Goal: Information Seeking & Learning: Learn about a topic

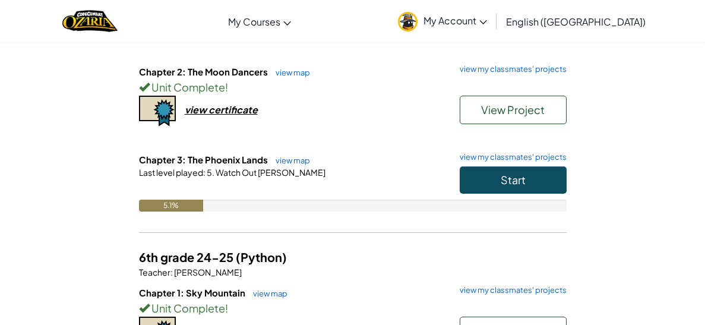
scroll to position [207, 0]
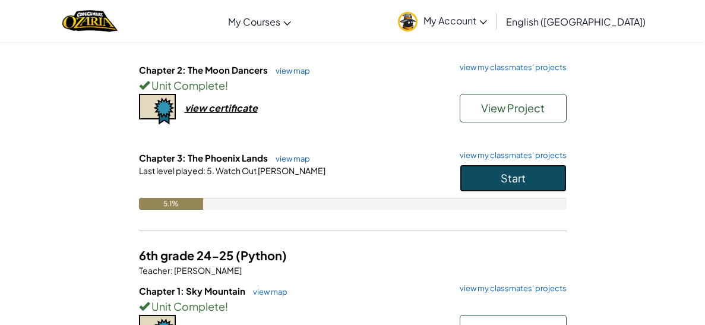
click at [513, 189] on button "Start" at bounding box center [513, 178] width 107 height 27
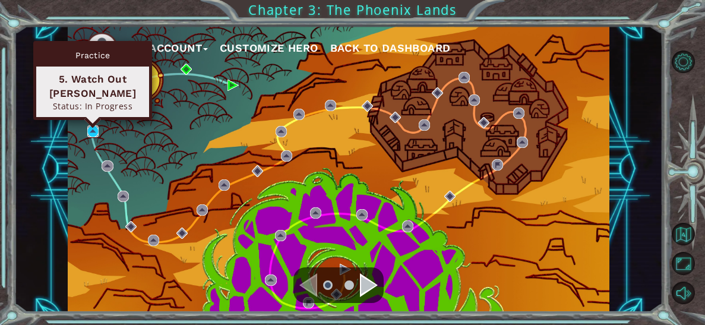
click at [89, 132] on img at bounding box center [92, 130] width 11 height 11
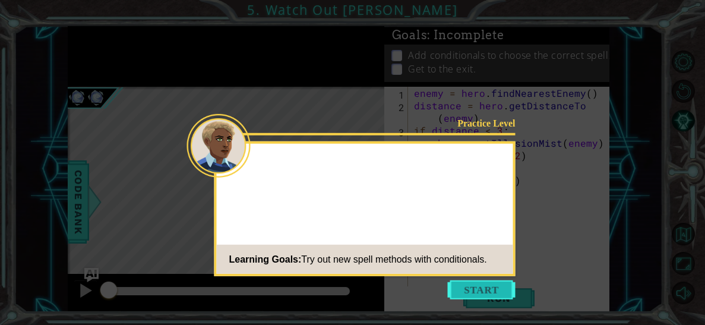
click at [482, 292] on button "Start" at bounding box center [482, 289] width 68 height 19
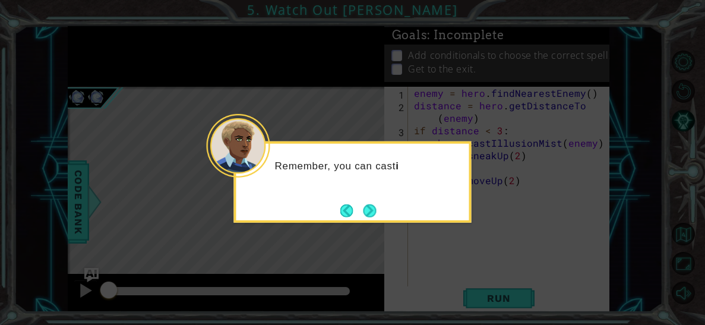
click at [352, 230] on icon at bounding box center [352, 162] width 705 height 325
click at [365, 204] on button "Next" at bounding box center [370, 210] width 13 height 13
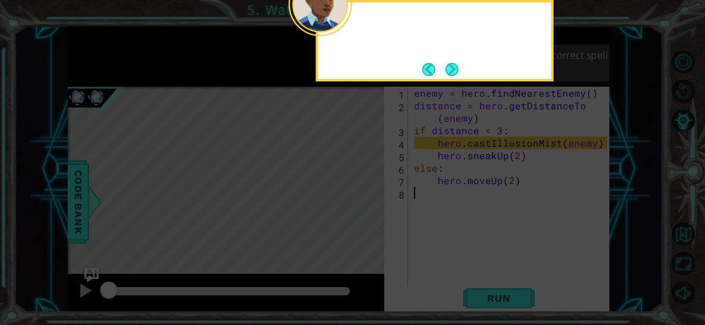
click at [365, 205] on icon at bounding box center [352, 48] width 705 height 552
click at [446, 74] on button "Next" at bounding box center [452, 69] width 13 height 13
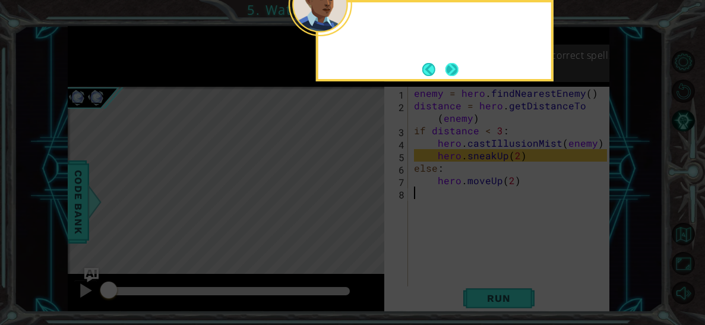
click at [446, 74] on button "Next" at bounding box center [452, 69] width 13 height 13
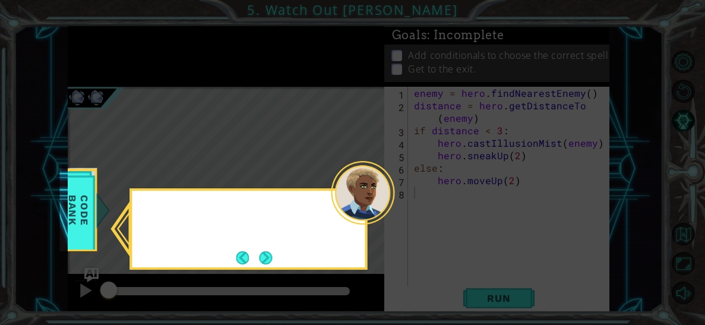
click at [446, 74] on icon at bounding box center [352, 162] width 705 height 325
click at [277, 264] on div "You can find more information about th" at bounding box center [248, 228] width 238 height 81
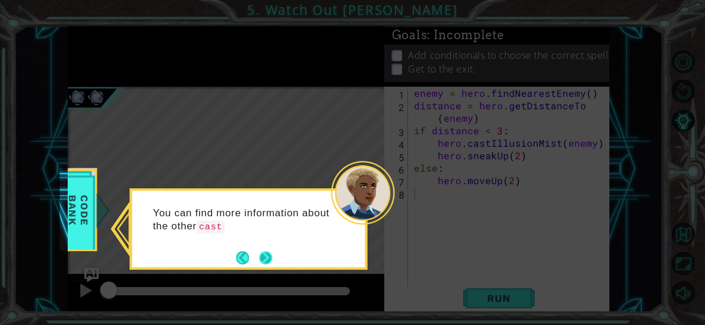
click at [267, 259] on button "Next" at bounding box center [265, 257] width 13 height 13
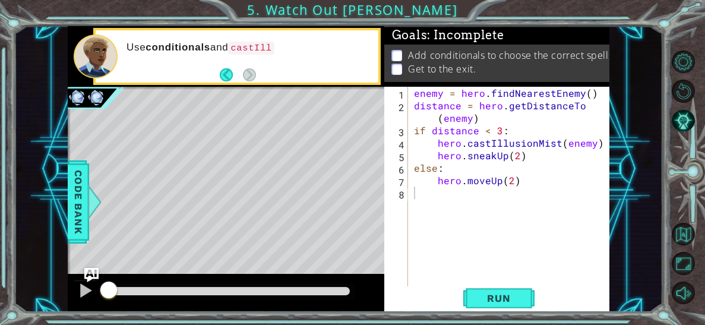
click at [459, 298] on div "Run" at bounding box center [499, 298] width 225 height 23
click at [467, 298] on button "Run" at bounding box center [498, 298] width 71 height 23
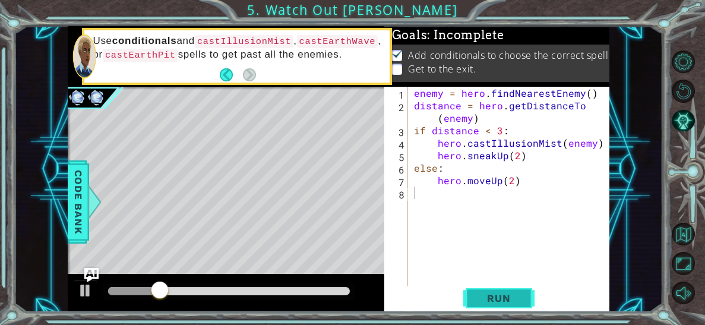
click at [492, 291] on button "Run" at bounding box center [498, 298] width 71 height 23
click at [517, 157] on div "enemy = hero . findNearestEnemy ( ) distance = hero . getDistanceTo ( enemy ) i…" at bounding box center [512, 199] width 201 height 225
click at [509, 184] on div "enemy = hero . findNearestEnemy ( ) distance = hero . getDistanceTo ( enemy ) i…" at bounding box center [512, 199] width 201 height 225
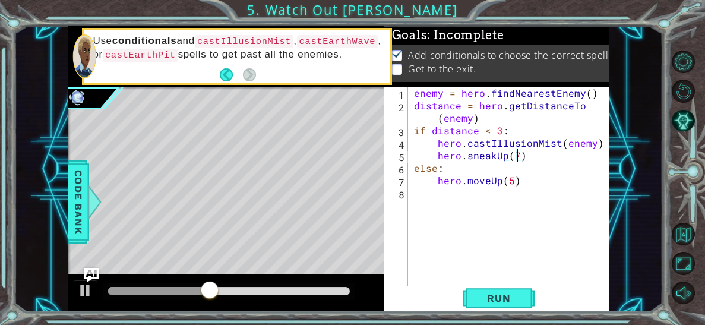
click at [519, 154] on div "enemy = hero . findNearestEnemy ( ) distance = hero . getDistanceTo ( enemy ) i…" at bounding box center [512, 199] width 201 height 225
type textarea "hero.sneakUp(5)"
click at [529, 292] on button "Run" at bounding box center [498, 298] width 71 height 23
click at [421, 195] on div "enemy = hero . findNearestEnemy ( ) distance = hero . getDistanceTo ( enemy ) i…" at bounding box center [512, 199] width 201 height 225
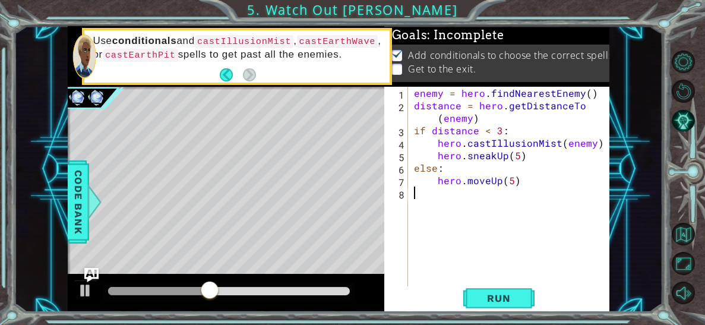
click at [419, 191] on div "enemy = hero . findNearestEnemy ( ) distance = hero . getDistanceTo ( enemy ) i…" at bounding box center [512, 199] width 201 height 225
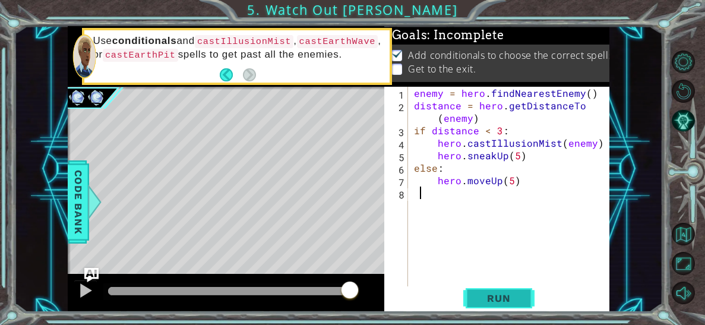
click at [511, 299] on span "Run" at bounding box center [498, 298] width 47 height 12
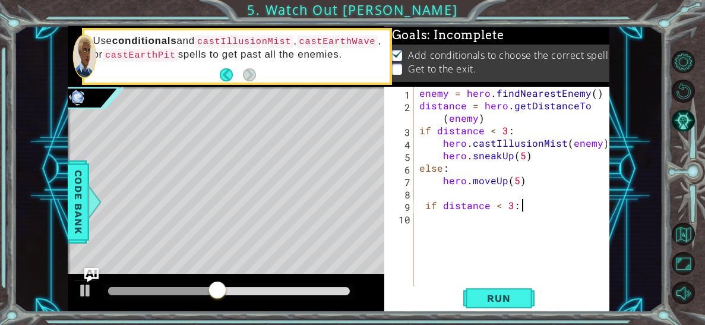
scroll to position [0, 5]
type textarea "if distance < 3:"
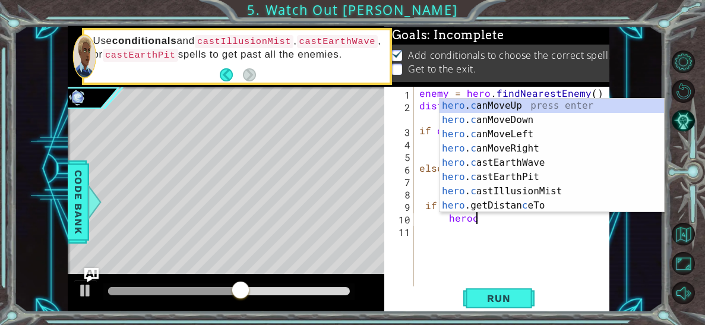
scroll to position [0, 4]
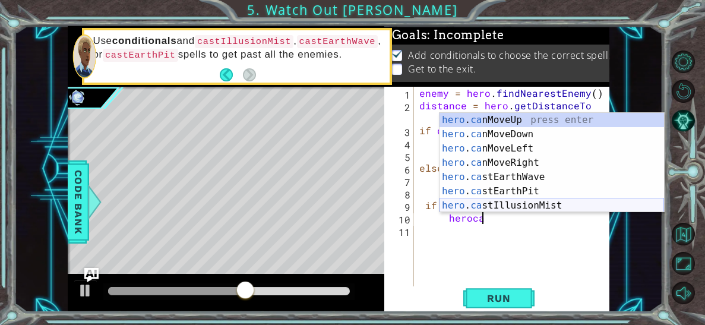
click at [468, 207] on div "hero . ca nMoveUp press enter hero . ca nMoveDown press enter hero . ca nMoveLe…" at bounding box center [552, 177] width 225 height 128
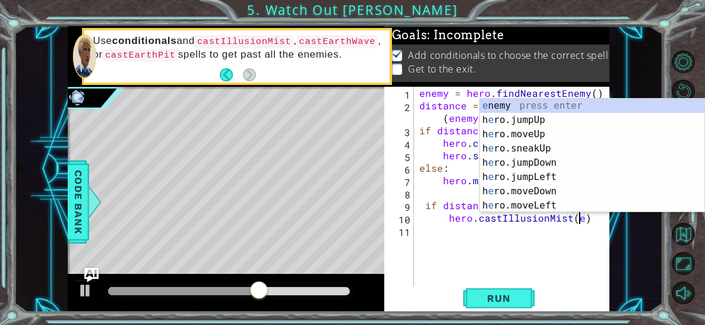
scroll to position [0, 9]
type textarea "hero.castIllusionMist(enemy)"
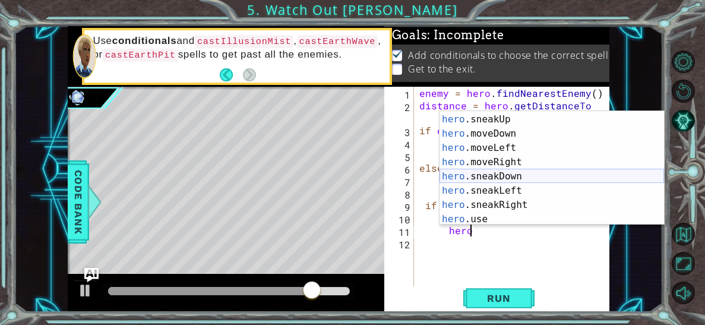
scroll to position [87, 0]
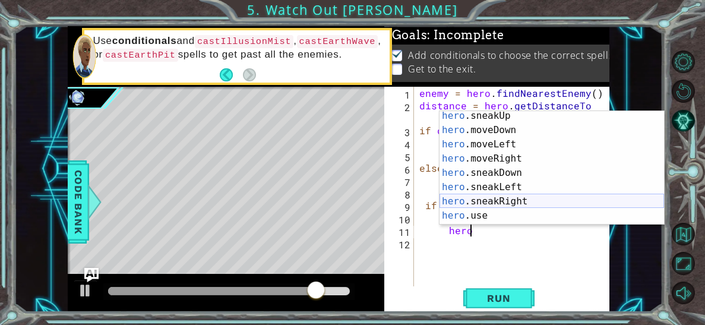
click at [497, 198] on div "hero .sneakUp press enter hero .moveDown press enter hero .moveLeft press enter…" at bounding box center [552, 180] width 225 height 143
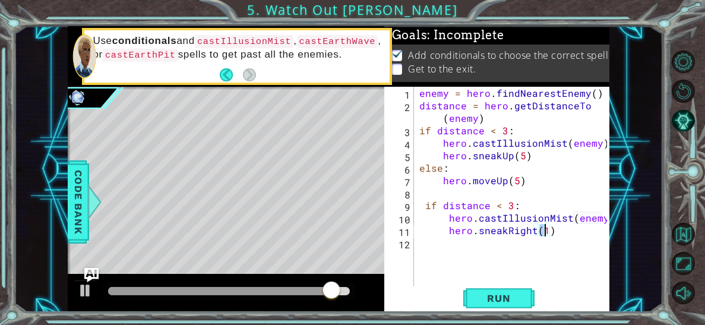
type textarea "hero.sneakRight(5)"
click at [418, 249] on div "enemy = hero . findNearestEnemy ( ) distance = hero . getDistanceTo ( enemy ) i…" at bounding box center [515, 199] width 196 height 225
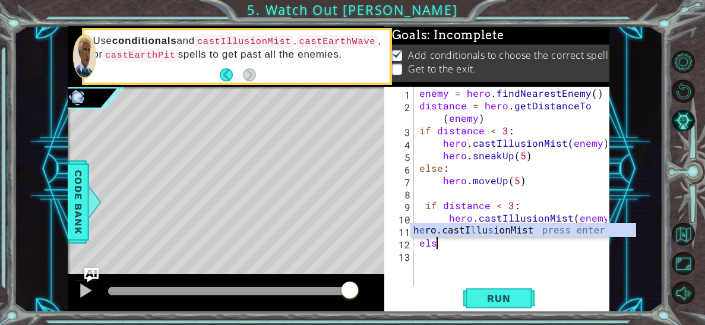
scroll to position [0, 1]
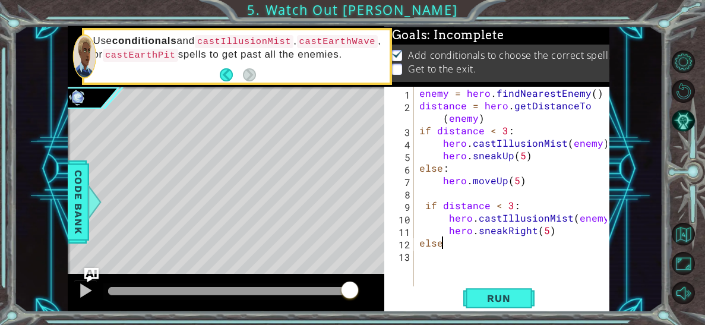
type textarea "else:"
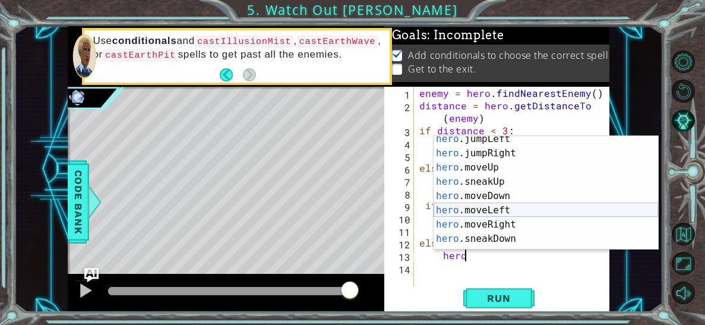
scroll to position [47, 0]
click at [494, 220] on div "hero .jumpLeft press enter hero .jumpRight press enter hero .moveUp press enter…" at bounding box center [546, 203] width 225 height 143
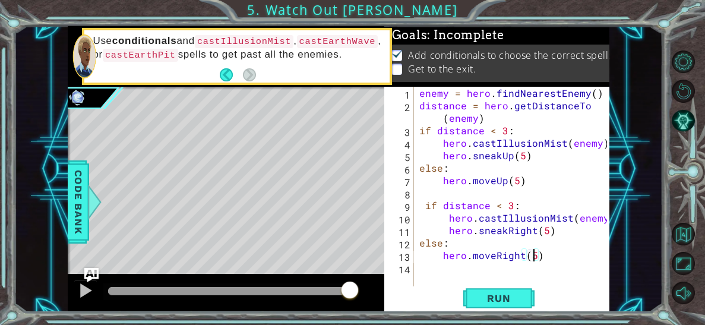
scroll to position [0, 7]
click at [493, 299] on span "Run" at bounding box center [498, 298] width 47 height 12
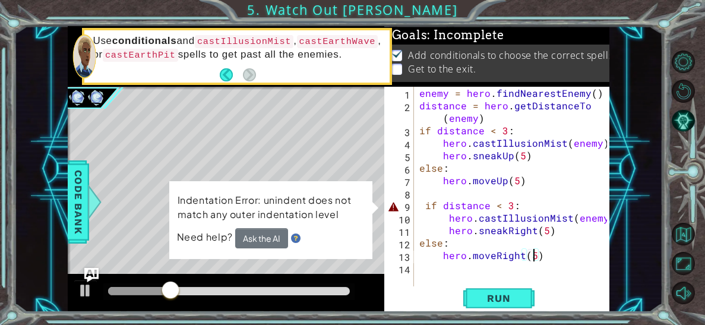
click at [422, 210] on div "enemy = hero . findNearestEnemy ( ) distance = hero . getDistanceTo ( enemy ) i…" at bounding box center [515, 199] width 196 height 225
type textarea "if distance < 3:"
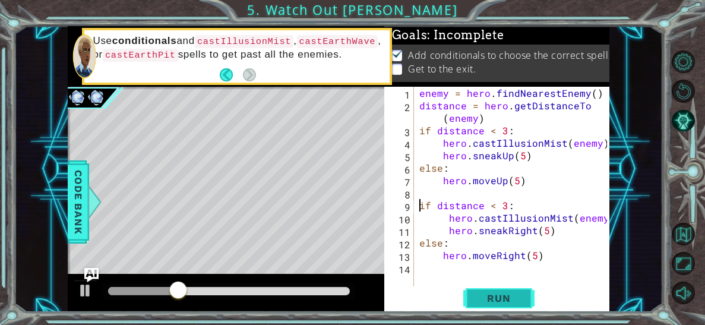
click at [491, 295] on span "Run" at bounding box center [498, 298] width 47 height 12
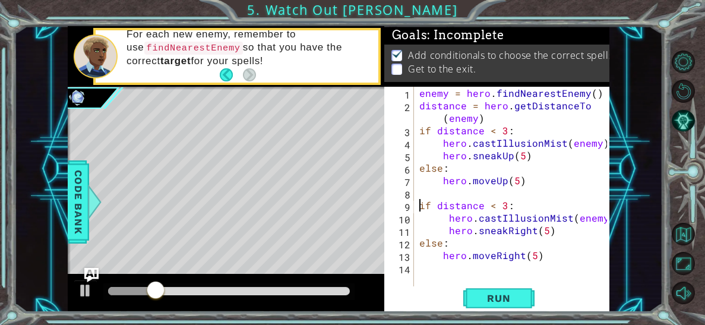
click at [353, 290] on div at bounding box center [228, 291] width 251 height 17
click at [348, 292] on div at bounding box center [229, 291] width 242 height 8
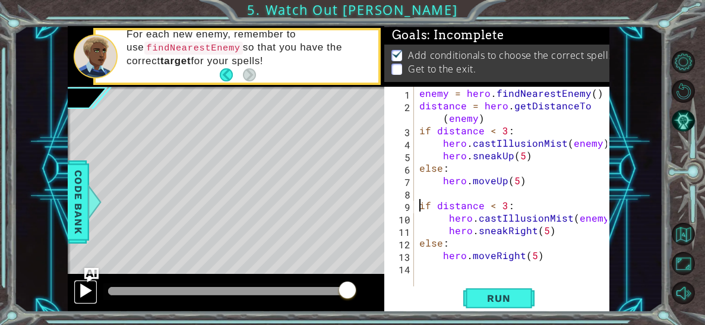
click at [86, 287] on div at bounding box center [85, 290] width 15 height 15
click at [106, 289] on div at bounding box center [228, 291] width 251 height 17
click at [111, 292] on div at bounding box center [229, 291] width 242 height 8
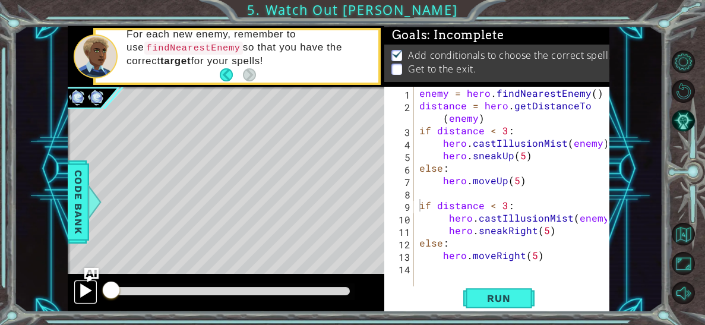
click at [87, 290] on div at bounding box center [85, 290] width 15 height 15
click at [141, 290] on div at bounding box center [229, 291] width 242 height 8
click at [165, 289] on div at bounding box center [229, 291] width 242 height 8
click at [89, 290] on div at bounding box center [85, 290] width 15 height 15
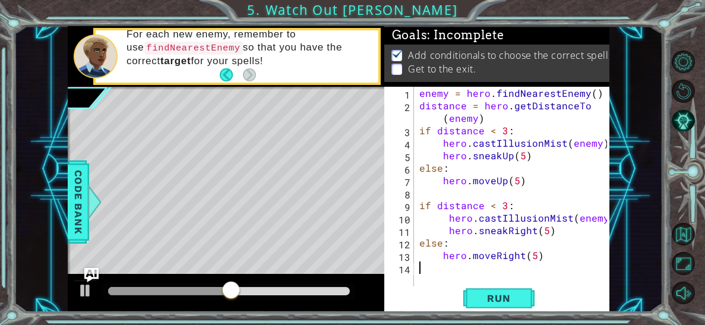
click at [420, 274] on div "enemy = hero . findNearestEnemy ( ) distance = hero . getDistanceTo ( enemy ) i…" at bounding box center [515, 199] width 196 height 225
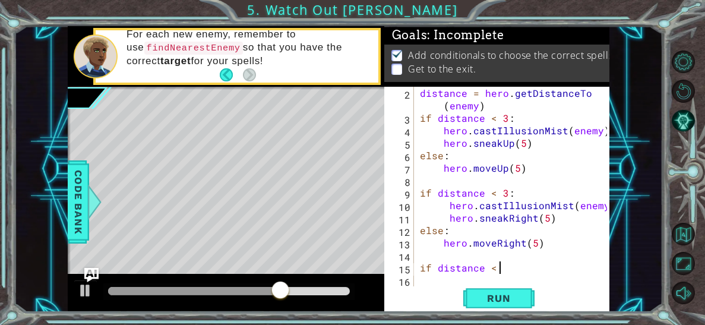
scroll to position [0, 4]
type textarea "if distance < 3:"
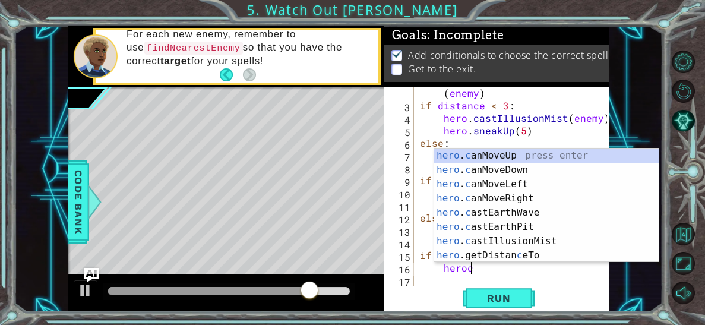
scroll to position [0, 2]
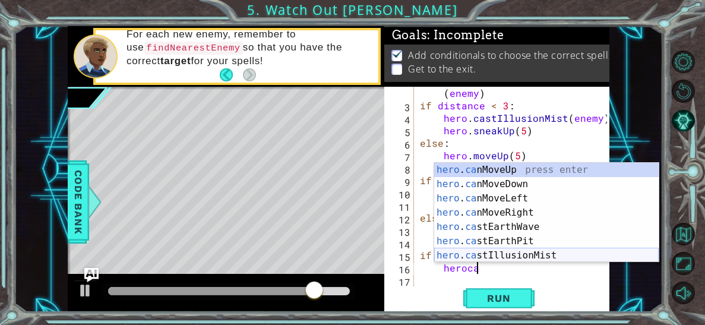
click at [506, 254] on div "hero . ca nMoveUp press enter hero . ca nMoveDown press enter hero . ca nMoveLe…" at bounding box center [546, 227] width 225 height 128
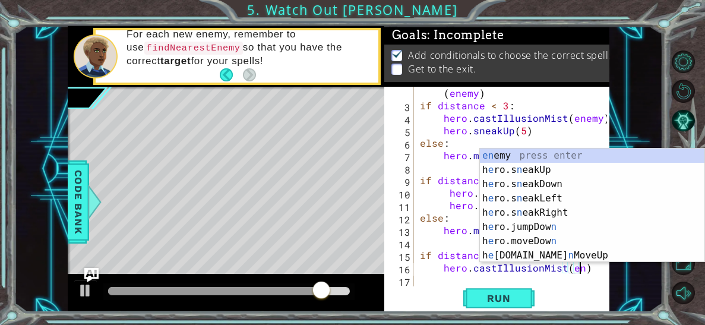
scroll to position [0, 9]
type textarea "hero.castIllusionMist(enemy)"
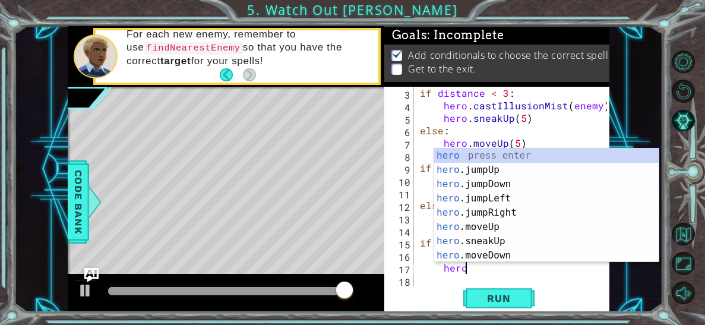
scroll to position [0, 2]
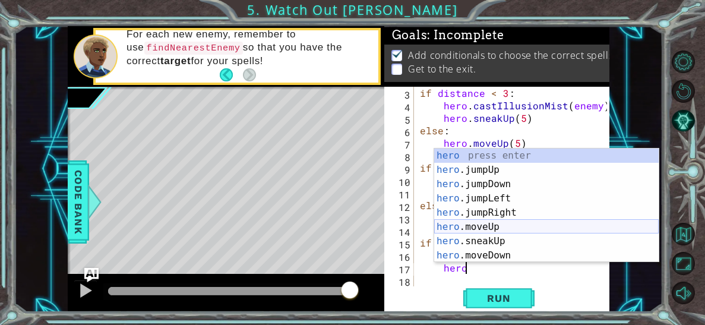
click at [435, 220] on div "hero press enter hero .jumpUp press enter hero .jumpDown press enter hero .jump…" at bounding box center [546, 220] width 225 height 143
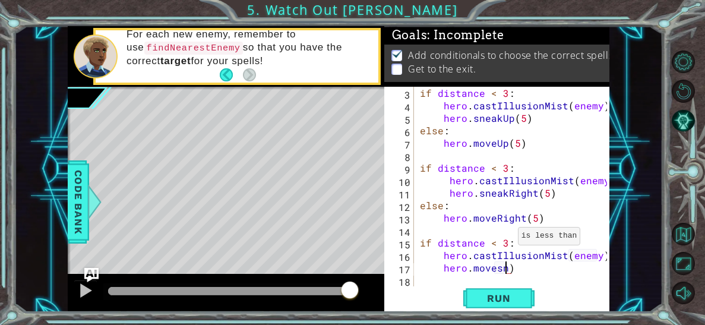
scroll to position [0, 4]
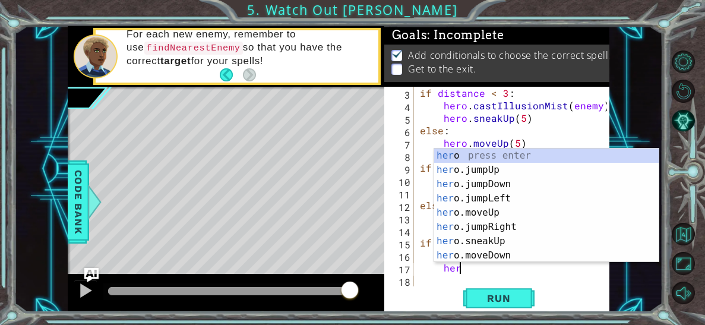
type textarea "h"
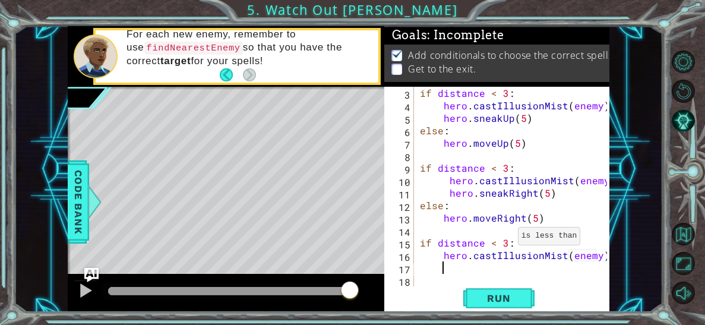
scroll to position [0, 1]
click at [425, 230] on div "if distance < 3 : hero . castIllusionMist ( enemy ) hero . sneakUp ( 5 ) else :…" at bounding box center [515, 199] width 195 height 225
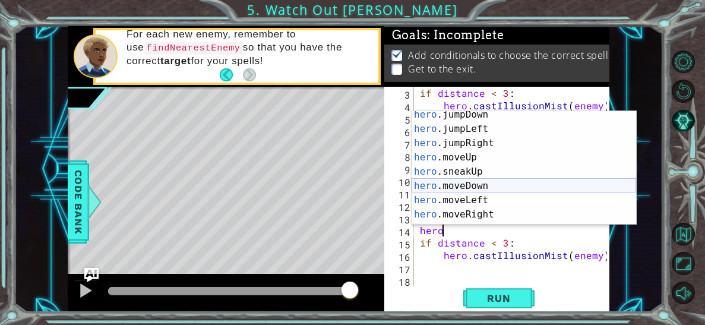
scroll to position [34, 0]
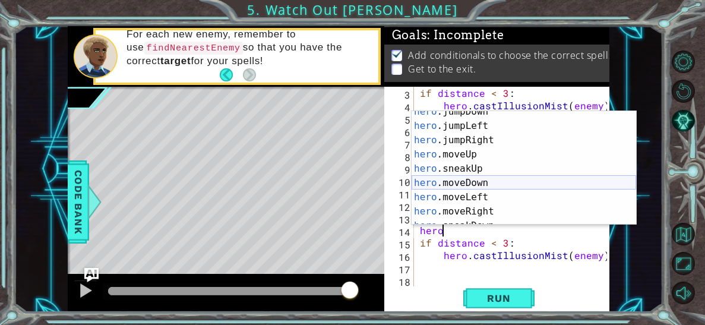
click at [464, 181] on div "hero .jumpDown press enter hero .jumpLeft press enter hero .jumpRight press ent…" at bounding box center [524, 176] width 225 height 143
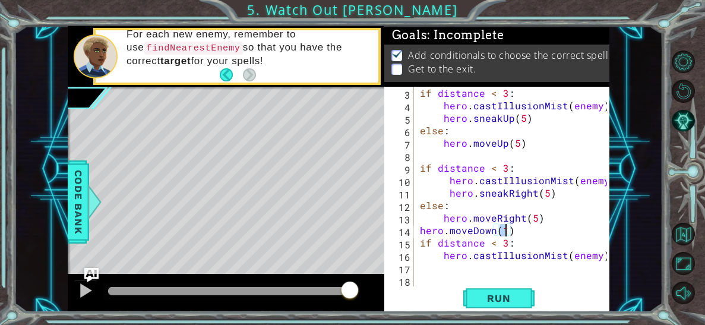
scroll to position [0, 4]
click at [416, 245] on div "hero.moveDown(2) 3 4 5 6 7 8 9 10 11 12 13 14 15 16 17 18 if distance < 3 : her…" at bounding box center [495, 187] width 223 height 200
click at [421, 245] on div "if distance < 3 : hero . castIllusionMist ( enemy ) hero . sneakUp ( 5 ) else :…" at bounding box center [515, 199] width 195 height 225
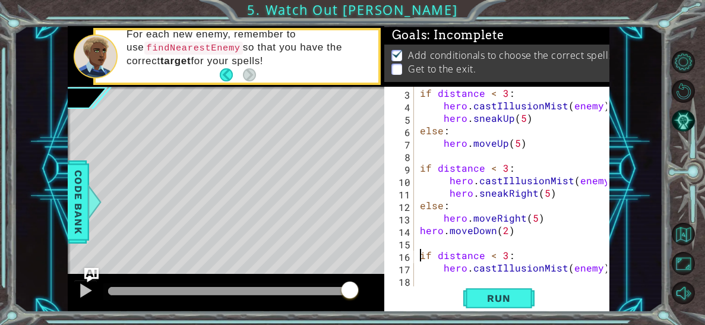
click at [419, 232] on div "if distance < 3 : hero . castIllusionMist ( enemy ) hero . sneakUp ( 5 ) else :…" at bounding box center [515, 199] width 195 height 225
type textarea "hero.moveDown(2)"
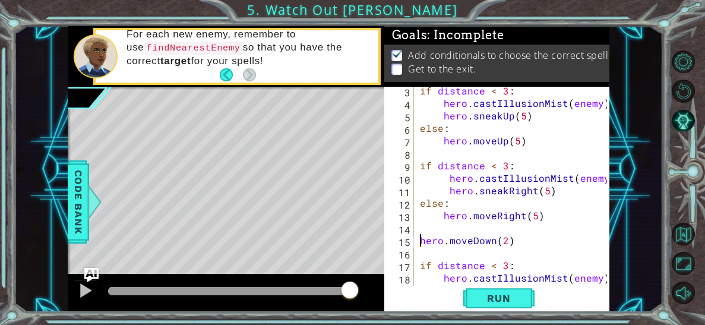
scroll to position [62, 0]
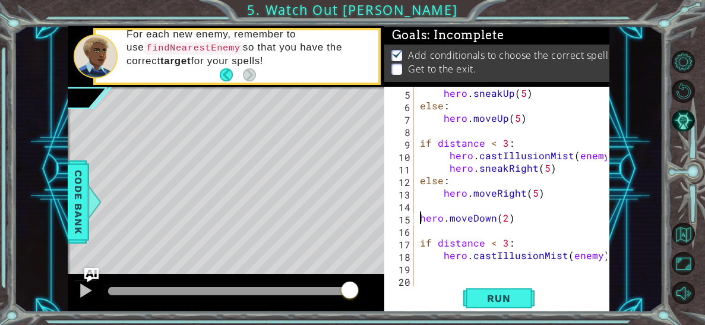
click at [444, 267] on div "hero . sneakUp ( 5 ) else : hero . moveUp ( 5 ) if distance < 3 : hero . castIl…" at bounding box center [515, 199] width 195 height 225
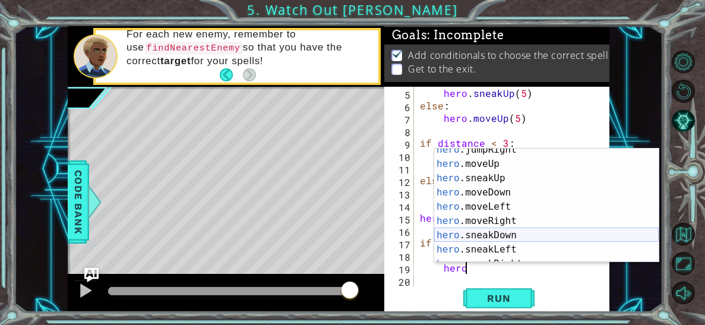
scroll to position [66, 0]
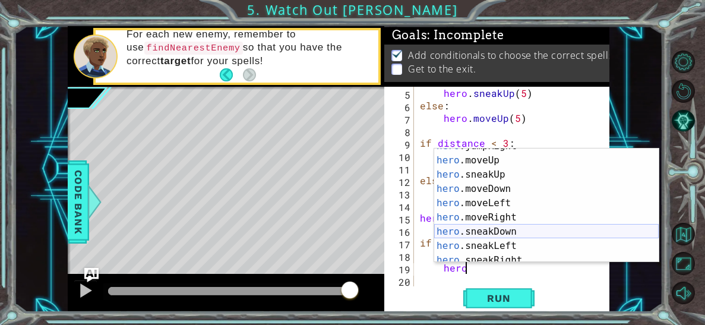
click at [493, 231] on div "hero .jumpRight press enter hero .moveUp press enter hero .sneakUp press enter …" at bounding box center [546, 210] width 225 height 143
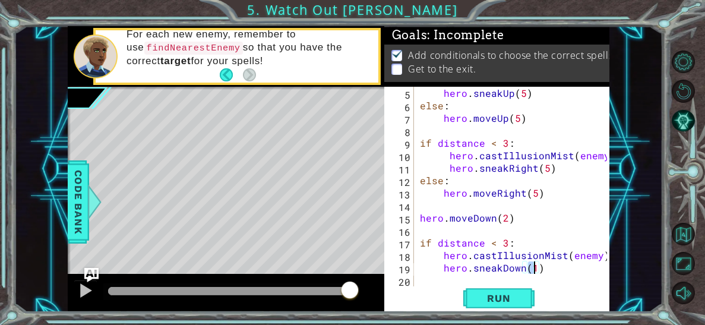
type textarea "hero.sneakDown(3)"
click at [419, 282] on div "hero . sneakUp ( 5 ) else : hero . moveUp ( 5 ) if distance < 3 : hero . castIl…" at bounding box center [515, 199] width 195 height 225
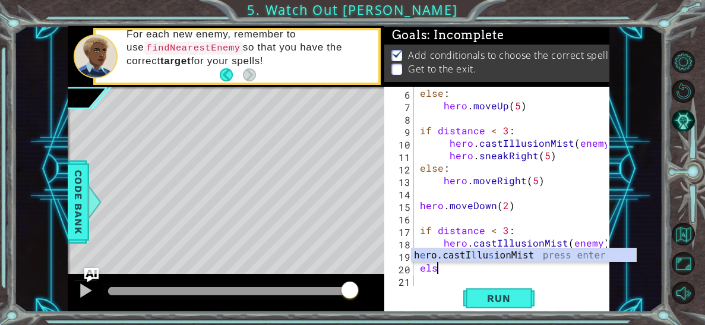
scroll to position [0, 1]
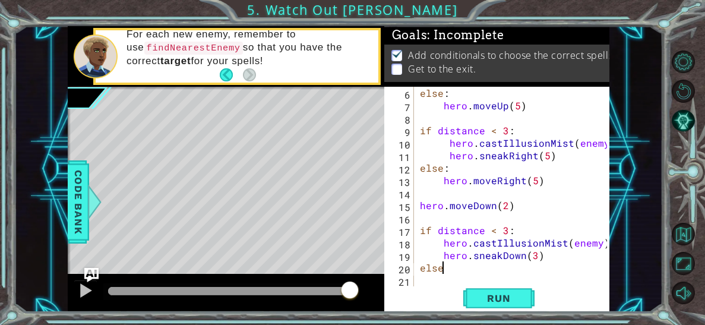
type textarea "else:"
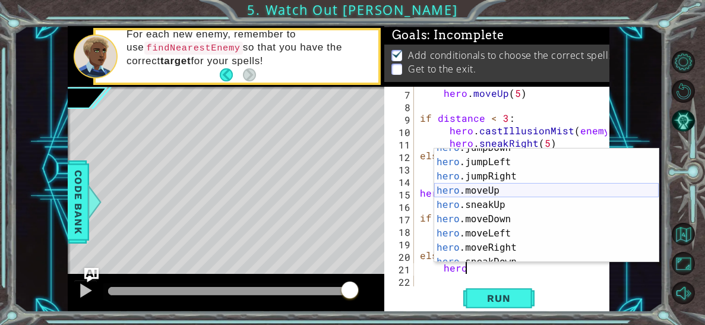
scroll to position [37, 0]
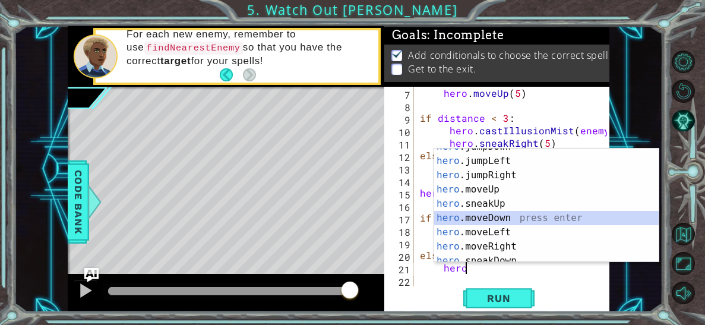
click at [494, 214] on div "hero .jumpDown press enter hero .jumpLeft press enter hero .jumpRight press ent…" at bounding box center [546, 211] width 225 height 143
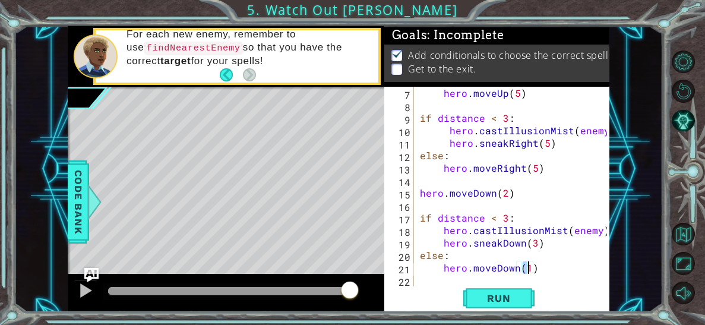
scroll to position [0, 7]
click at [507, 299] on span "Run" at bounding box center [498, 298] width 47 height 12
click at [333, 292] on div at bounding box center [229, 291] width 242 height 8
click at [295, 293] on div at bounding box center [220, 291] width 225 height 8
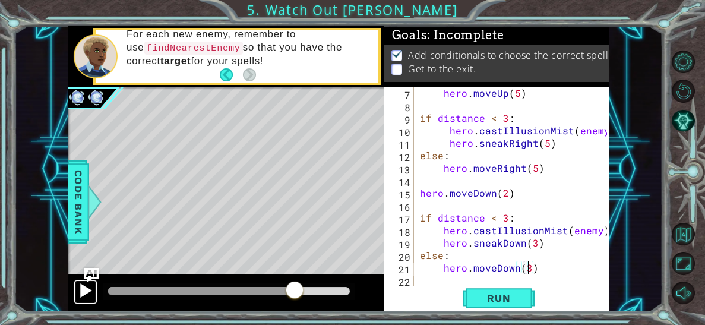
click at [78, 285] on div at bounding box center [85, 290] width 15 height 15
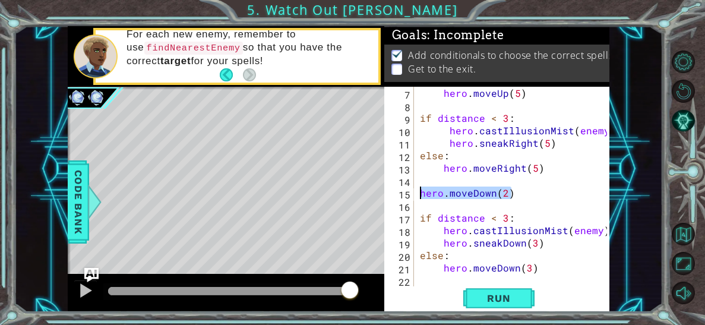
click at [368, 188] on div "1 ההההההההההההההההההההההההההההההההההההההההההההההההההההההההההההההההההההההההההההה…" at bounding box center [339, 169] width 542 height 286
type textarea "hero.moveDown(2)"
click at [535, 246] on div "hero . moveUp ( 5 ) if distance < 3 : hero . castIllusionMist ( enemy ) hero . …" at bounding box center [515, 199] width 195 height 225
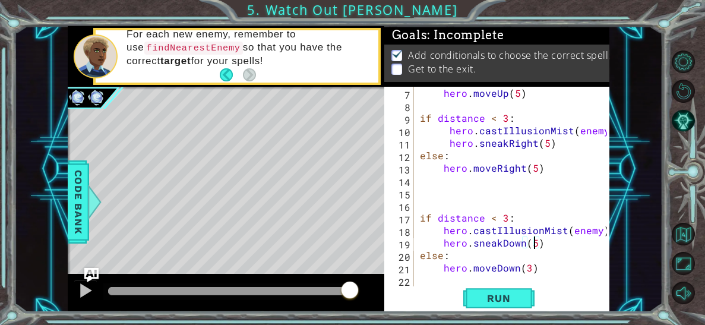
click at [526, 270] on div "hero . moveUp ( 5 ) if distance < 3 : hero . castIllusionMist ( enemy ) hero . …" at bounding box center [515, 199] width 195 height 225
click at [505, 217] on div "hero . moveUp ( 5 ) if distance < 3 : hero . castIllusionMist ( enemy ) hero . …" at bounding box center [515, 199] width 195 height 225
type textarea "if distance < 3:"
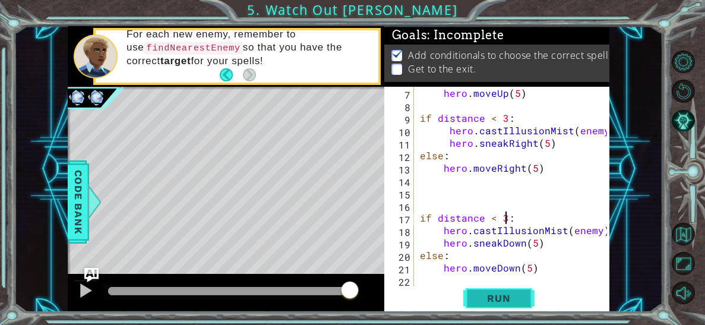
click at [492, 298] on span "Run" at bounding box center [498, 298] width 47 height 12
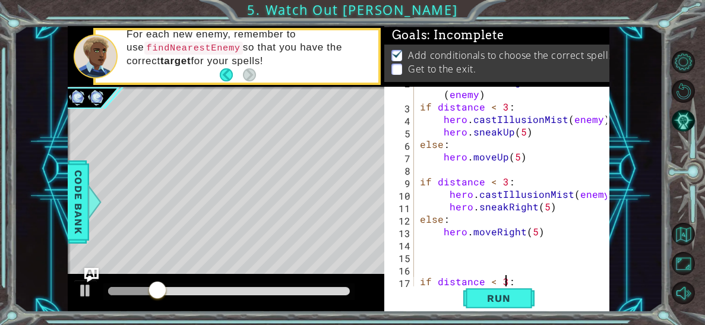
scroll to position [23, 0]
click at [514, 301] on span "Run" at bounding box center [498, 298] width 47 height 12
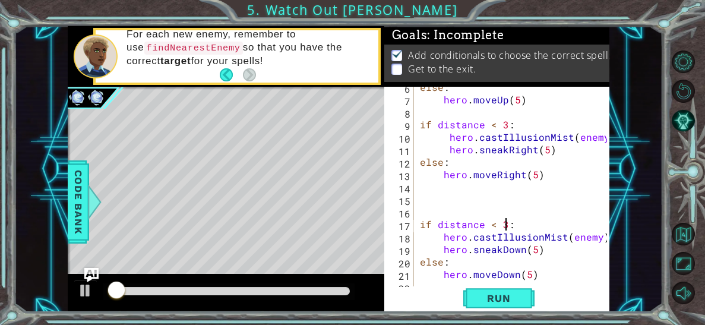
scroll to position [86, 0]
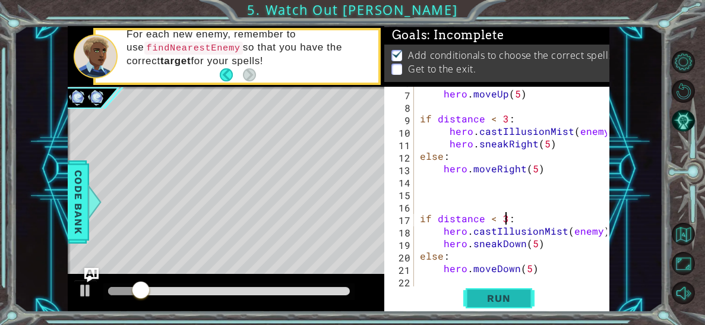
click at [497, 301] on span "Run" at bounding box center [498, 298] width 47 height 12
click at [348, 292] on div at bounding box center [229, 291] width 242 height 8
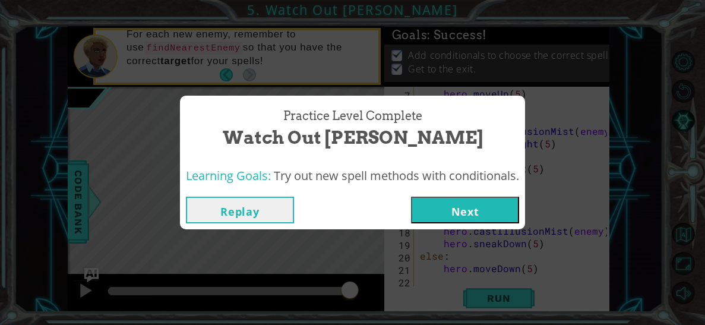
click at [441, 212] on button "Next" at bounding box center [465, 210] width 108 height 27
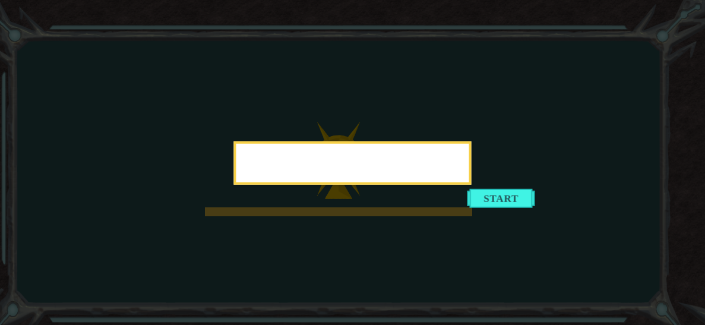
click at [500, 199] on button "Start" at bounding box center [501, 197] width 68 height 19
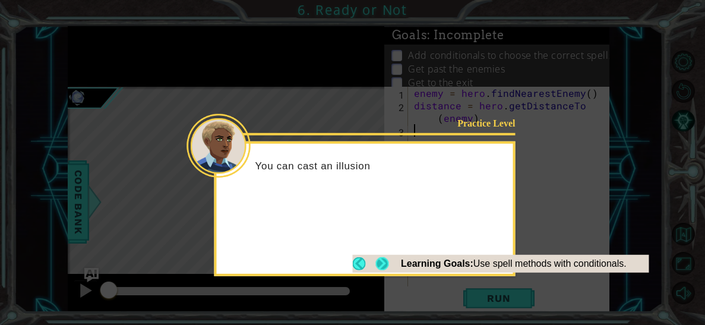
click at [378, 263] on button "Next" at bounding box center [381, 263] width 13 height 13
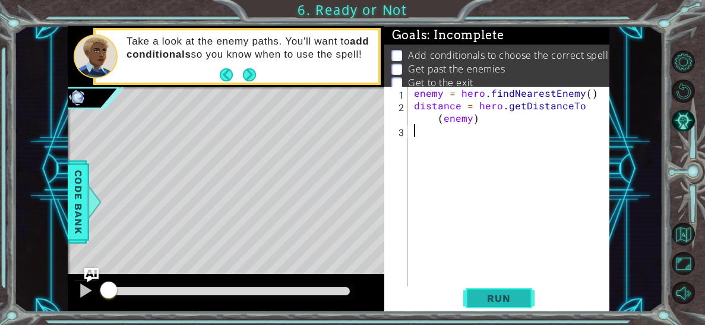
click at [506, 298] on span "Run" at bounding box center [498, 298] width 47 height 12
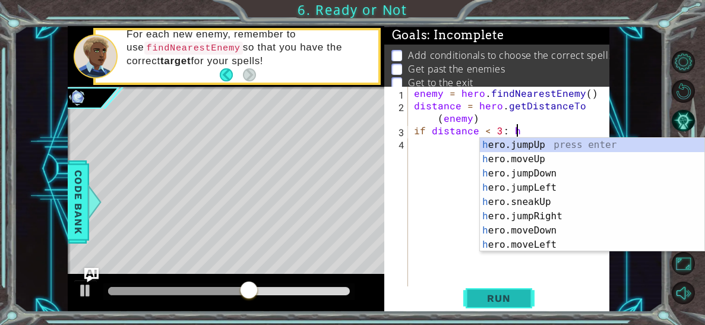
scroll to position [0, 5]
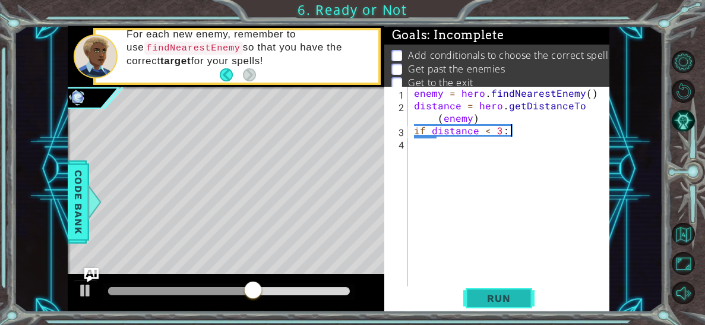
type textarea "if distance < 3:"
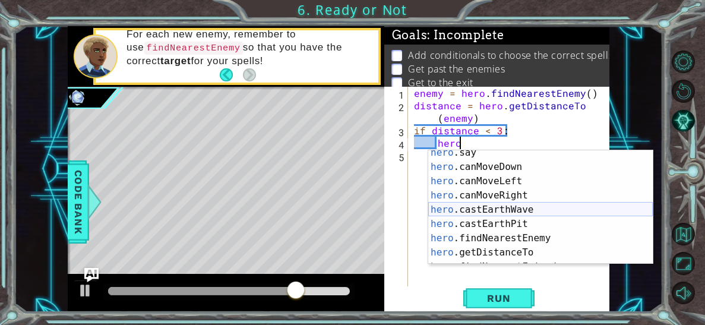
scroll to position [228, 0]
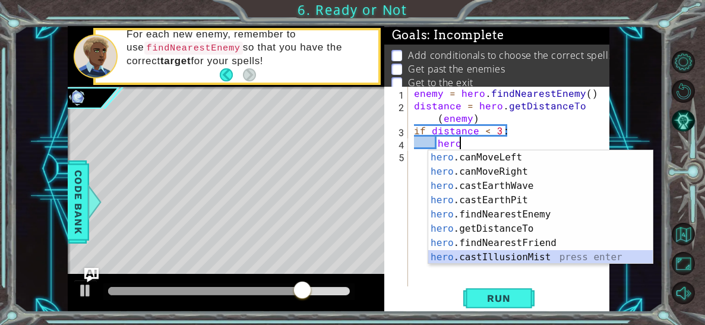
click at [533, 256] on div "hero .canMoveLeft press enter hero .canMoveRight press enter hero .castEarthWav…" at bounding box center [540, 221] width 225 height 143
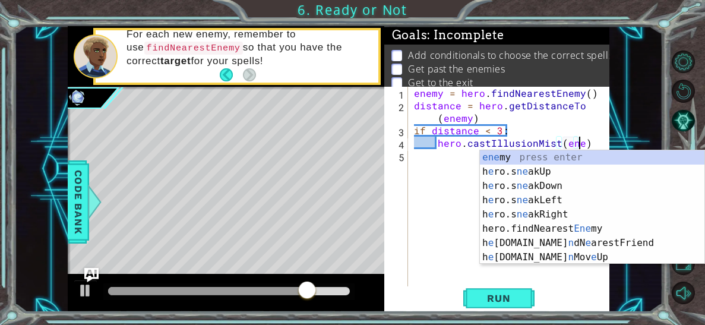
scroll to position [0, 10]
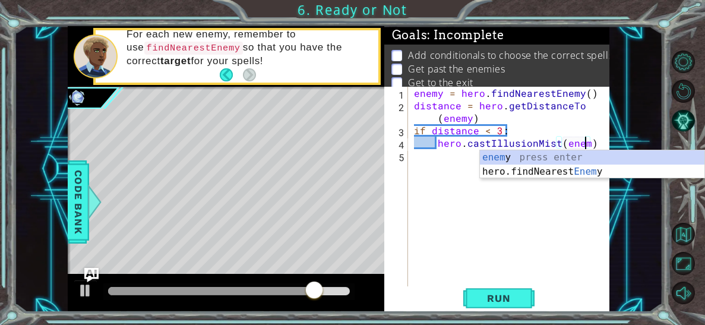
type textarea "hero.castIllusionMist(enemy)"
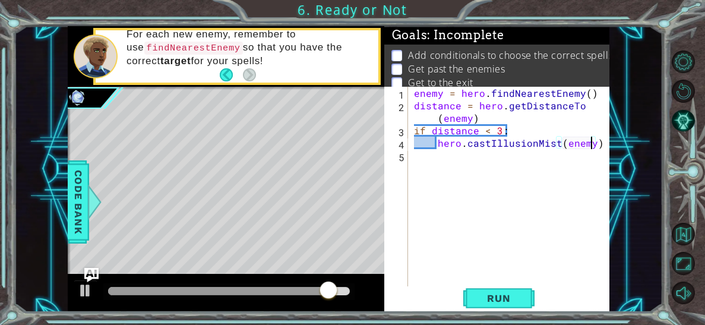
click at [595, 143] on div "enemy = hero . findNearestEnemy ( ) distance = hero . getDistanceTo ( enemy ) i…" at bounding box center [512, 199] width 201 height 225
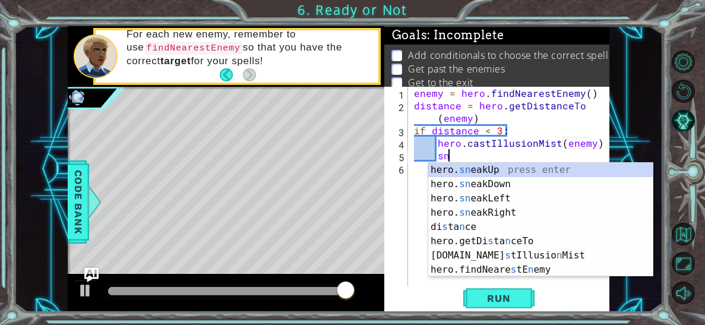
scroll to position [0, 2]
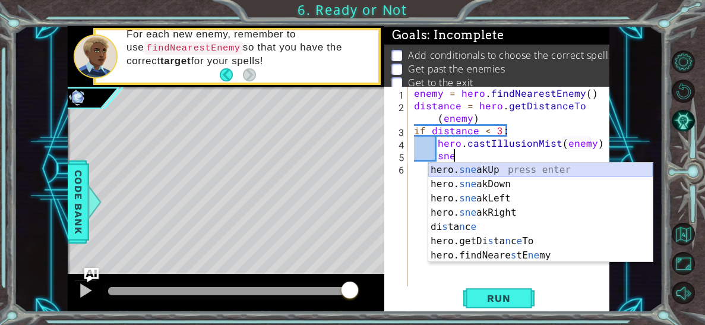
click at [578, 166] on div "hero. sne akUp press enter hero. sne akDown press enter hero. sne akLeft press …" at bounding box center [540, 227] width 225 height 128
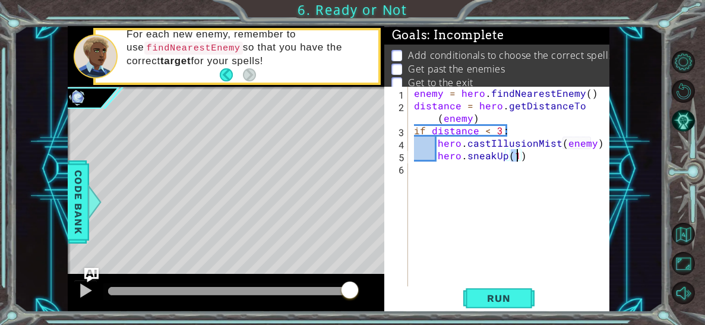
type textarea "hero.sneakUp(2)"
click at [521, 160] on div "enemy = hero . findNearestEnemy ( ) distance = hero . getDistanceTo ( enemy ) i…" at bounding box center [512, 199] width 201 height 225
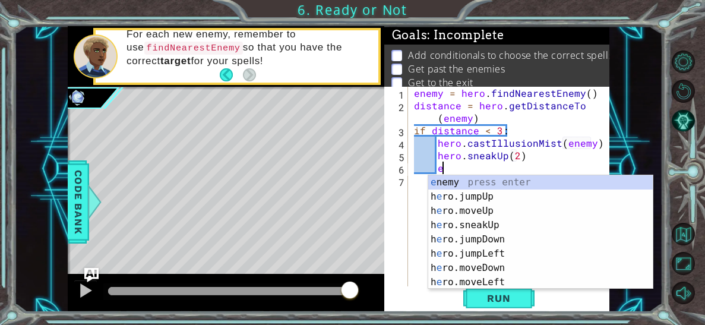
scroll to position [0, 2]
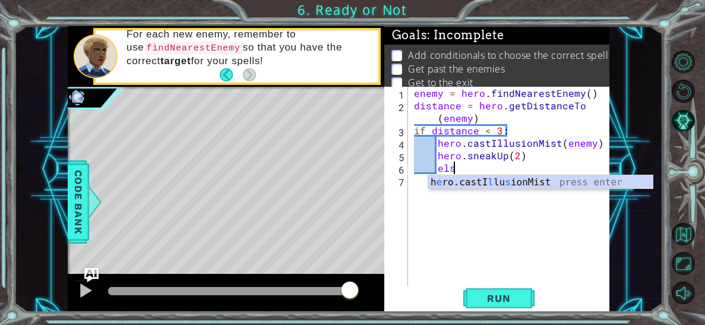
type textarea "e"
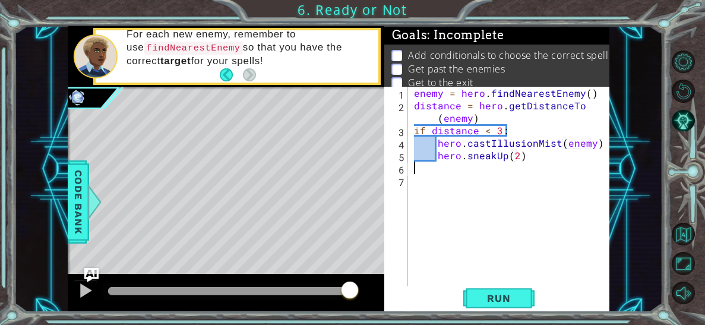
scroll to position [0, 0]
type textarea "hero.sneakUp(2)"
type textarea "e"
type textarea "hero.sneakUp(2)"
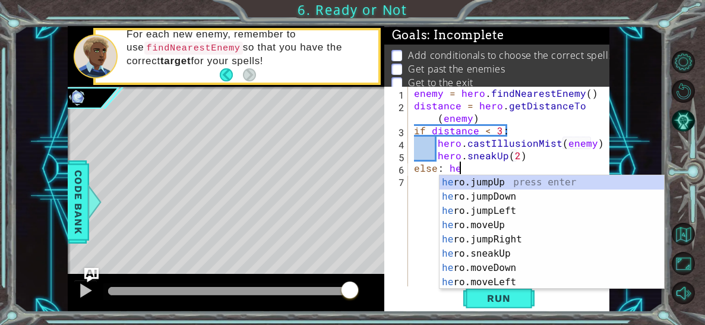
scroll to position [0, 3]
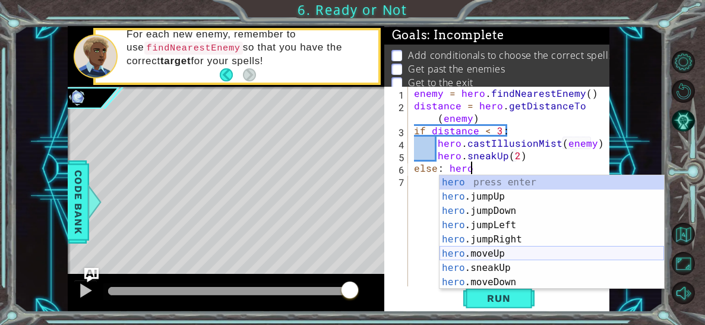
click at [511, 257] on div "hero press enter hero .jumpUp press enter hero .jumpDown press enter hero .jump…" at bounding box center [552, 246] width 225 height 143
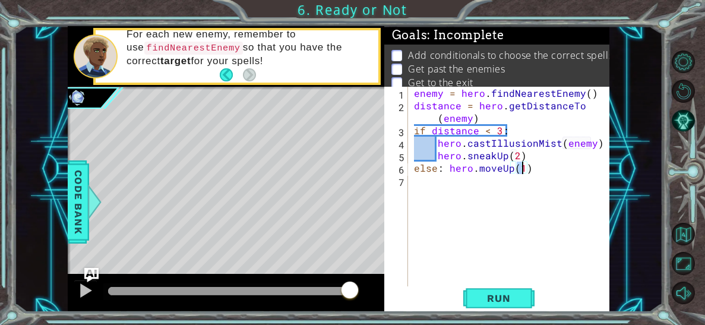
scroll to position [0, 6]
type textarea "else: hero.moveUp(2)"
click at [482, 295] on span "Run" at bounding box center [498, 298] width 47 height 12
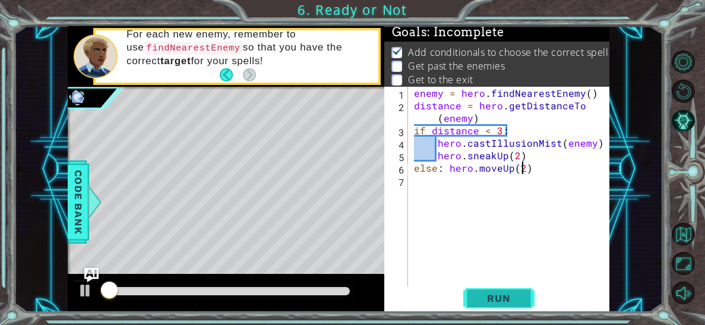
scroll to position [4, 0]
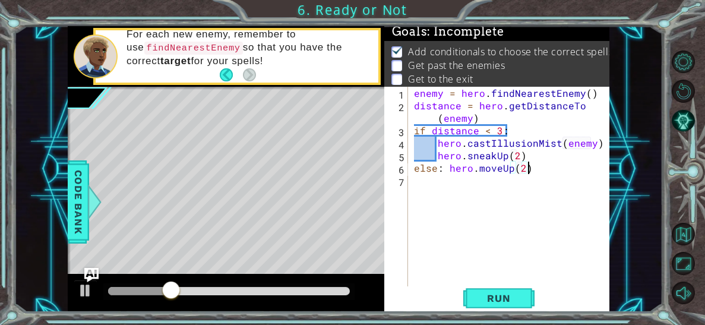
click at [529, 166] on div "enemy = hero . findNearestEnemy ( ) distance = hero . getDistanceTo ( enemy ) i…" at bounding box center [512, 199] width 201 height 225
type textarea "hero.sneakUp(2)"
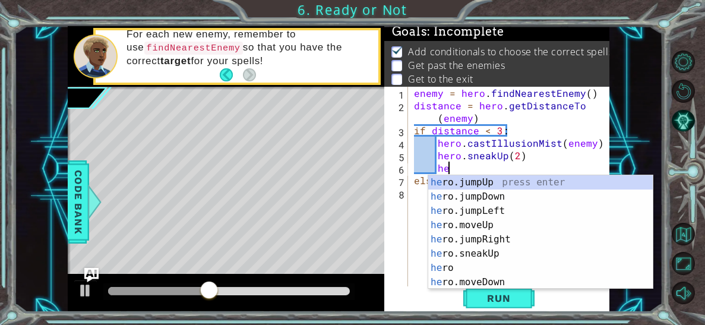
scroll to position [0, 2]
type textarea "hero"
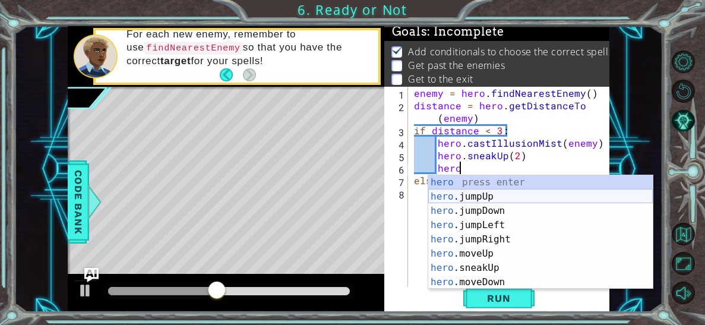
click at [526, 194] on div "hero press enter hero .jumpUp press enter hero .jumpDown press enter hero .jump…" at bounding box center [540, 246] width 225 height 143
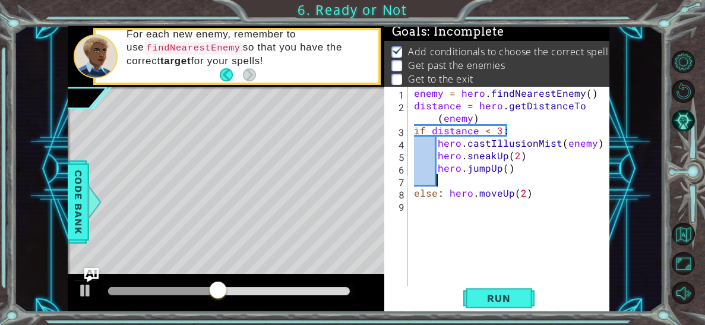
scroll to position [0, 1]
click at [503, 172] on div "enemy = hero . findNearestEnemy ( ) distance = hero . getDistanceTo ( enemy ) i…" at bounding box center [512, 199] width 201 height 225
click at [519, 301] on span "Run" at bounding box center [498, 298] width 47 height 12
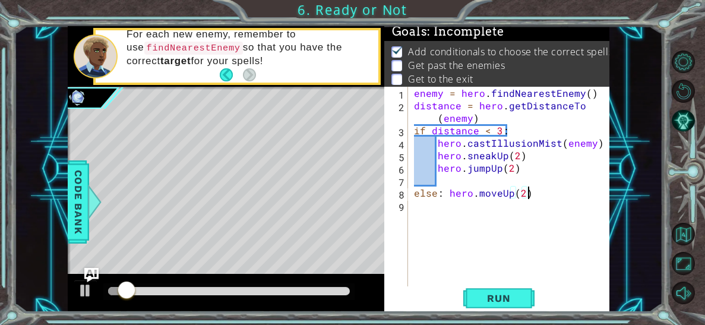
click at [528, 193] on div "enemy = hero . findNearestEnemy ( ) distance = hero . getDistanceTo ( enemy ) i…" at bounding box center [512, 199] width 201 height 225
type textarea "else: hero.moveUp(2)"
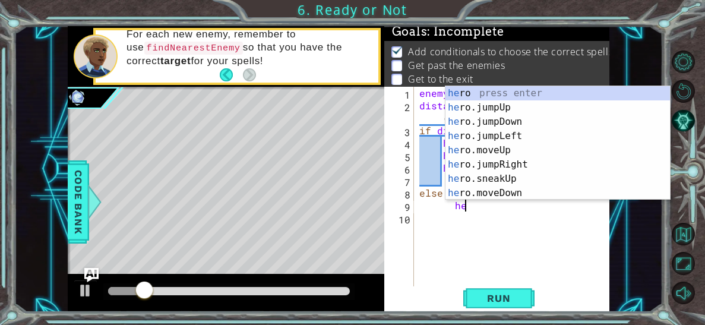
type textarea "her"
click at [526, 105] on div "her o press enter her o.jumpUp press enter her o.jumpDown press enter her o.jum…" at bounding box center [558, 157] width 225 height 143
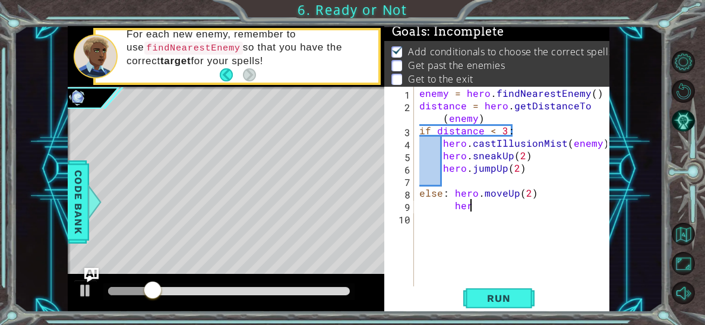
scroll to position [0, 1]
click at [523, 209] on div "enemy = hero . findNearestEnemy ( ) distance = hero . getDistanceTo ( enemy ) i…" at bounding box center [515, 199] width 196 height 225
click at [519, 296] on span "Run" at bounding box center [498, 298] width 47 height 12
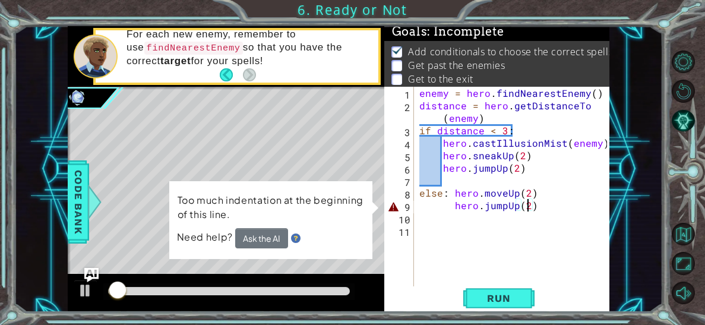
click at [454, 210] on div "enemy = hero . findNearestEnemy ( ) distance = hero . getDistanceTo ( enemy ) i…" at bounding box center [515, 199] width 196 height 225
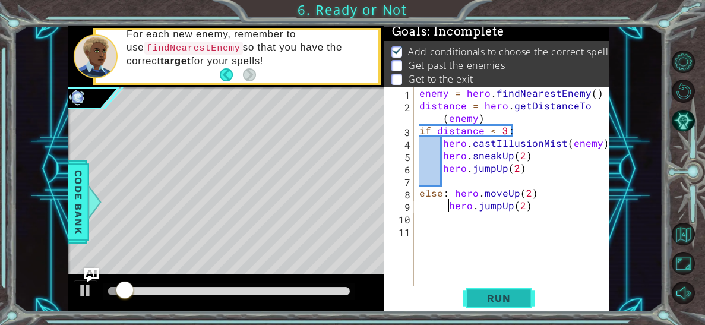
click at [494, 294] on span "Run" at bounding box center [498, 298] width 47 height 12
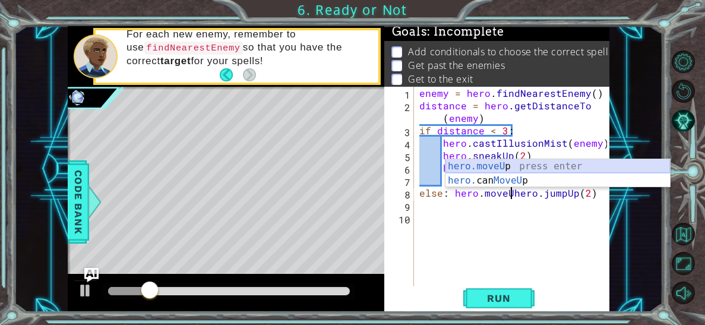
click at [487, 165] on div "hero.moveU p press enter hero. can MoveU p press enter" at bounding box center [558, 187] width 225 height 57
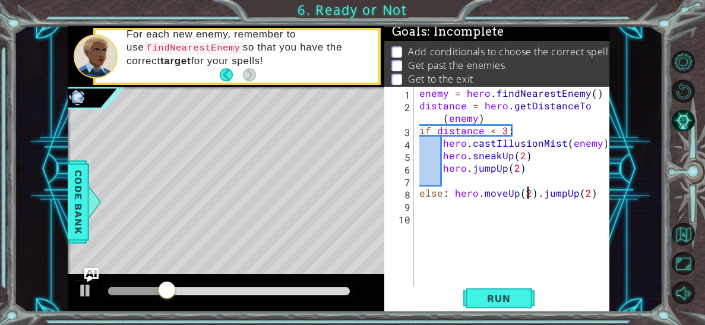
scroll to position [0, 7]
click at [541, 197] on div "enemy = hero . findNearestEnemy ( ) distance = hero . getDistanceTo ( enemy ) i…" at bounding box center [515, 199] width 196 height 225
click at [536, 197] on div "enemy = hero . findNearestEnemy ( ) distance = hero . getDistanceTo ( enemy ) i…" at bounding box center [515, 199] width 196 height 225
click at [422, 205] on div "enemy = hero . findNearestEnemy ( ) distance = hero . getDistanceTo ( enemy ) i…" at bounding box center [515, 199] width 196 height 225
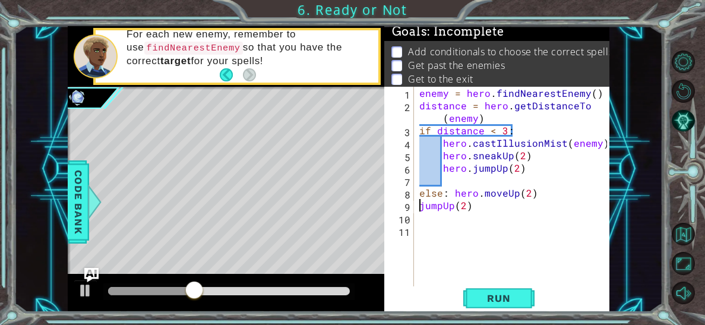
scroll to position [0, 1]
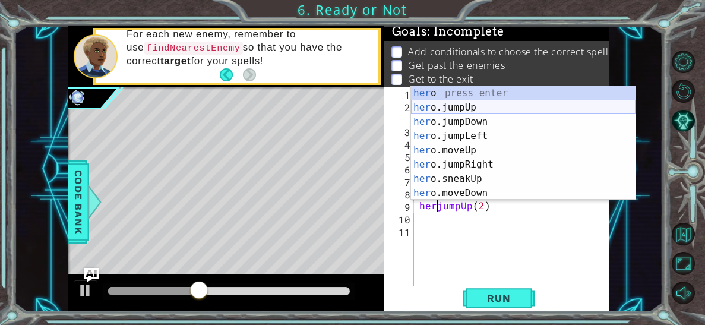
click at [457, 105] on div "her o press enter her o.jumpUp press enter her o.jumpDown press enter her o.jum…" at bounding box center [523, 157] width 225 height 143
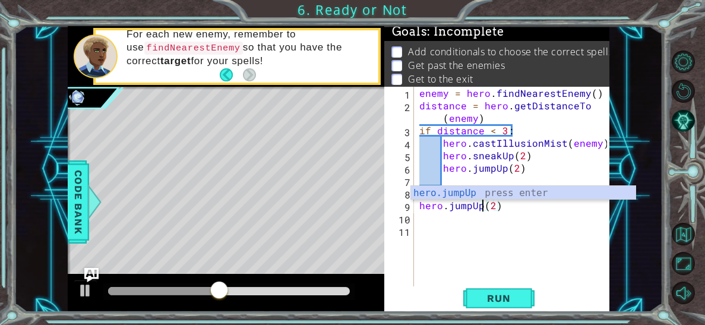
click at [485, 208] on div "enemy = hero . findNearestEnemy ( ) distance = hero . getDistanceTo ( enemy ) i…" at bounding box center [515, 199] width 196 height 225
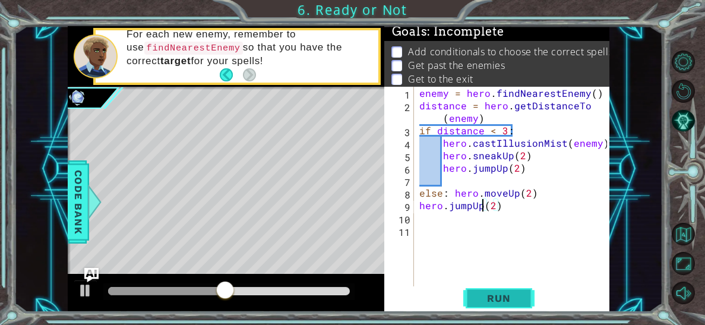
type textarea "hero.jumpUp(2)"
click at [493, 290] on button "Run" at bounding box center [498, 298] width 71 height 23
click at [500, 286] on div "enemy = hero . findNearestEnemy ( ) distance = hero . getDistanceTo ( enemy ) i…" at bounding box center [515, 199] width 196 height 225
click at [503, 293] on span "Run" at bounding box center [498, 298] width 47 height 12
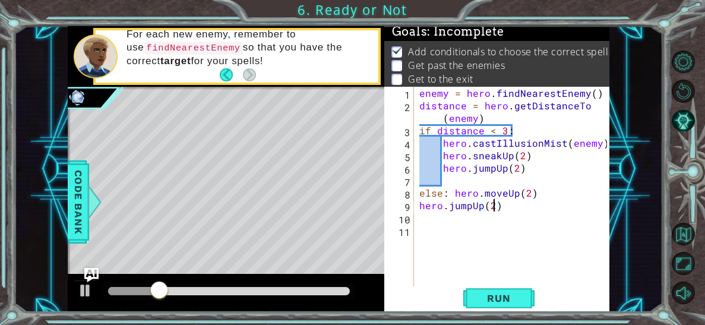
click at [492, 206] on div "enemy = hero . findNearestEnemy ( ) distance = hero . getDistanceTo ( enemy ) i…" at bounding box center [515, 199] width 196 height 225
type textarea "hero.jumpUp(1)"
click at [432, 213] on div "enemy = hero . findNearestEnemy ( ) distance = hero . getDistanceTo ( enemy ) i…" at bounding box center [515, 199] width 196 height 225
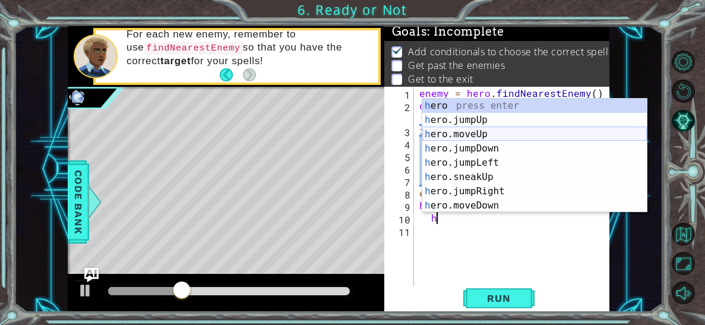
click at [465, 134] on div "h ero press enter h ero.jumpUp press enter h ero.moveUp press enter h ero.jumpD…" at bounding box center [534, 170] width 225 height 143
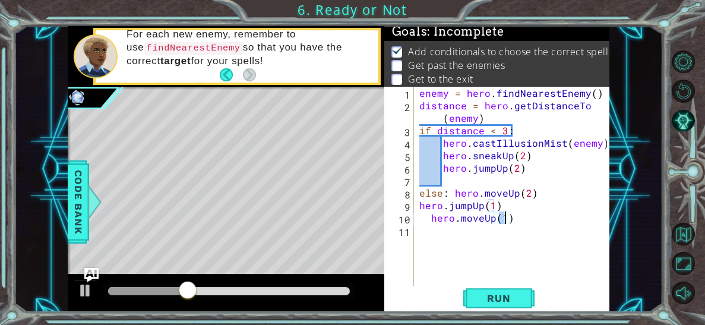
click at [517, 172] on div "enemy = hero . findNearestEnemy ( ) distance = hero . getDistanceTo ( enemy ) i…" at bounding box center [515, 199] width 196 height 225
type textarea "hero.jumpUp(1)"
click at [453, 185] on div "enemy = hero . findNearestEnemy ( ) distance = hero . getDistanceTo ( enemy ) i…" at bounding box center [515, 199] width 196 height 225
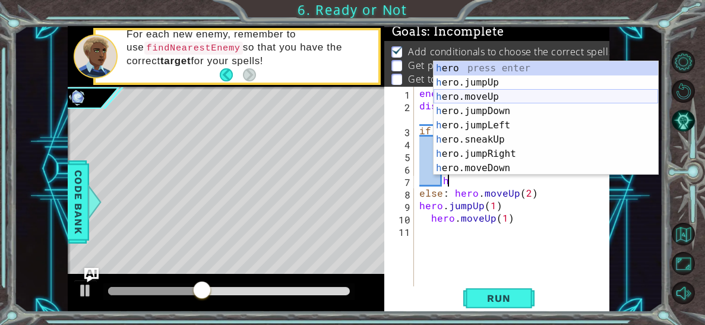
click at [478, 99] on div "h ero press enter h ero.jumpUp press enter h ero.moveUp press enter h ero.jumpD…" at bounding box center [546, 132] width 225 height 143
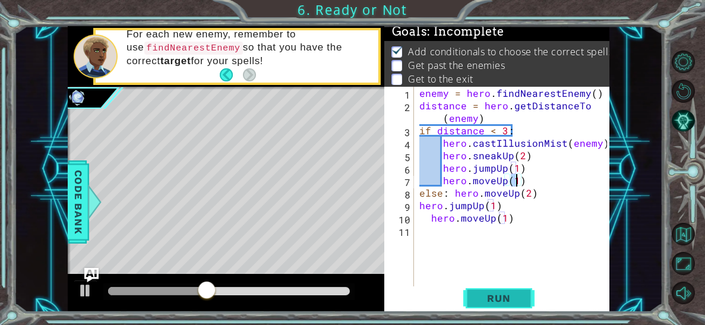
click at [485, 293] on span "Run" at bounding box center [498, 298] width 47 height 12
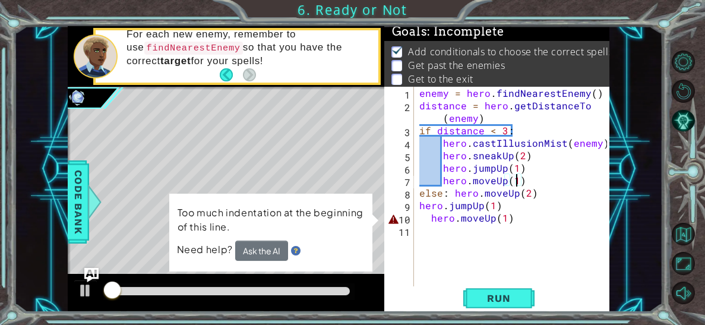
click at [429, 219] on div "enemy = hero . findNearestEnemy ( ) distance = hero . getDistanceTo ( enemy ) i…" at bounding box center [515, 199] width 196 height 225
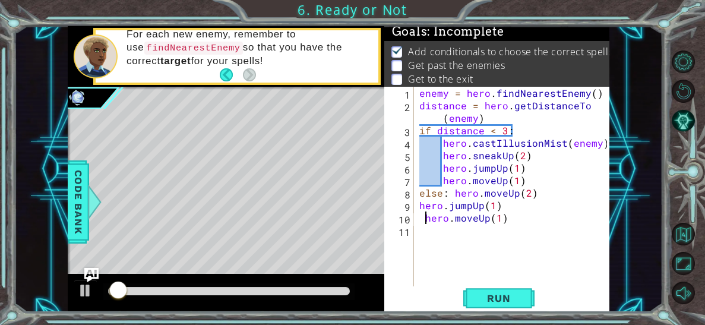
type textarea "hero.moveUp(1)"
click at [469, 301] on button "Run" at bounding box center [498, 298] width 71 height 23
click at [431, 235] on div "enemy = hero . findNearestEnemy ( ) distance = hero . getDistanceTo ( enemy ) i…" at bounding box center [515, 199] width 196 height 225
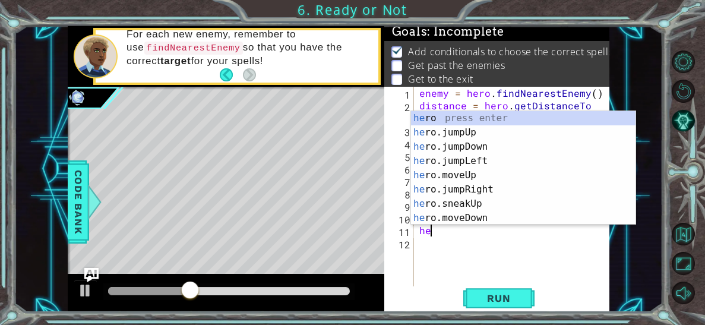
type textarea "h"
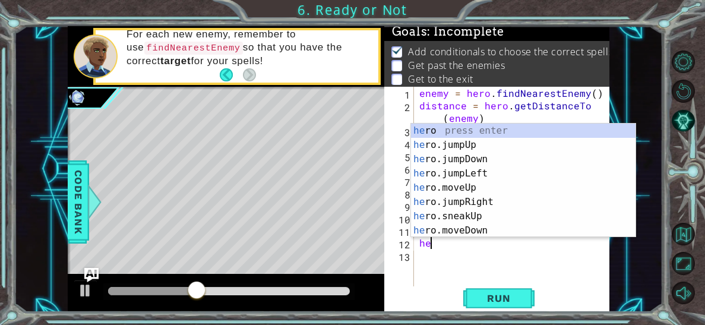
scroll to position [0, 0]
type textarea "hero"
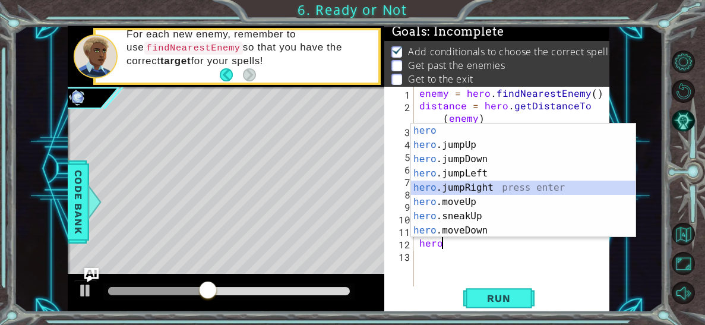
click at [481, 187] on div "hero press enter hero .jumpUp press enter hero .jumpDown press enter hero .jump…" at bounding box center [523, 195] width 225 height 143
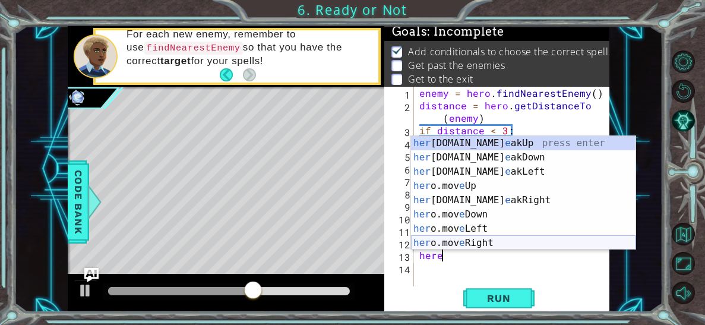
click at [492, 238] on div "her [DOMAIN_NAME] e akUp press enter her [DOMAIN_NAME] e akDown press enter her…" at bounding box center [523, 207] width 225 height 143
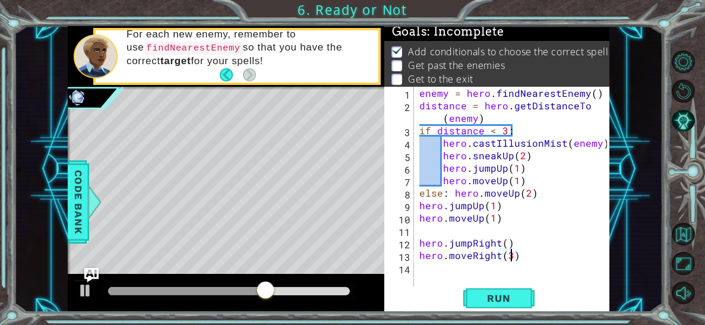
scroll to position [0, 5]
click at [498, 295] on span "Run" at bounding box center [498, 298] width 47 height 12
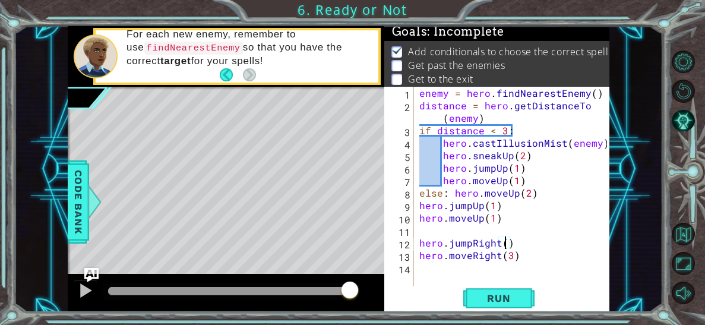
click at [506, 245] on div "enemy = hero . findNearestEnemy ( ) distance = hero . getDistanceTo ( enemy ) i…" at bounding box center [515, 199] width 196 height 225
type textarea "hero.jumpRight(1)"
click at [504, 299] on span "Run" at bounding box center [498, 298] width 47 height 12
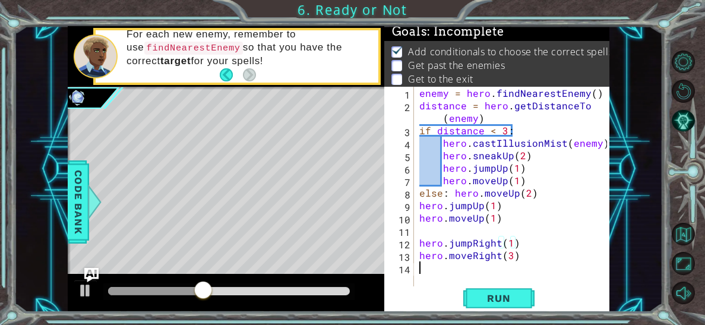
click at [431, 265] on div "enemy = hero . findNearestEnemy ( ) distance = hero . getDistanceTo ( enemy ) i…" at bounding box center [515, 199] width 196 height 225
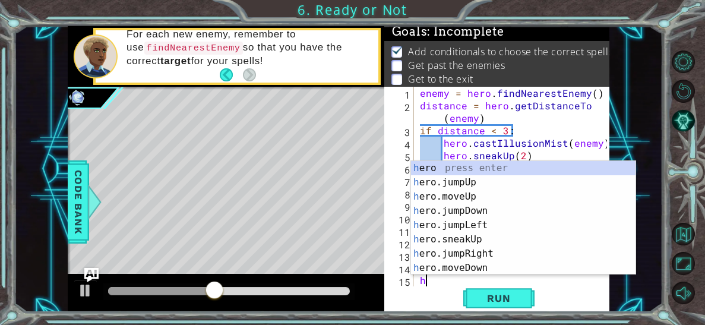
scroll to position [12, 0]
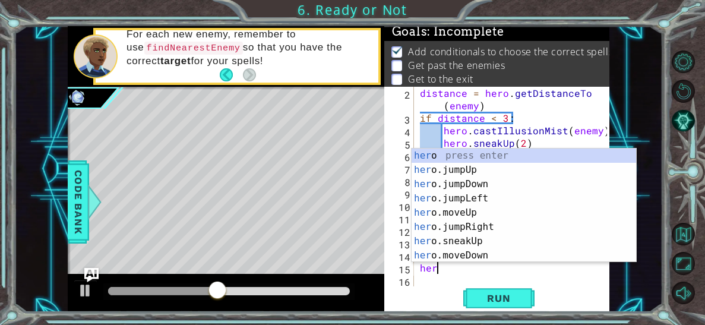
type textarea "hero"
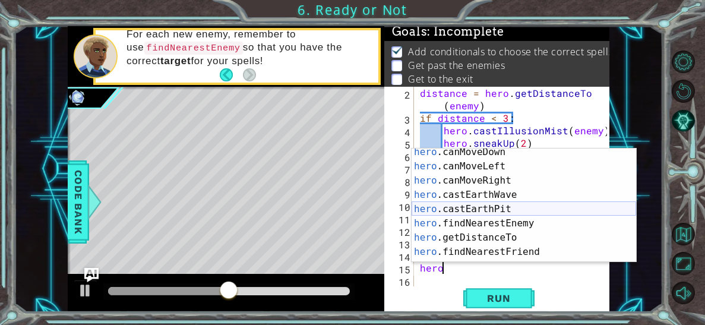
scroll to position [241, 0]
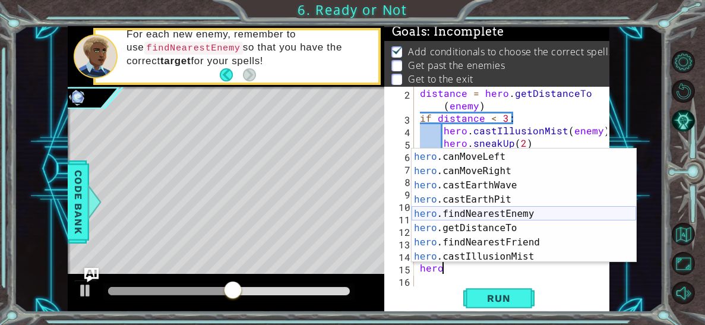
click at [445, 213] on div "hero .canMoveDown press enter hero .canMoveLeft press enter hero .canMoveRight …" at bounding box center [524, 206] width 225 height 143
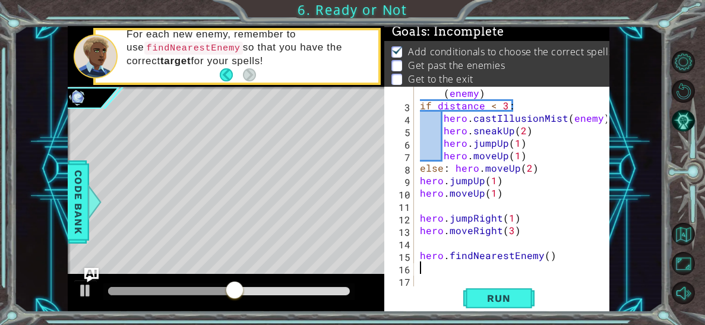
scroll to position [24, 0]
type textarea "h"
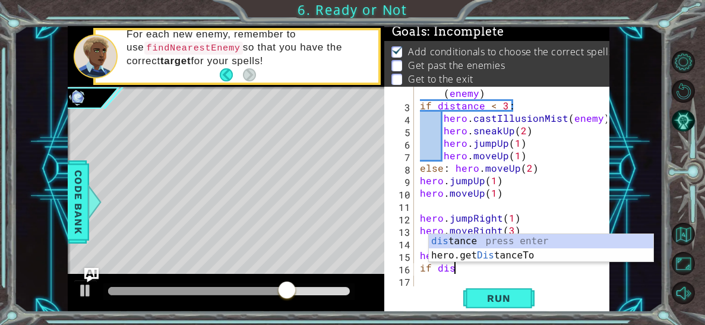
scroll to position [0, 1]
click at [472, 239] on div "dis tance press enter hero.get Dis tanceTo press enter" at bounding box center [541, 262] width 225 height 57
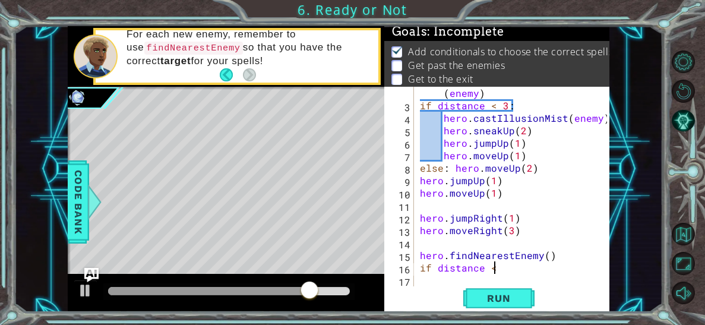
scroll to position [0, 4]
type textarea "if distance < 3:"
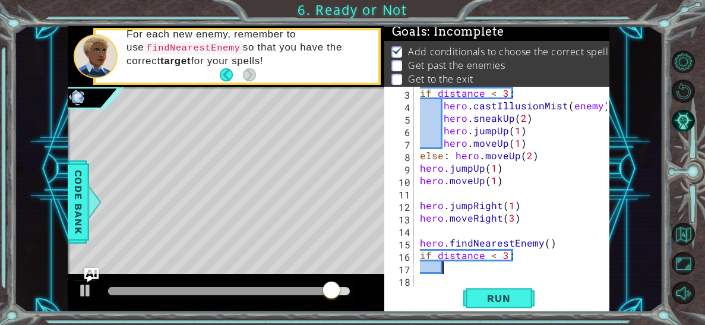
scroll to position [0, 1]
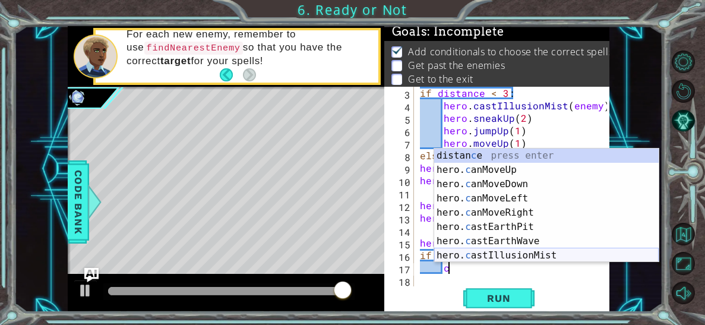
click at [479, 257] on div "distan c e press enter hero. c anMoveUp press enter hero. c anMoveDown press en…" at bounding box center [546, 220] width 225 height 143
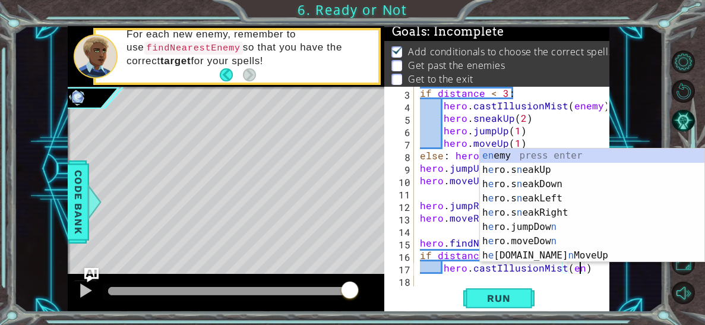
scroll to position [0, 9]
type textarea "hero.castIllusionMist(enemy)"
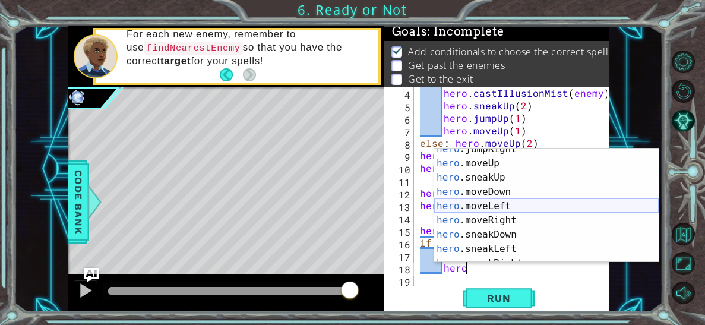
scroll to position [74, 0]
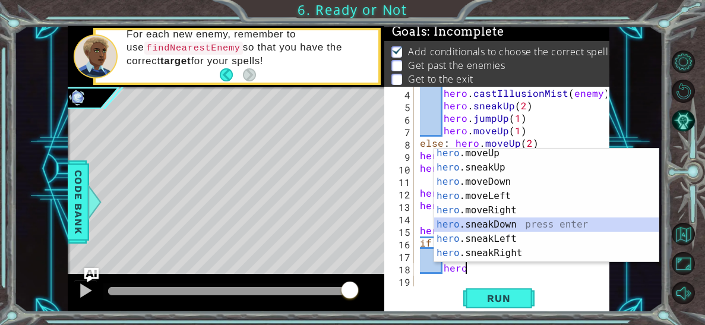
click at [503, 219] on div "hero .moveUp press enter hero .sneakUp press enter hero .moveDown press enter h…" at bounding box center [546, 217] width 225 height 143
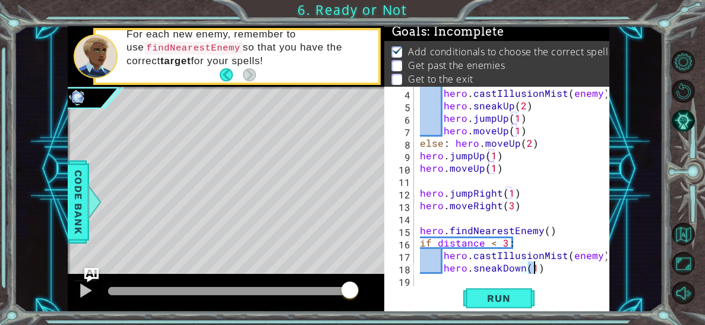
type textarea "hero.sneakDown(3)"
click at [443, 279] on div "hero . castIllusionMist ( enemy ) hero . sneakUp ( 2 ) hero . jumpUp ( 1 ) hero…" at bounding box center [515, 199] width 195 height 225
click at [537, 270] on div "hero . castIllusionMist ( enemy ) hero . sneakUp ( 2 ) hero . jumpUp ( 1 ) hero…" at bounding box center [515, 199] width 195 height 225
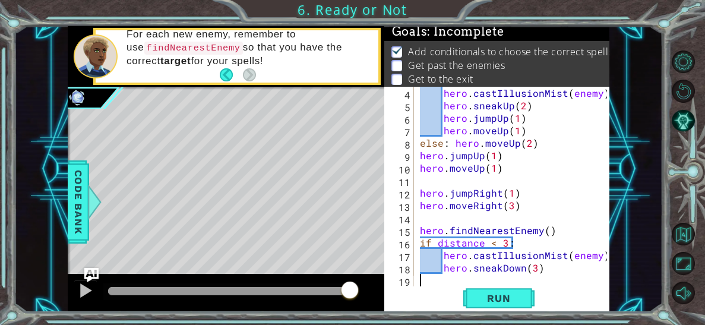
type textarea "hero.sneakDown(3)"
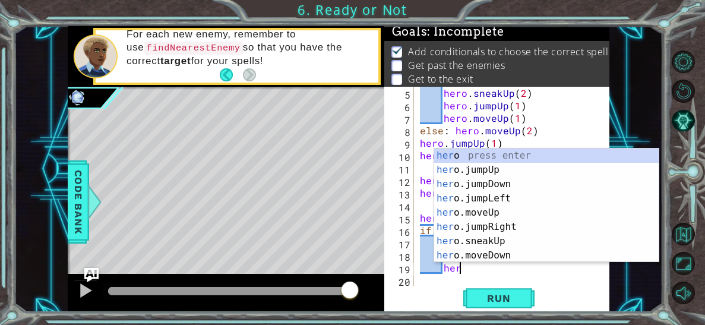
type textarea "hero"
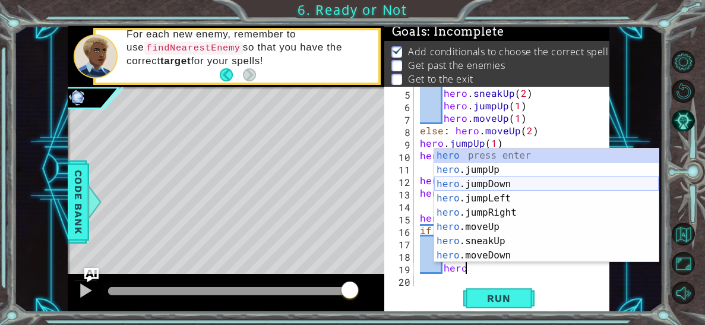
click at [511, 186] on div "hero press enter hero .jumpUp press enter hero .jumpDown press enter hero .jump…" at bounding box center [546, 220] width 225 height 143
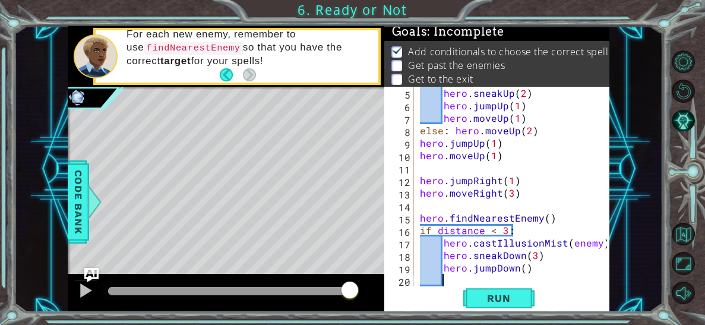
scroll to position [74, 0]
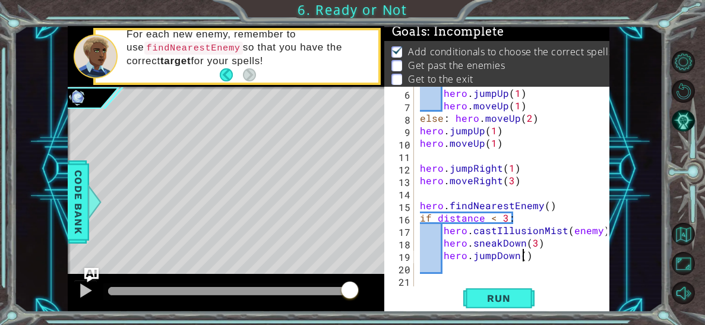
click at [523, 259] on div "hero . jumpUp ( 1 ) hero . moveUp ( 1 ) else : hero . moveUp ( 2 ) hero . jumpU…" at bounding box center [515, 199] width 195 height 225
type textarea "hero.jumpDown(1)"
click at [535, 257] on div "hero . jumpUp ( 1 ) hero . moveUp ( 1 ) else : hero . moveUp ( 2 ) hero . jumpU…" at bounding box center [515, 199] width 195 height 225
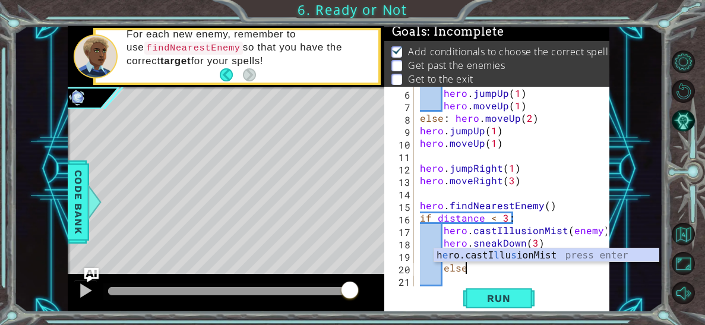
type textarea "e"
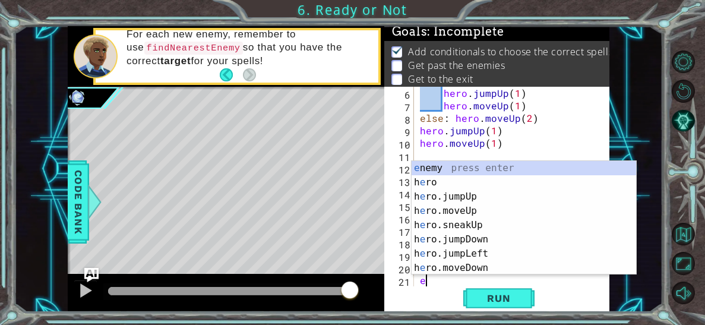
scroll to position [0, 0]
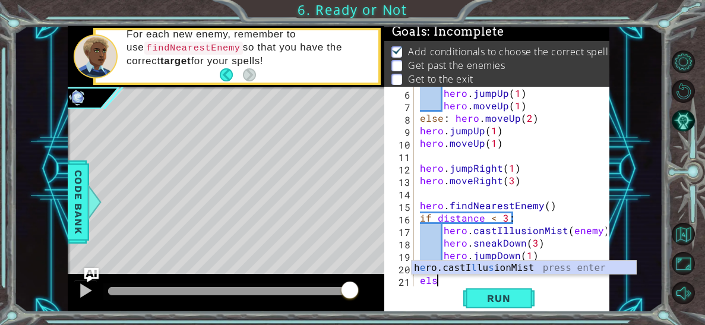
type textarea "e"
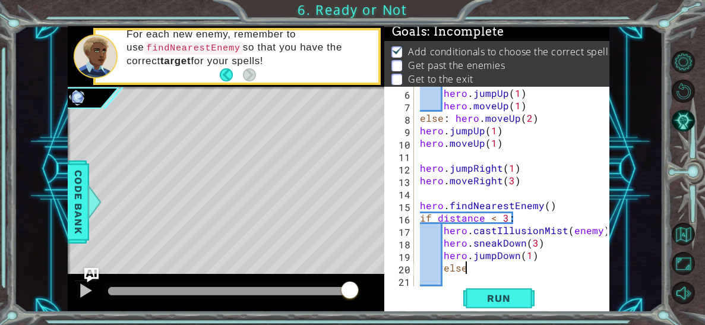
scroll to position [0, 2]
type textarea "else:"
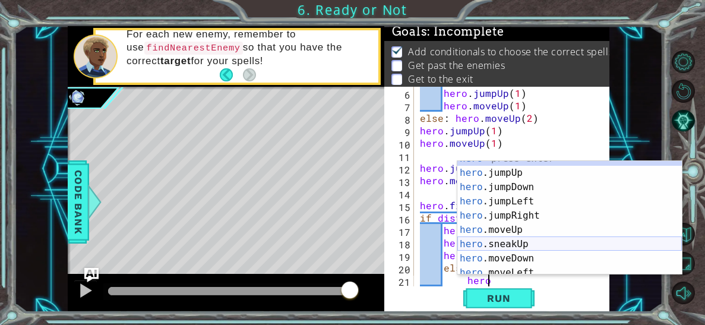
scroll to position [27, 0]
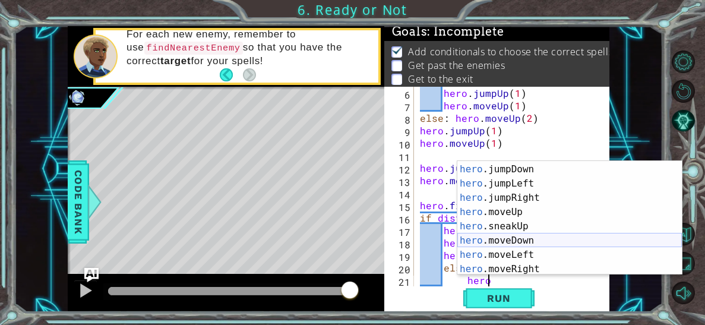
click at [519, 238] on div "hero .jumpUp press enter hero .jumpDown press enter hero .jumpLeft press enter …" at bounding box center [569, 219] width 225 height 143
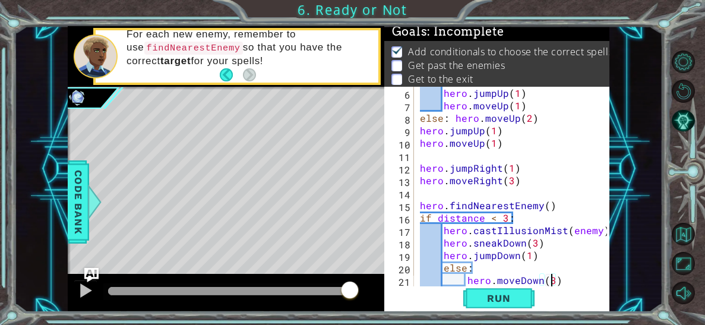
type textarea "hero.moveDown(3)"
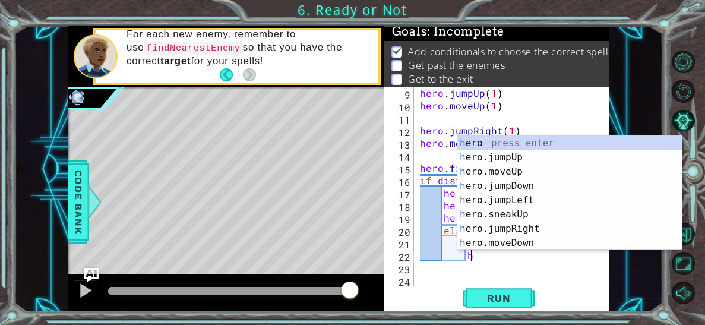
scroll to position [0, 0]
type textarea "hero"
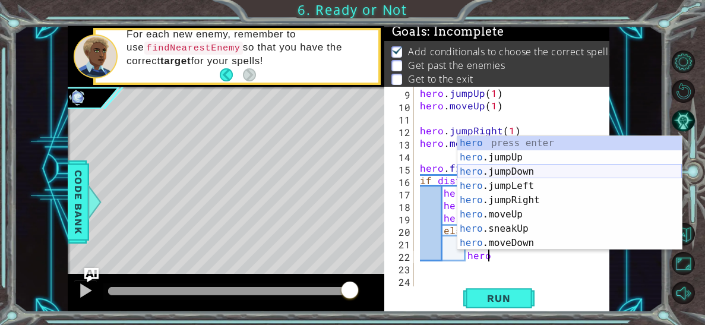
click at [544, 173] on div "hero press enter hero .jumpUp press enter hero .jumpDown press enter hero .jump…" at bounding box center [569, 207] width 225 height 143
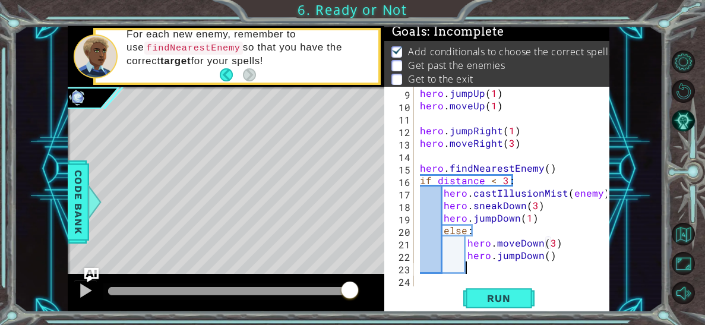
scroll to position [0, 2]
type textarea "1"
click at [544, 254] on div "hero . jumpUp ( 1 ) hero . moveUp ( 1 ) hero . jumpRight ( 1 ) hero . moveRight…" at bounding box center [515, 199] width 195 height 225
click at [508, 301] on span "Run" at bounding box center [498, 298] width 47 height 12
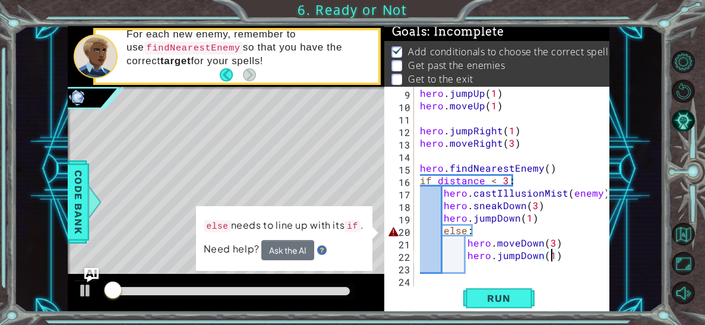
click at [441, 234] on div "hero . jumpUp ( 1 ) hero . moveUp ( 1 ) hero . jumpRight ( 1 ) hero . moveRight…" at bounding box center [515, 199] width 195 height 225
type textarea "else:"
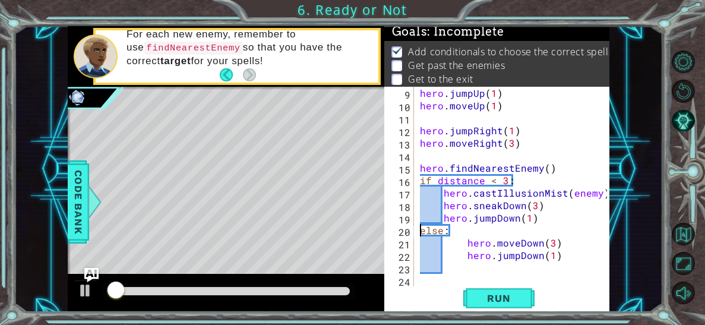
scroll to position [0, 1]
click at [488, 302] on span "Run" at bounding box center [498, 298] width 47 height 12
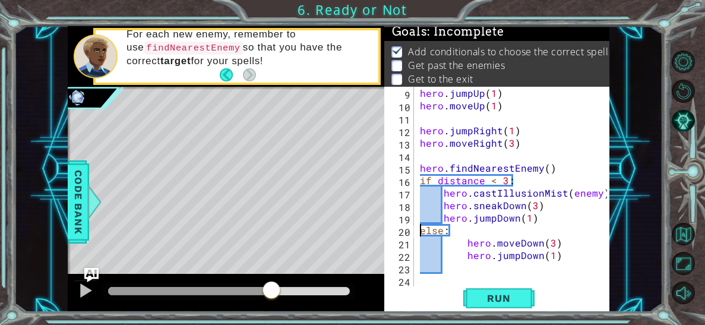
click at [271, 293] on div at bounding box center [229, 291] width 242 height 8
click at [87, 292] on div at bounding box center [85, 290] width 15 height 15
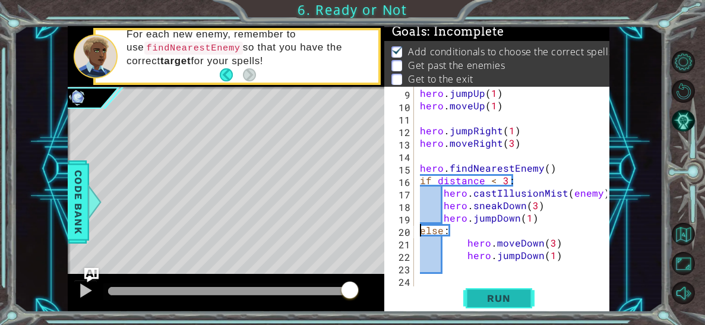
click at [477, 292] on span "Run" at bounding box center [498, 298] width 47 height 12
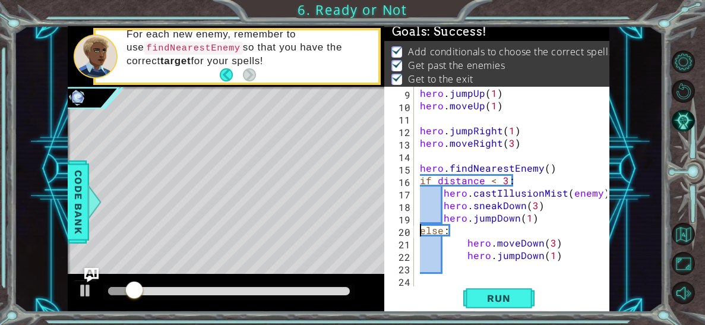
click at [347, 292] on div at bounding box center [229, 291] width 242 height 8
click at [92, 290] on div at bounding box center [85, 290] width 15 height 15
click at [343, 292] on div at bounding box center [229, 291] width 242 height 8
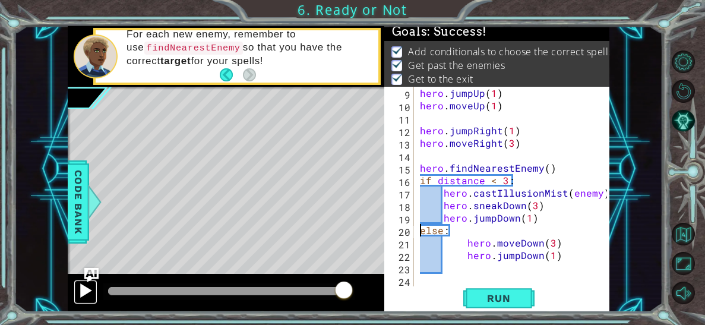
click at [96, 290] on button at bounding box center [86, 292] width 24 height 24
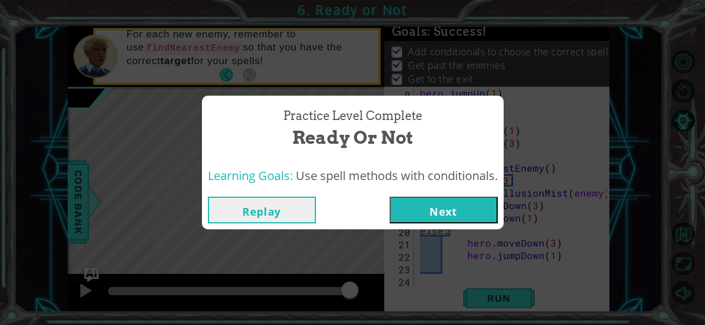
click at [425, 204] on button "Next" at bounding box center [444, 210] width 108 height 27
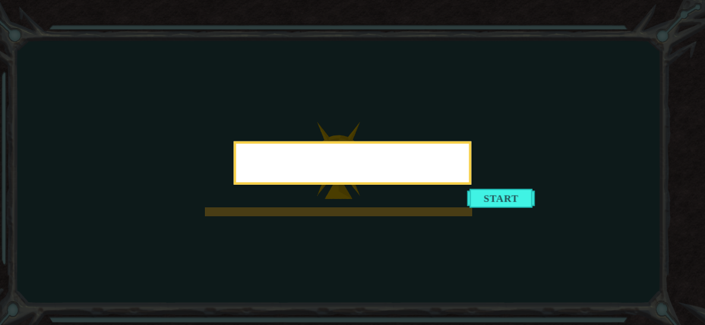
click at [472, 185] on div at bounding box center [353, 162] width 238 height 43
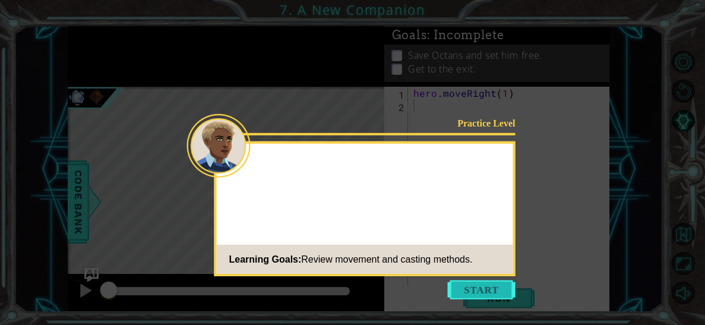
click at [484, 287] on button "Start" at bounding box center [482, 289] width 68 height 19
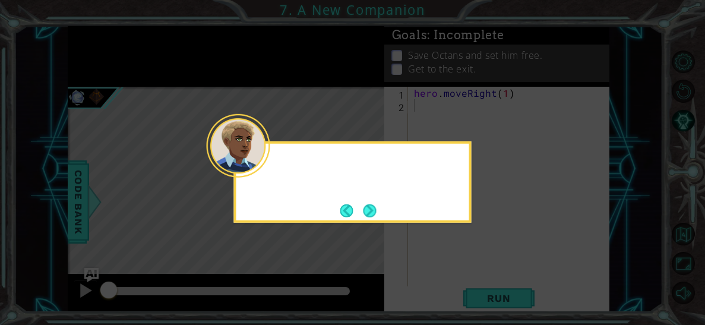
click at [268, 169] on div at bounding box center [239, 146] width 64 height 64
click at [372, 209] on button "Next" at bounding box center [370, 210] width 13 height 13
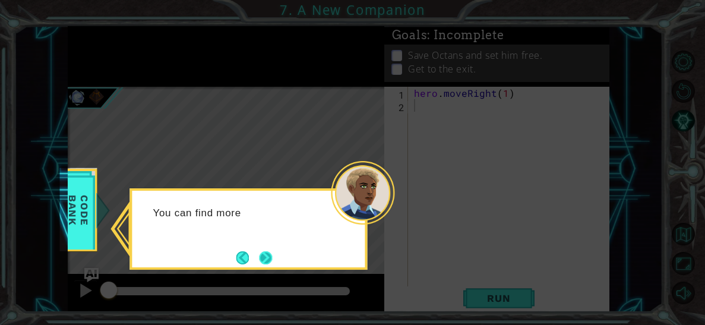
click at [272, 256] on button "Next" at bounding box center [265, 257] width 13 height 13
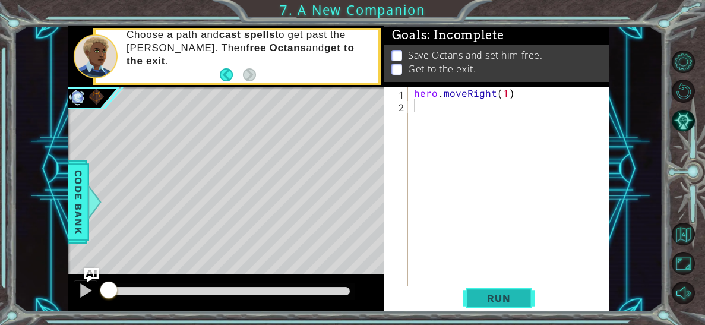
click at [495, 305] on button "Run" at bounding box center [498, 298] width 71 height 23
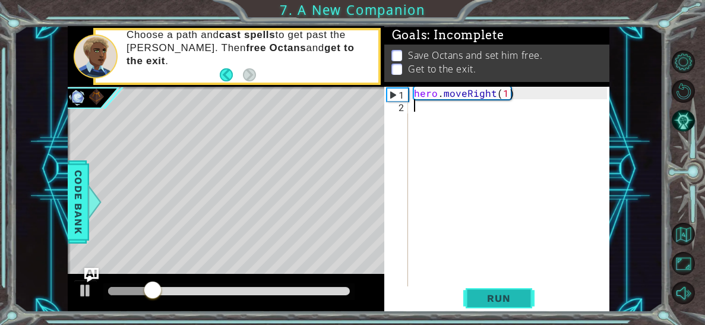
click at [493, 305] on button "Run" at bounding box center [498, 298] width 71 height 23
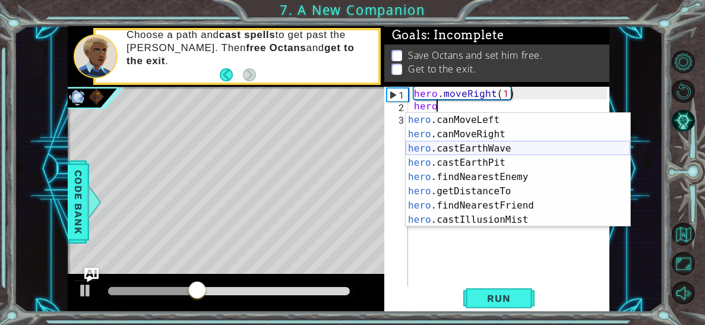
scroll to position [228, 0]
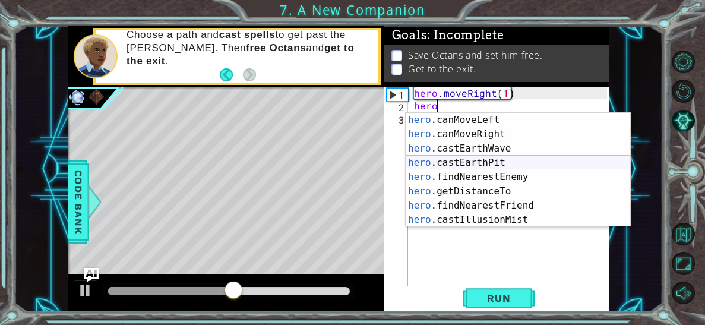
click at [510, 158] on div "hero .canMoveLeft press enter hero .canMoveRight press enter hero .castEarthWav…" at bounding box center [518, 184] width 225 height 143
type textarea "hero.castEarthPit(enemy)"
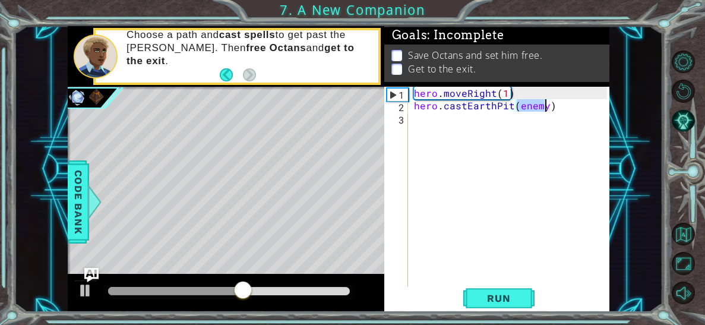
click at [438, 114] on div "hero . moveRight ( 1 ) hero . castEarthPit ( enemy )" at bounding box center [512, 199] width 201 height 225
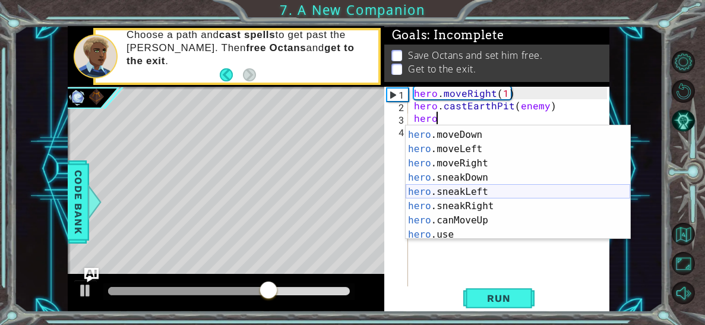
scroll to position [83, 0]
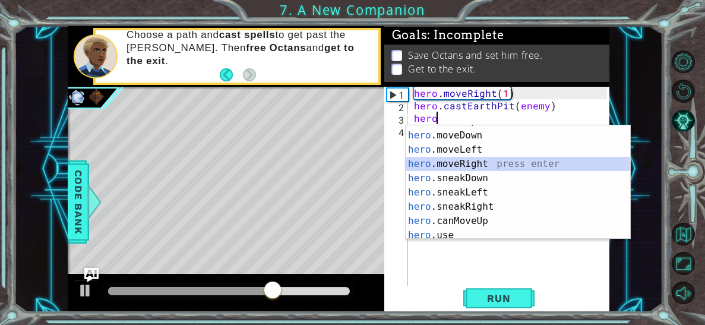
click at [458, 160] on div "hero .sneakUp press enter hero .moveDown press enter hero .moveLeft press enter…" at bounding box center [518, 185] width 225 height 143
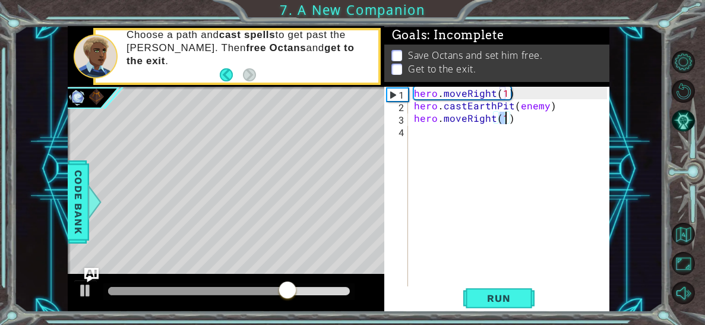
scroll to position [0, 5]
click at [432, 134] on div "hero . moveRight ( 1 ) hero . castEarthPit ( enemy ) hero . moveRight ( 2 )" at bounding box center [512, 199] width 201 height 225
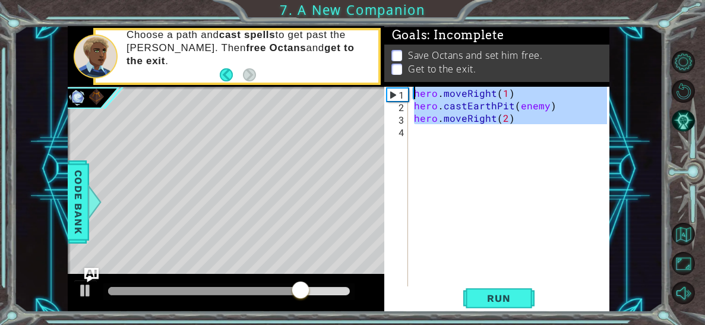
type textarea "hero.moveRight(1) hero.castEarthPit(enemy)"
click at [425, 134] on div "hero . moveRight ( 1 ) hero . castEarthPit ( enemy ) hero . moveRight ( 2 )" at bounding box center [509, 187] width 195 height 200
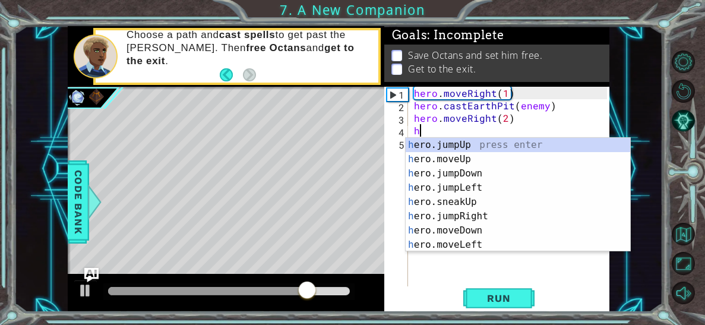
scroll to position [0, 0]
type textarea "heor"
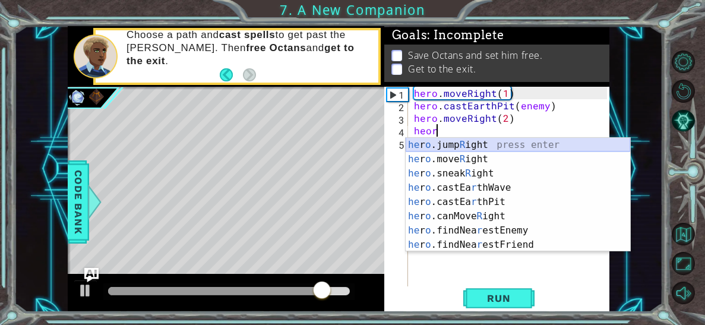
click at [446, 143] on div "he r o .jump R ight press enter he r o .move R ight press enter he r o .sneak R…" at bounding box center [518, 209] width 225 height 143
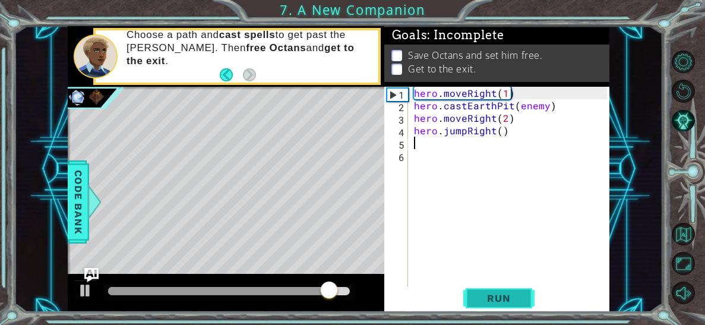
click at [483, 296] on span "Run" at bounding box center [498, 298] width 47 height 12
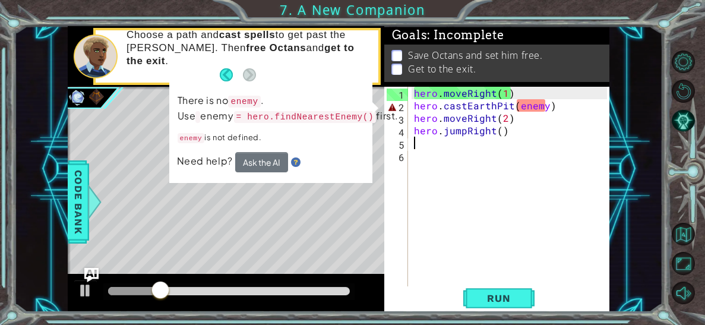
click at [550, 110] on div "hero . moveRight ( 1 ) hero . castEarthPit ( enemy ) hero . moveRight ( 2 ) her…" at bounding box center [512, 199] width 201 height 225
type textarea "hero.castEarthPit(enemy)"
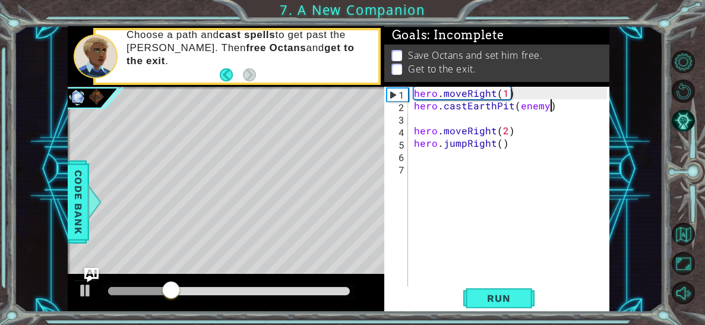
click at [556, 100] on div "hero . moveRight ( 1 ) hero . castEarthPit ( enemy ) hero . moveRight ( 2 ) her…" at bounding box center [512, 199] width 201 height 225
click at [510, 97] on div "hero . moveRight ( 1 ) hero . castEarthPit ( enemy ) hero . moveRight ( 2 ) her…" at bounding box center [512, 199] width 201 height 225
type textarea "hero.moveRight(1)"
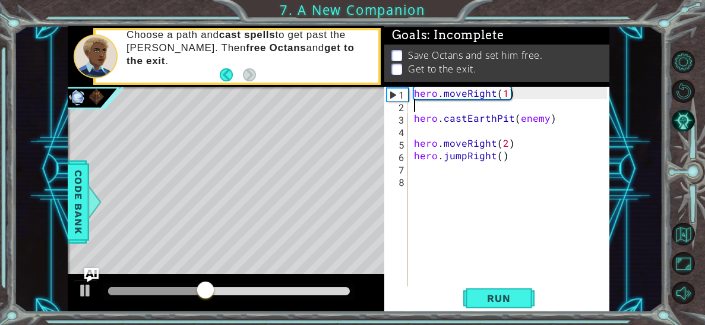
click at [415, 156] on div "hero . moveRight ( 1 ) hero . castEarthPit ( enemy ) hero . moveRight ( 2 ) her…" at bounding box center [512, 199] width 201 height 225
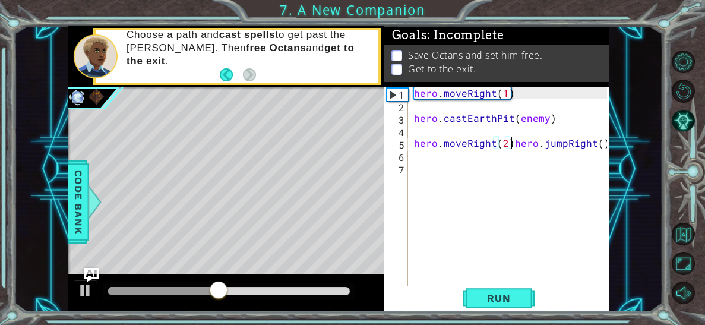
click at [415, 143] on div "hero . moveRight ( 1 ) hero . castEarthPit ( enemy ) hero . moveRight ( 2 ) her…" at bounding box center [512, 199] width 201 height 225
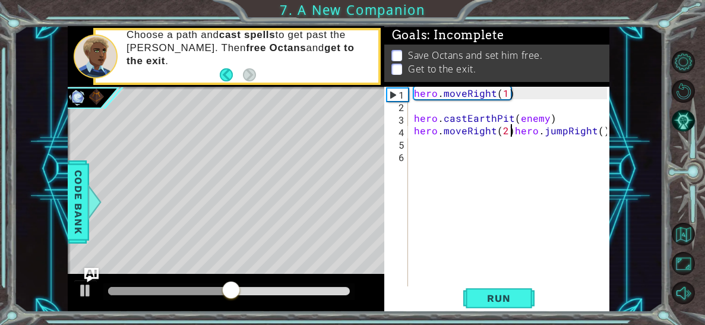
click at [513, 131] on div "hero . moveRight ( 1 ) hero . castEarthPit ( enemy ) hero . moveRight ( 2 ) her…" at bounding box center [512, 199] width 201 height 225
type textarea "hero.jumpRight()"
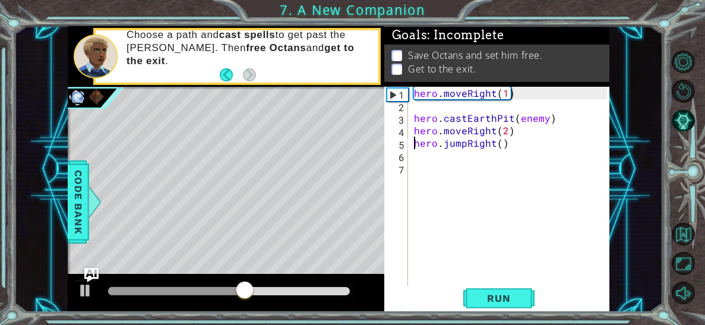
click at [418, 109] on div "hero . moveRight ( 1 ) hero . castEarthPit ( enemy ) hero . moveRight ( 2 ) her…" at bounding box center [512, 199] width 201 height 225
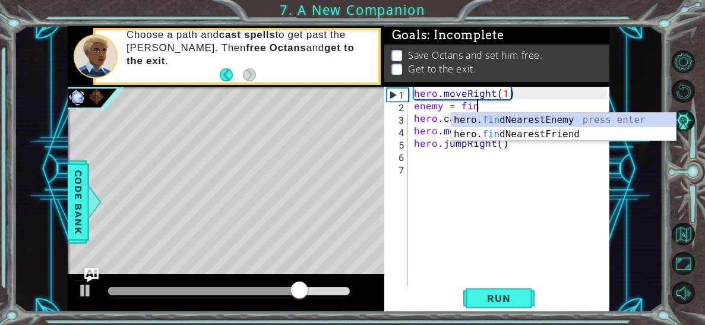
type textarea "enemy = find"
click at [526, 122] on div "hero. find NearestEnemy press enter hero. find NearestFriend press enter" at bounding box center [563, 141] width 225 height 57
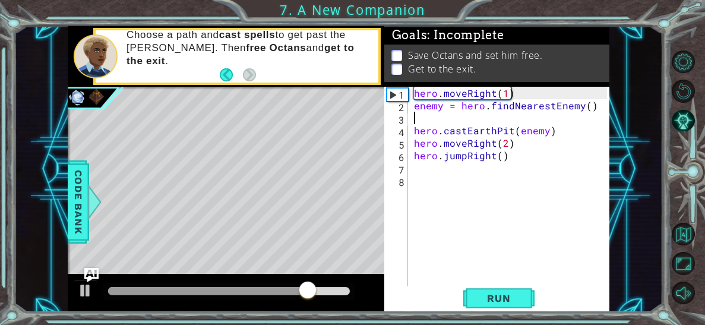
scroll to position [0, 0]
click at [512, 296] on span "Run" at bounding box center [498, 298] width 47 height 12
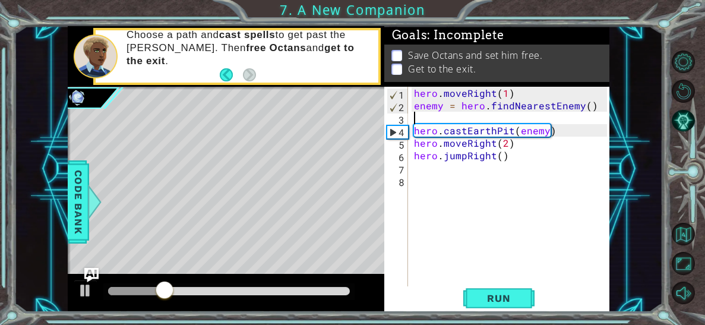
click at [511, 146] on div "hero . moveRight ( 1 ) enemy = hero . findNearestEnemy ( ) hero . castEarthPit …" at bounding box center [512, 199] width 201 height 225
type textarea "hero.moveRight(2)"
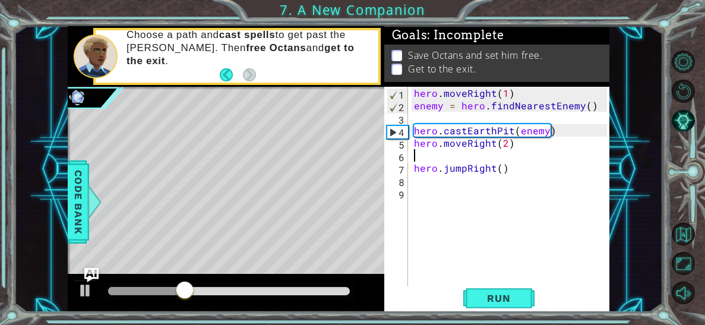
click at [552, 128] on div "hero . moveRight ( 1 ) enemy = hero . findNearestEnemy ( ) hero . castEarthPit …" at bounding box center [512, 199] width 201 height 225
type textarea "hero.castEarthPit(enemy)"
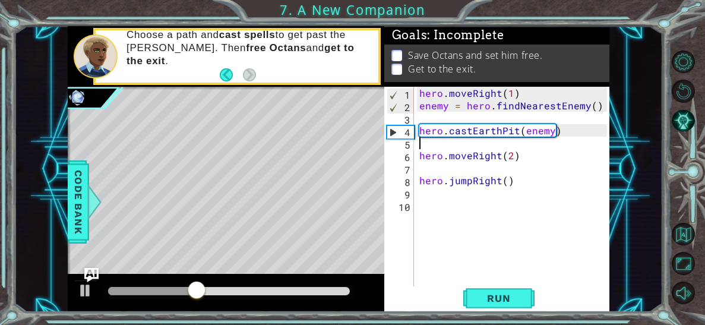
click at [509, 184] on div "hero . moveRight ( 1 ) enemy = hero . findNearestEnemy ( ) hero . castEarthPit …" at bounding box center [515, 199] width 196 height 225
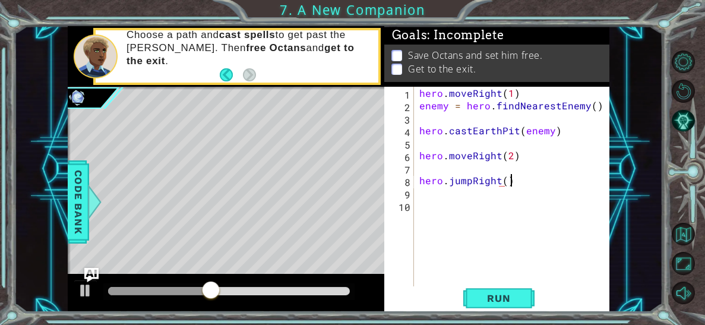
scroll to position [0, 4]
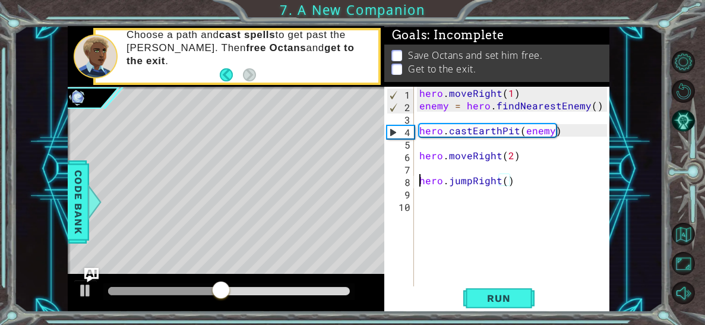
click at [417, 184] on div "hero . moveRight ( 1 ) enemy = hero . findNearestEnemy ( ) hero . castEarthPit …" at bounding box center [515, 199] width 196 height 225
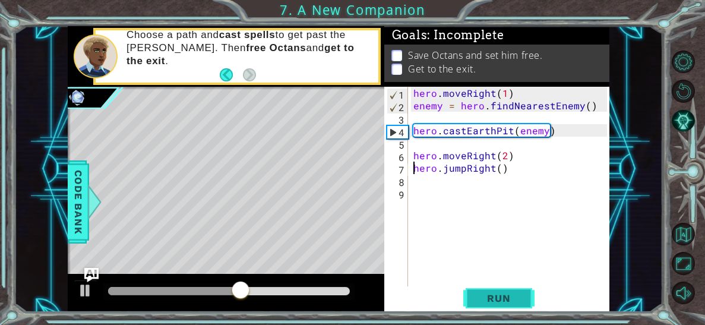
click at [484, 289] on button "Run" at bounding box center [498, 298] width 71 height 23
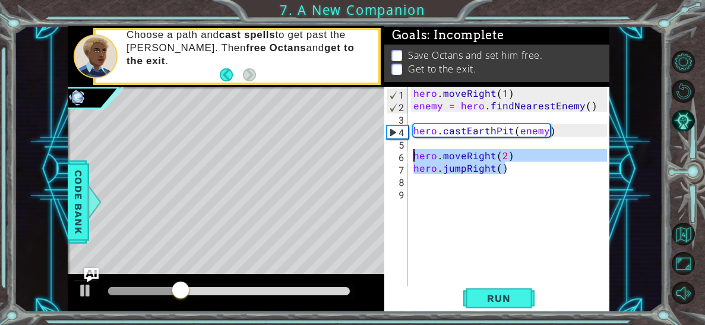
drag, startPoint x: 528, startPoint y: 173, endPoint x: 412, endPoint y: 153, distance: 118.2
click at [412, 153] on div "hero . moveRight ( 1 ) enemy = hero . findNearestEnemy ( ) hero . castEarthPit …" at bounding box center [511, 199] width 201 height 225
type textarea "hero.moveRight(2) hero.jumpRight()"
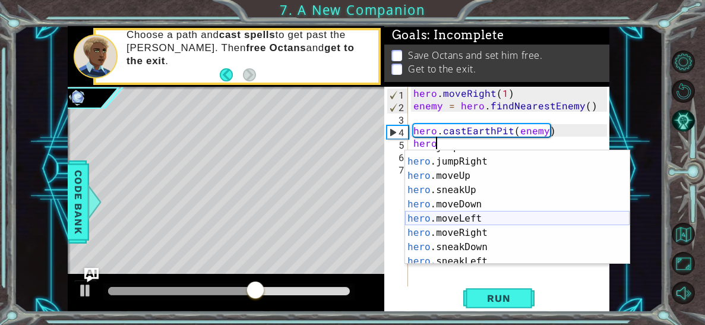
scroll to position [52, 0]
click at [480, 228] on div "hero .jumpLeft press enter hero .jumpRight press enter hero .moveUp press enter…" at bounding box center [517, 211] width 225 height 143
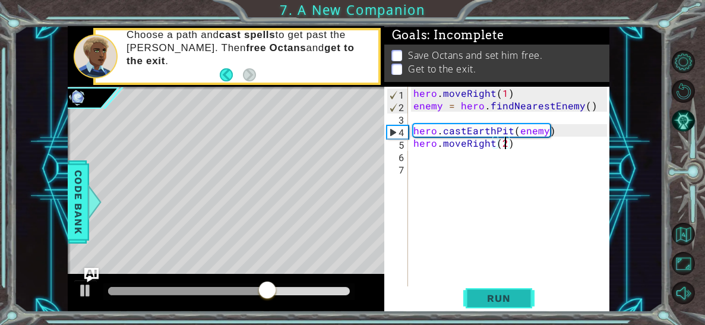
scroll to position [0, 5]
click at [505, 307] on button "Run" at bounding box center [498, 298] width 71 height 23
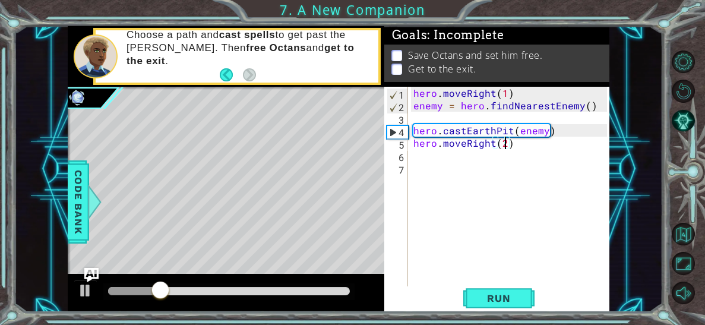
click at [418, 106] on div "hero . moveRight ( 1 ) enemy = hero . findNearestEnemy ( ) hero . castEarthPit …" at bounding box center [511, 199] width 201 height 225
click at [415, 96] on div "hero . moveRight ( 1 ) enemy = hero . findNearestEnemy ( ) hero . castEarthPit …" at bounding box center [511, 199] width 201 height 225
click at [365, 109] on div "1 ההההההההההההההההההההההההההההההההההההההההההההההההההההההההההההההההההההההההההההה…" at bounding box center [339, 169] width 542 height 286
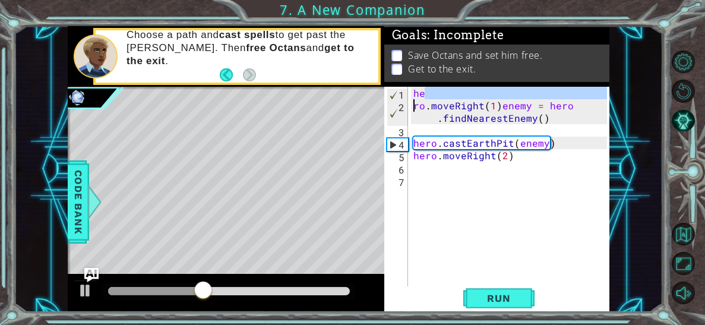
click at [428, 109] on div "he ro . moveRight ( 1 ) enemy = hero . findNearestEnemy ( ) hero . castEarthPit…" at bounding box center [511, 199] width 201 height 225
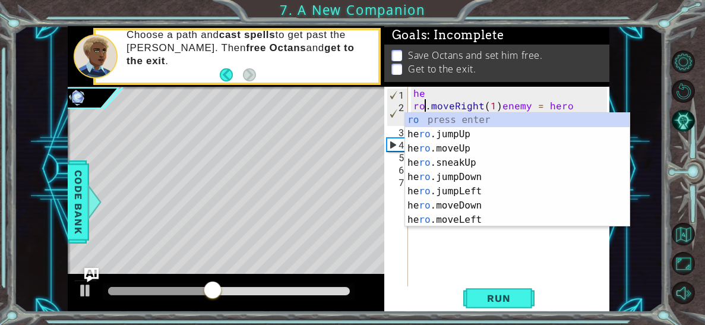
scroll to position [0, 0]
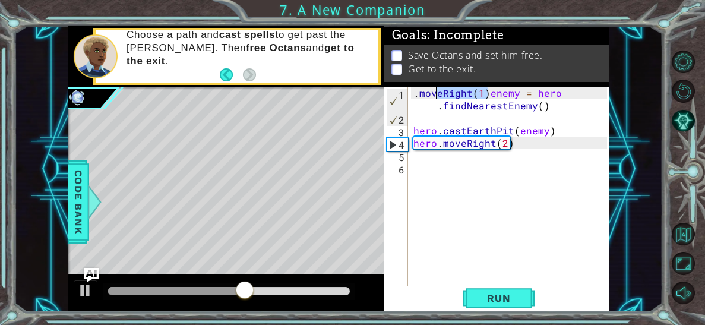
drag, startPoint x: 486, startPoint y: 94, endPoint x: 386, endPoint y: 96, distance: 99.8
click at [386, 96] on div ".moveRight(1)enemy = hero.findNearestEnemy() 1 2 3 4 5 6 . moveRight ( 1 ) enem…" at bounding box center [495, 187] width 223 height 200
type textarea "enemy = hero.findNearestEnemy()"
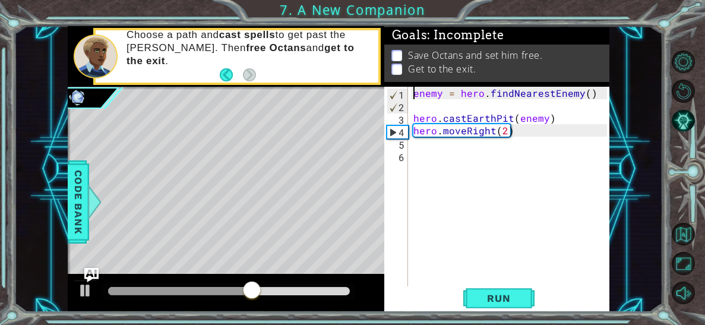
click at [415, 105] on div "enemy = hero . findNearestEnemy ( ) hero . castEarthPit ( enemy ) hero . moveRi…" at bounding box center [511, 199] width 201 height 225
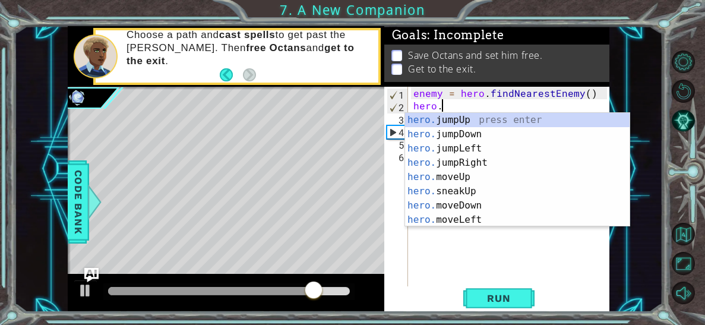
scroll to position [0, 1]
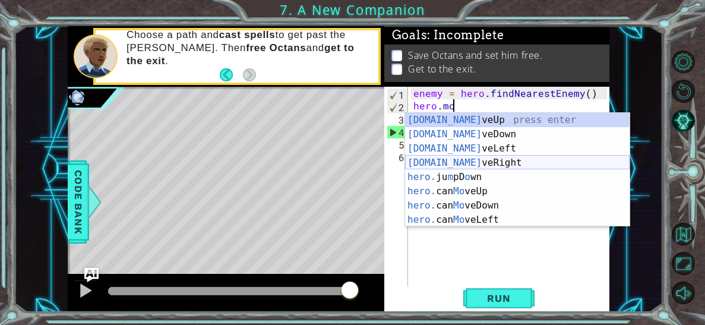
click at [504, 161] on div "[DOMAIN_NAME] veUp press enter [DOMAIN_NAME] veDown press enter [DOMAIN_NAME] v…" at bounding box center [517, 184] width 225 height 143
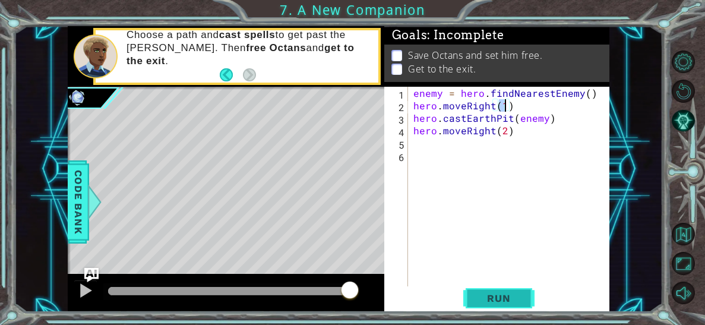
click at [513, 298] on span "Run" at bounding box center [498, 298] width 47 height 12
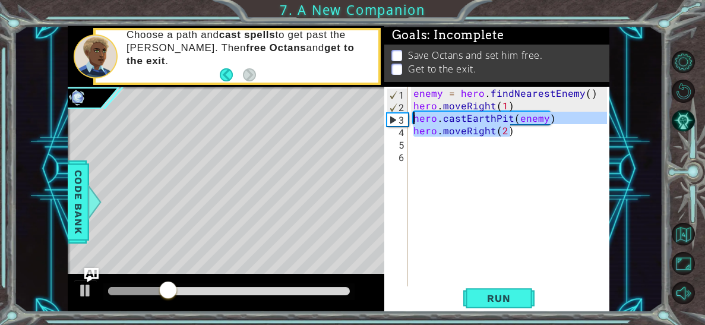
drag, startPoint x: 568, startPoint y: 125, endPoint x: 410, endPoint y: 119, distance: 158.7
click at [410, 119] on div "hero.moveRight(1) 1 2 3 4 5 6 enemy = hero . findNearestEnemy ( ) hero . moveRi…" at bounding box center [495, 187] width 223 height 200
type textarea "hero.castEarthPit(enemy) hero.moveRight(2)"
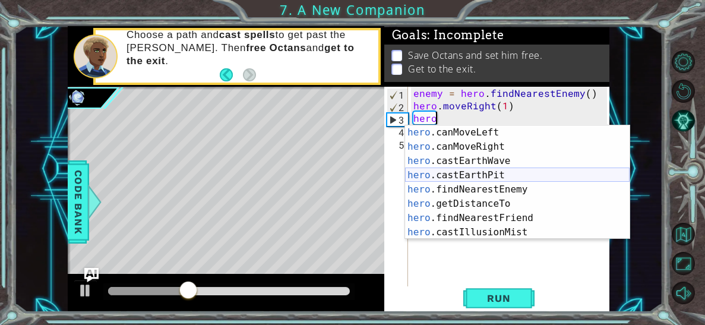
scroll to position [228, 0]
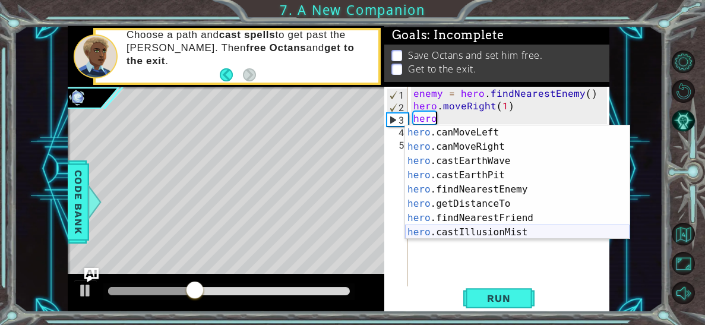
click at [491, 230] on div "hero .canMoveLeft press enter hero .canMoveRight press enter hero .castEarthWav…" at bounding box center [517, 196] width 225 height 143
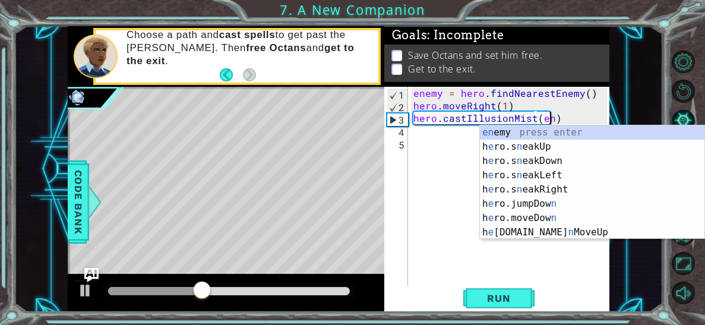
scroll to position [0, 0]
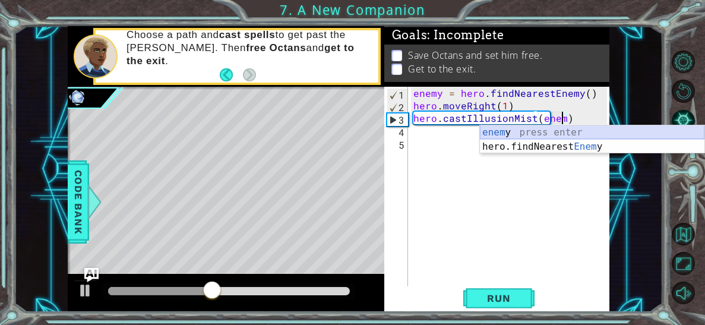
click at [563, 131] on div "enem y press enter hero.findNearest Enem y press enter" at bounding box center [592, 153] width 225 height 57
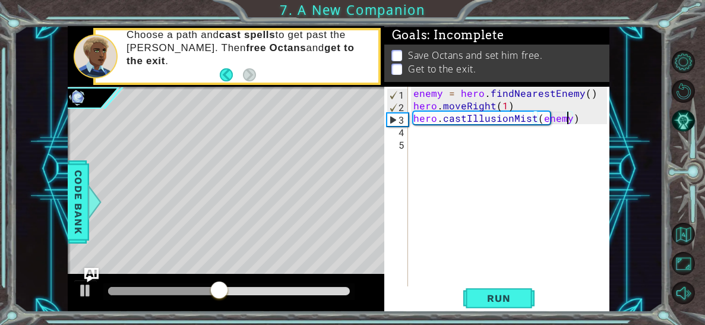
type textarea "hero.castIllusionMist(enemy)"
click at [410, 137] on div "hero.castIllusionMist(enemy) 1 2 3 4 5 enemy = hero . findNearestEnemy ( ) hero…" at bounding box center [495, 187] width 223 height 200
click at [415, 135] on div "enemy = hero . findNearestEnemy ( ) hero . moveRight ( 1 ) hero . castIllusionM…" at bounding box center [511, 199] width 201 height 225
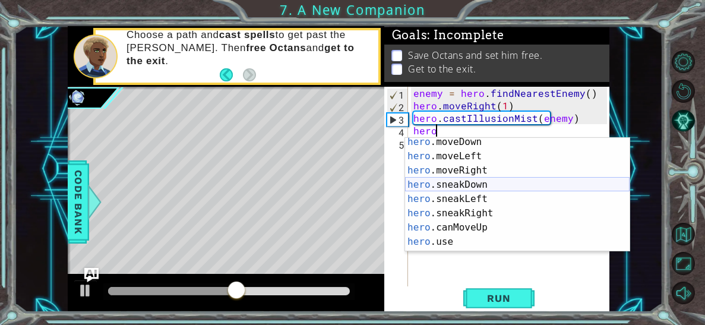
scroll to position [96, 0]
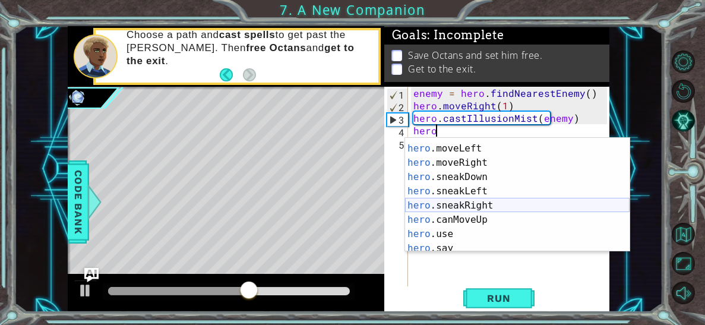
click at [493, 204] on div "hero .moveDown press enter hero .moveLeft press enter hero .moveRight press ent…" at bounding box center [517, 198] width 225 height 143
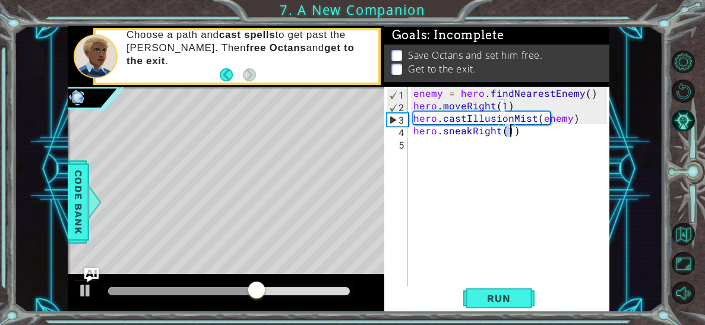
type textarea "hero.sneakRight(2)"
click at [508, 284] on div "enemy = hero . findNearestEnemy ( ) hero . moveRight ( 1 ) hero . castIllusionM…" at bounding box center [511, 199] width 201 height 225
click at [514, 302] on span "Run" at bounding box center [498, 298] width 47 height 12
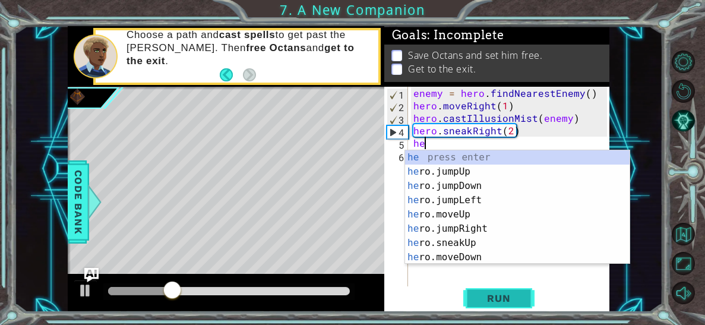
type textarea "hero"
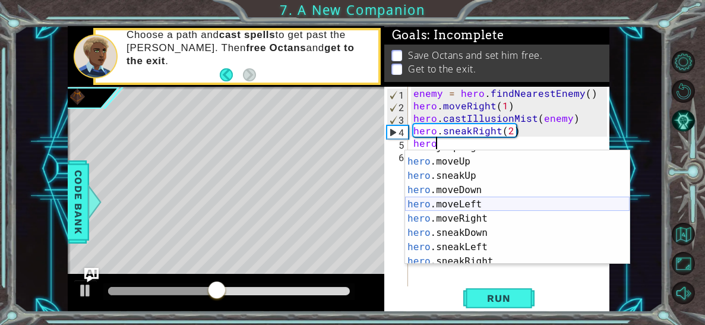
scroll to position [40, 0]
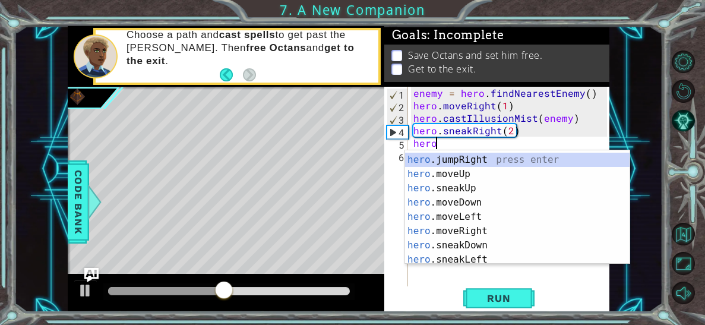
click at [480, 156] on div "hero .jumpLeft press enter hero .jumpRight press enter hero .moveUp press enter…" at bounding box center [517, 209] width 225 height 143
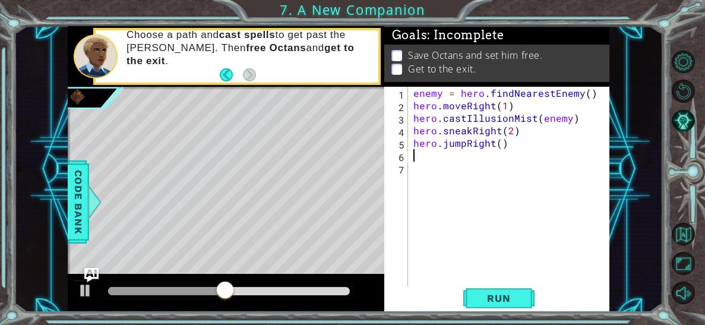
scroll to position [0, 0]
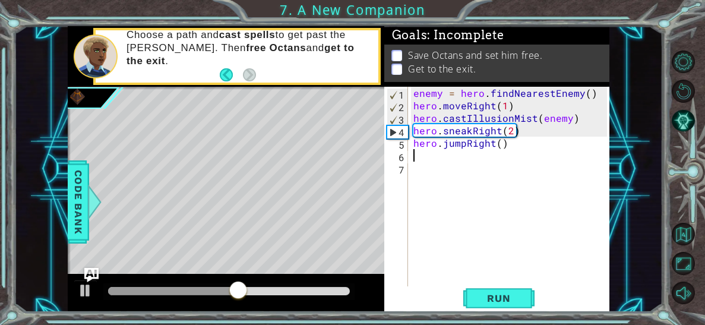
click at [501, 147] on div "enemy = hero . findNearestEnemy ( ) hero . moveRight ( 1 ) hero . castIllusionM…" at bounding box center [511, 199] width 201 height 225
type textarea "hero.jumpRight(1)"
click at [507, 299] on span "Run" at bounding box center [498, 298] width 47 height 12
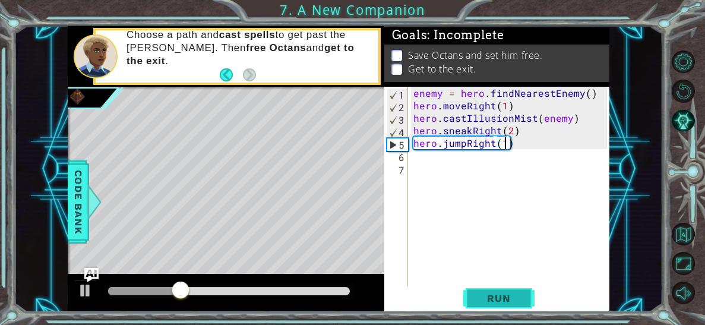
click at [507, 299] on span "Run" at bounding box center [498, 298] width 47 height 12
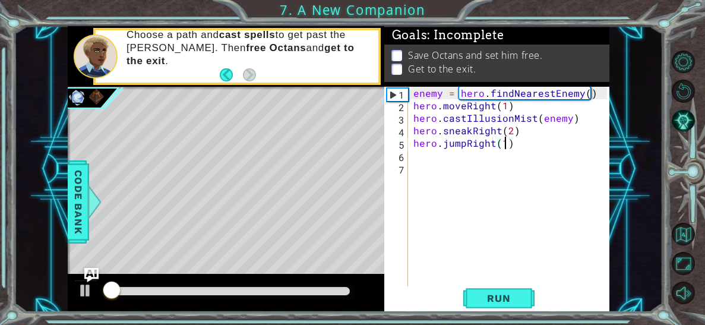
click at [415, 159] on div "enemy = hero . findNearestEnemy ( ) hero . moveRight ( 1 ) hero . castIllusionM…" at bounding box center [511, 199] width 201 height 225
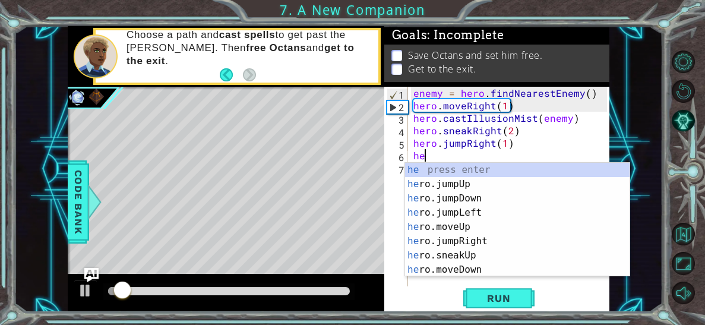
scroll to position [0, 0]
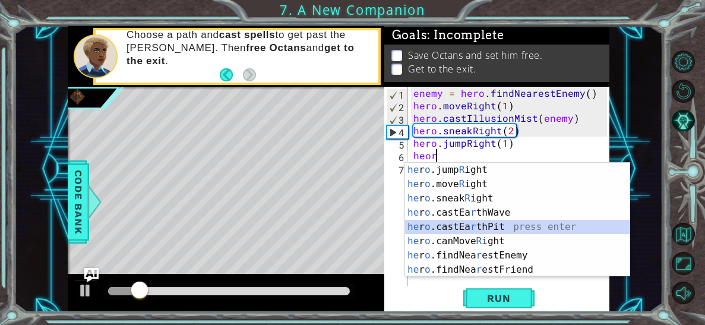
click at [494, 226] on div "he r o .jump R ight press enter he r o .move R ight press enter he r o .sneak R…" at bounding box center [517, 234] width 225 height 143
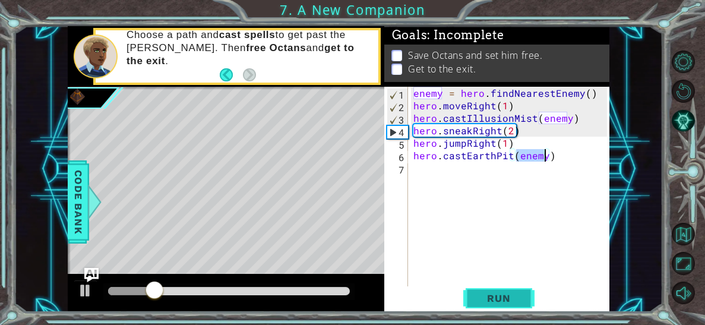
type textarea "hero.castEarthPit(enemy)"
click at [513, 296] on span "Run" at bounding box center [498, 298] width 47 height 12
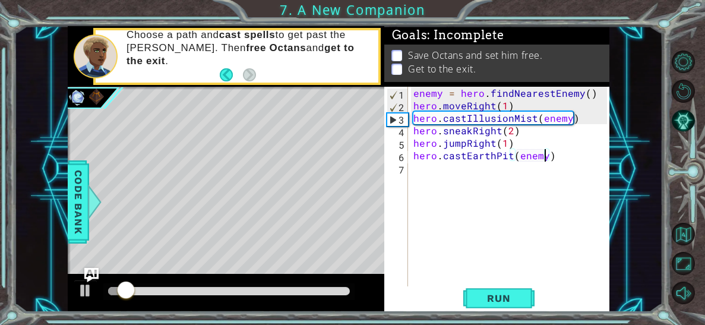
click at [276, 291] on div at bounding box center [229, 291] width 242 height 8
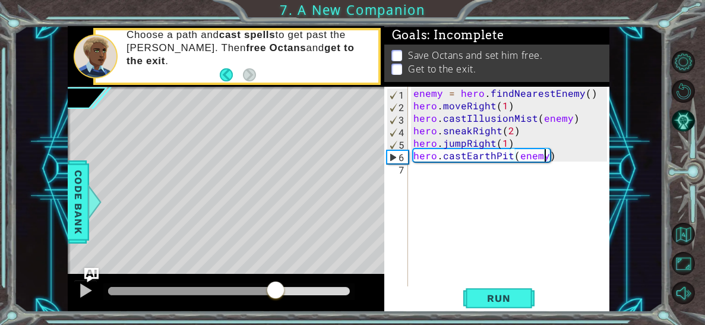
click at [557, 160] on div "enemy = hero . findNearestEnemy ( ) hero . moveRight ( 1 ) hero . castIllusionM…" at bounding box center [511, 199] width 201 height 225
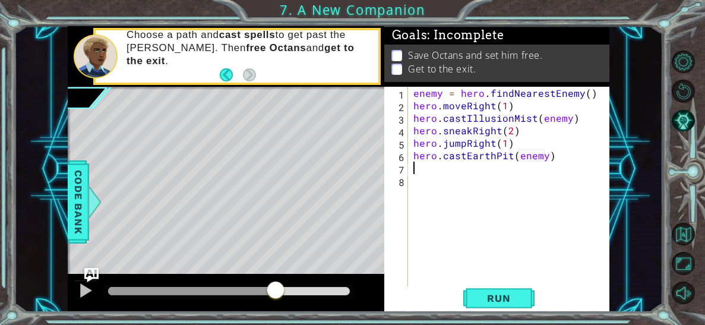
click at [550, 154] on div "enemy = hero . findNearestEnemy ( ) hero . moveRight ( 1 ) hero . castIllusionM…" at bounding box center [511, 199] width 201 height 225
click at [515, 144] on div "enemy = hero . findNearestEnemy ( ) hero . moveRight ( 1 ) hero . castIllusionM…" at bounding box center [511, 199] width 201 height 225
type textarea "hero.jumpRight(1)"
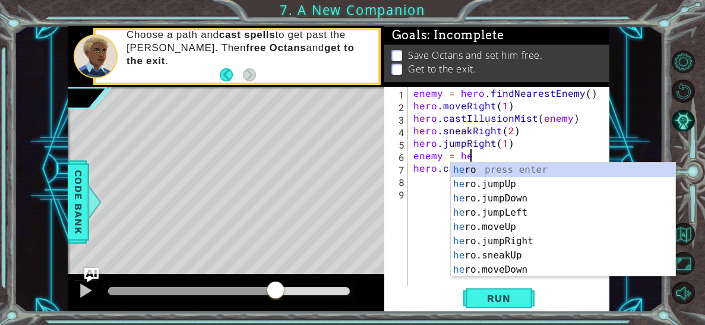
scroll to position [0, 3]
type textarea "enemy = her"
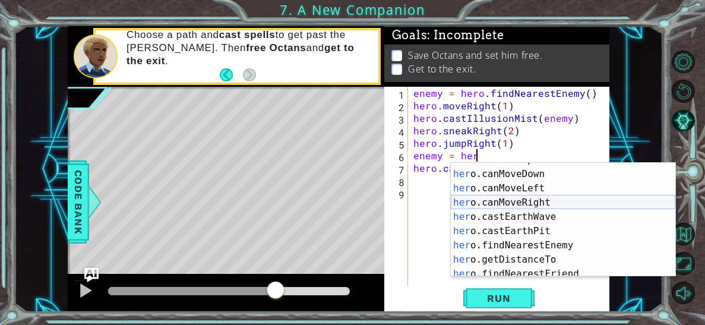
scroll to position [224, 0]
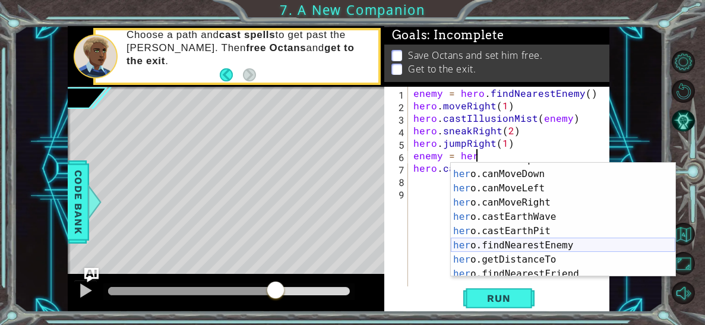
click at [530, 244] on div "her o.canMoveUp press enter her o.canMoveDown press enter her o.canMoveLeft pre…" at bounding box center [563, 224] width 225 height 143
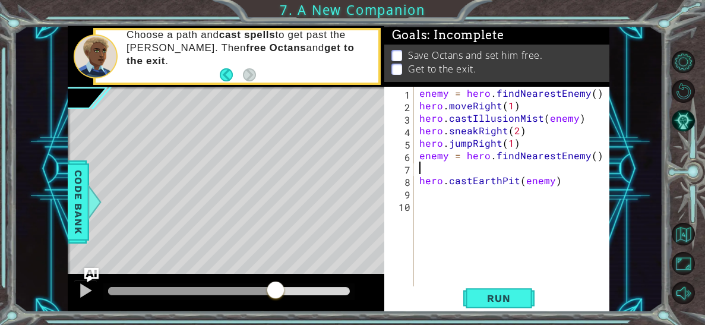
scroll to position [0, 0]
click at [419, 182] on div "enemy = hero . findNearestEnemy ( ) hero . moveRight ( 1 ) hero . castIllusionM…" at bounding box center [515, 199] width 196 height 225
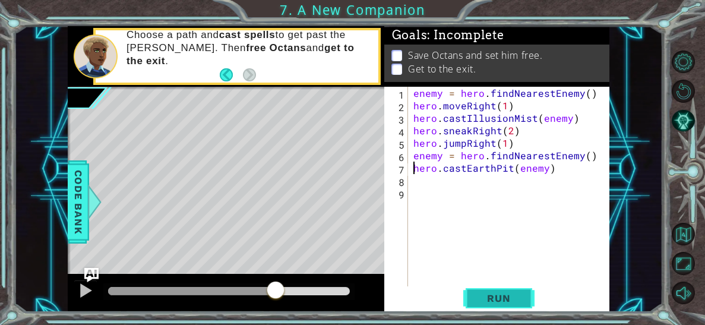
type textarea "hero.castEarthPit(enemy)"
click at [498, 295] on span "Run" at bounding box center [498, 298] width 47 height 12
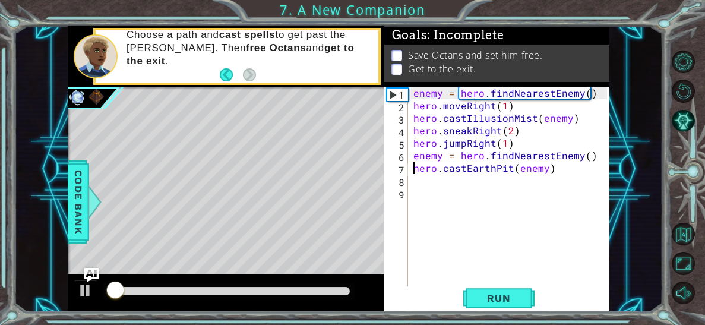
click at [308, 288] on div at bounding box center [229, 291] width 242 height 8
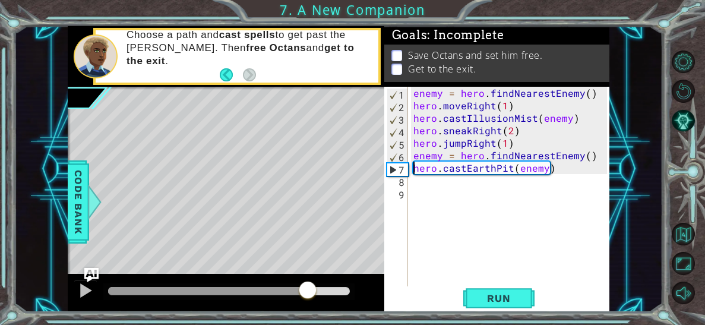
click at [420, 190] on div "enemy = hero . findNearestEnemy ( ) hero . moveRight ( 1 ) hero . castIllusionM…" at bounding box center [511, 199] width 201 height 225
click at [416, 184] on div "enemy = hero . findNearestEnemy ( ) hero . moveRight ( 1 ) hero . castIllusionM…" at bounding box center [511, 199] width 201 height 225
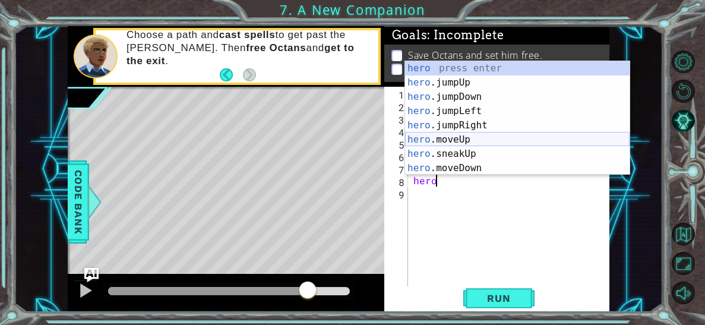
click at [478, 135] on div "hero press enter hero .jumpUp press enter hero .jumpDown press enter hero .jump…" at bounding box center [517, 132] width 225 height 143
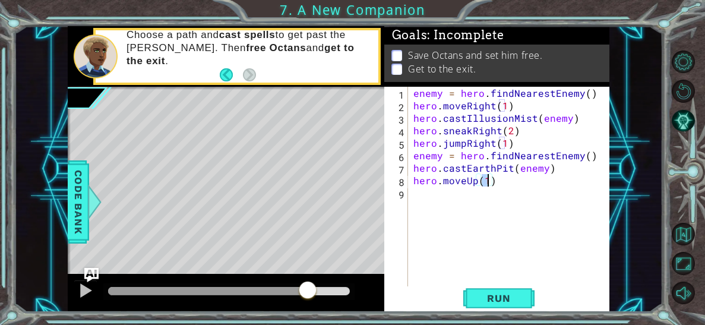
scroll to position [0, 4]
click at [504, 293] on span "Run" at bounding box center [498, 298] width 47 height 12
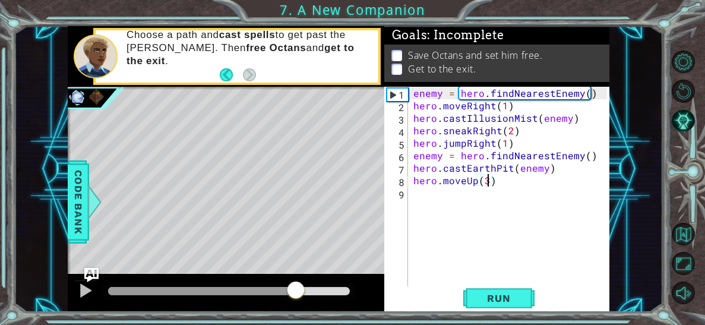
click at [296, 293] on div at bounding box center [229, 291] width 242 height 8
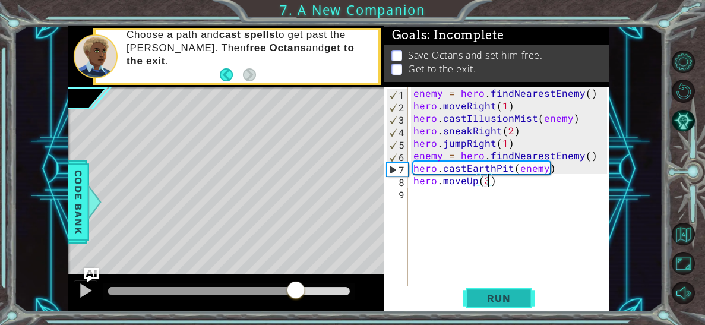
click at [510, 294] on span "Run" at bounding box center [498, 298] width 47 height 12
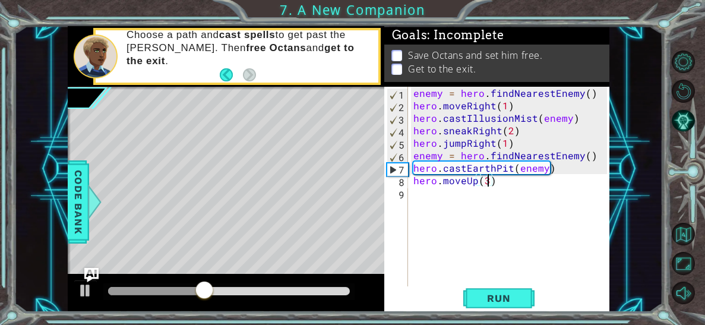
click at [507, 168] on div "enemy = hero . findNearestEnemy ( ) hero . moveRight ( 1 ) hero . castIllusionM…" at bounding box center [511, 199] width 201 height 225
click at [511, 168] on div "enemy = hero . findNearestEnemy ( ) hero . moveRight ( 1 ) hero . castIllusionM…" at bounding box center [511, 199] width 201 height 225
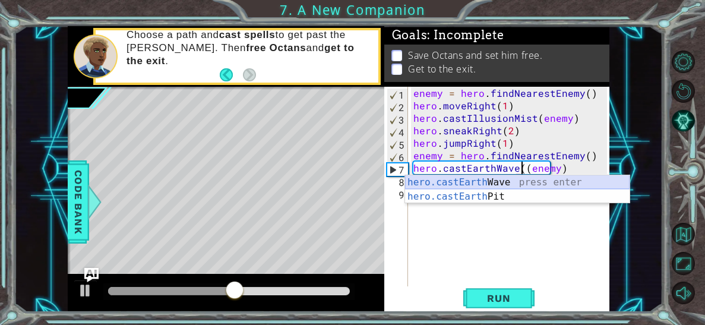
type textarea "hero.castEarthWave(enemy)"
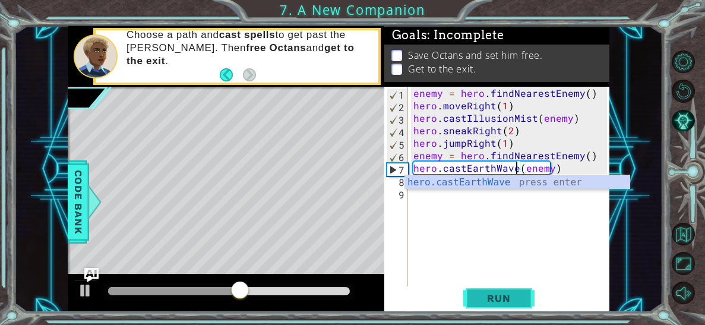
click at [520, 294] on span "Run" at bounding box center [498, 298] width 47 height 12
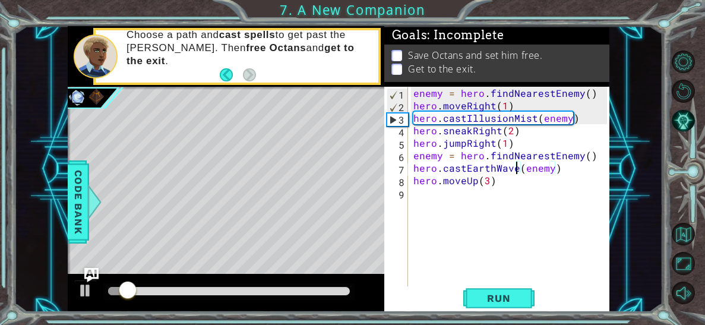
click at [420, 196] on div "enemy = hero . findNearestEnemy ( ) hero . moveRight ( 1 ) hero . castIllusionM…" at bounding box center [511, 199] width 201 height 225
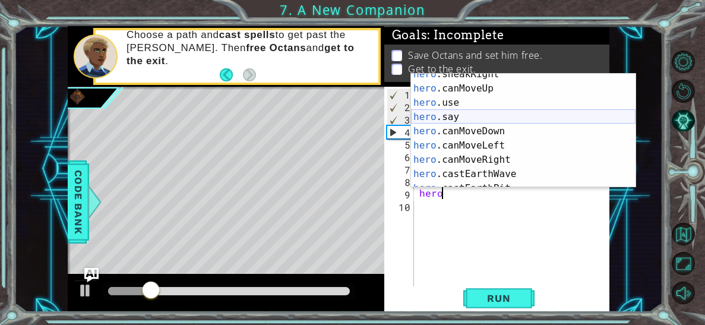
scroll to position [177, 0]
click at [454, 102] on div "hero .sneakRight press enter hero .canMoveUp press enter hero .use press enter …" at bounding box center [523, 138] width 225 height 143
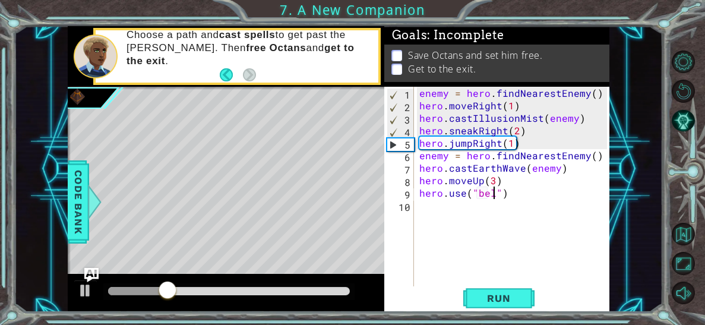
type textarea "hero.use("bell")"
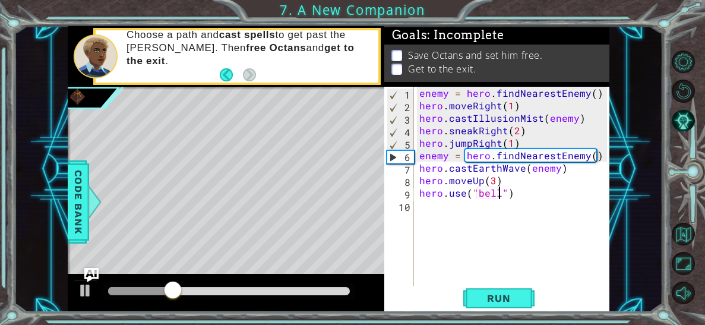
click at [460, 212] on div "enemy = hero . findNearestEnemy ( ) hero . moveRight ( 1 ) hero . castIllusionM…" at bounding box center [515, 199] width 196 height 225
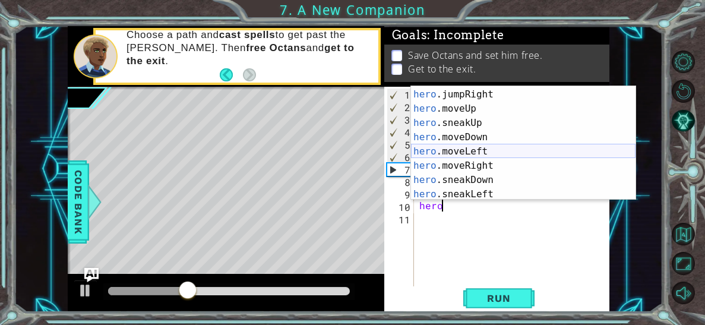
scroll to position [55, 0]
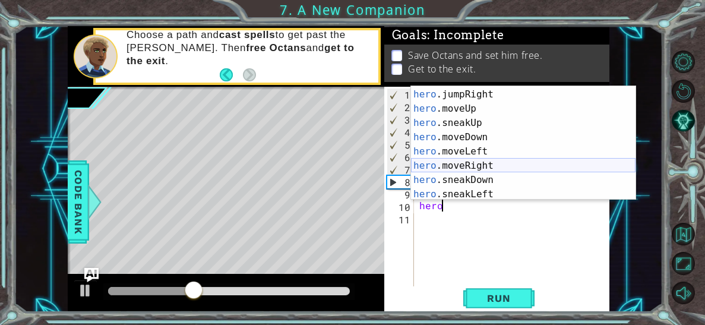
click at [471, 166] on div "hero .jumpLeft press enter hero .jumpRight press enter hero .moveUp press enter…" at bounding box center [523, 144] width 225 height 143
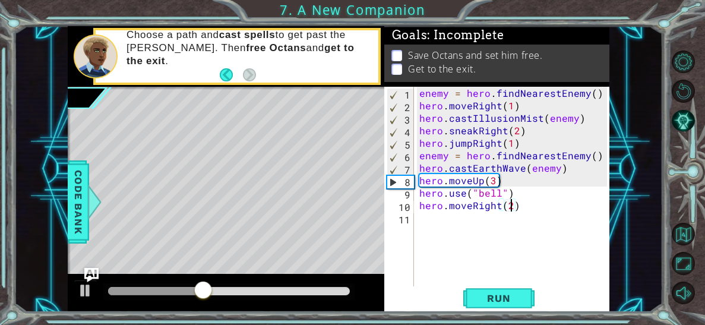
scroll to position [0, 5]
type textarea "hero.moveRight(2)"
click at [497, 298] on span "Run" at bounding box center [498, 298] width 47 height 12
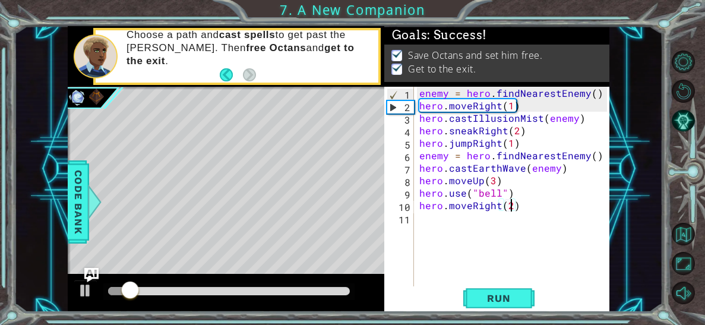
click at [321, 292] on div at bounding box center [229, 291] width 242 height 8
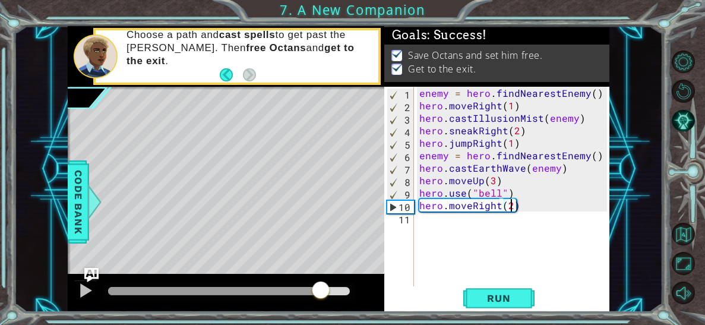
click at [346, 290] on div at bounding box center [229, 291] width 242 height 8
click at [86, 284] on div at bounding box center [85, 290] width 15 height 15
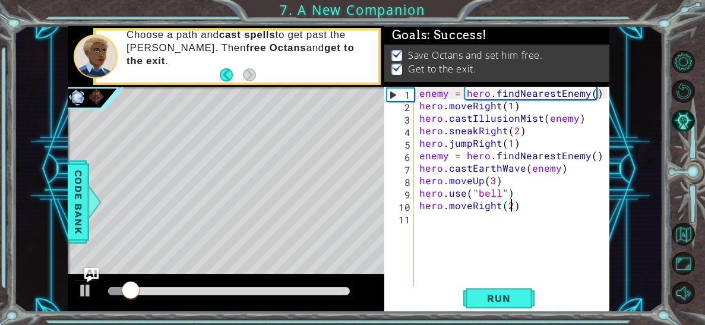
click at [325, 294] on div at bounding box center [229, 291] width 242 height 8
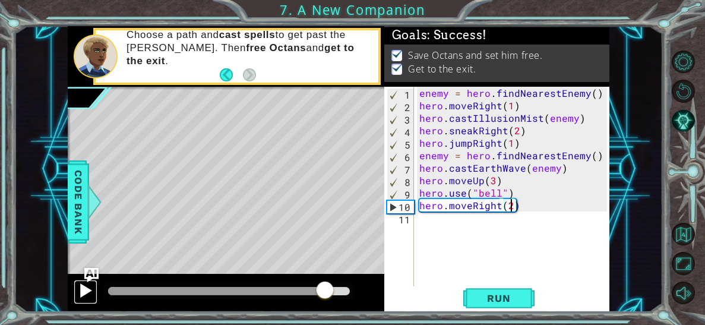
click at [81, 284] on div at bounding box center [85, 290] width 15 height 15
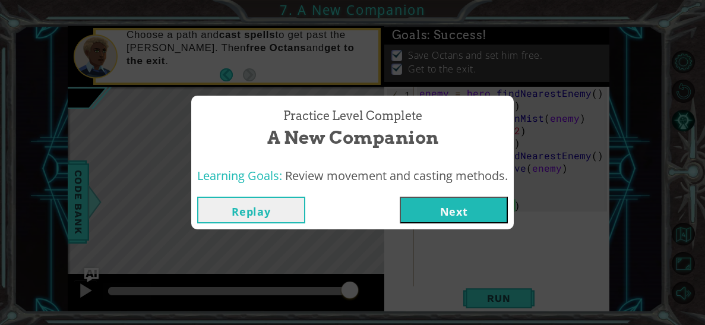
click at [443, 212] on button "Next" at bounding box center [454, 210] width 108 height 27
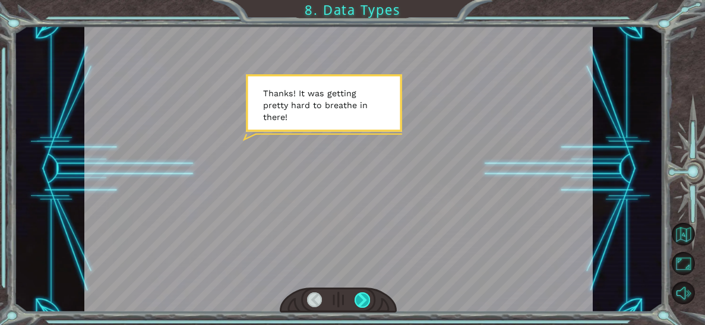
click at [361, 297] on div at bounding box center [362, 299] width 15 height 15
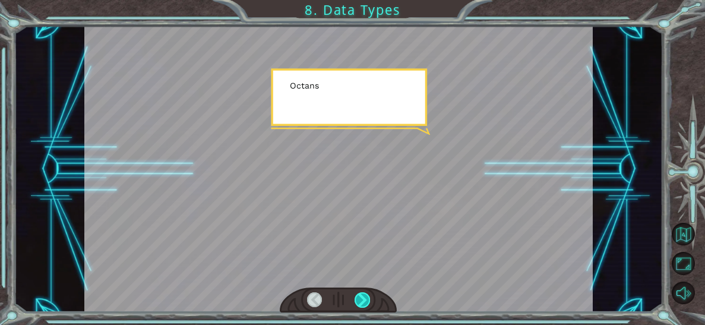
click at [361, 297] on div at bounding box center [362, 299] width 15 height 15
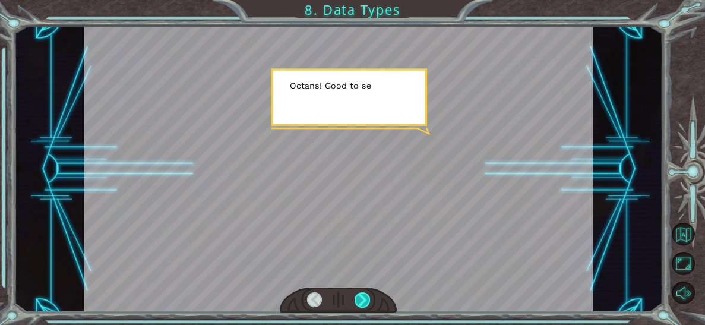
click at [361, 297] on div at bounding box center [362, 299] width 15 height 15
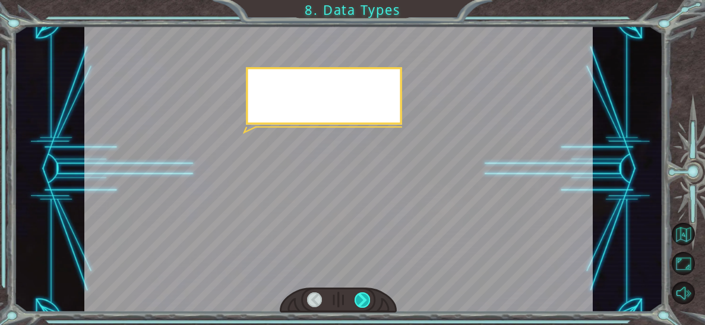
click at [361, 297] on div at bounding box center [362, 299] width 15 height 15
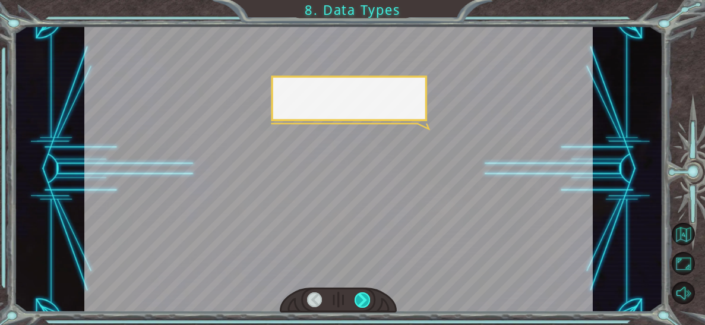
click at [361, 297] on div at bounding box center [362, 299] width 15 height 15
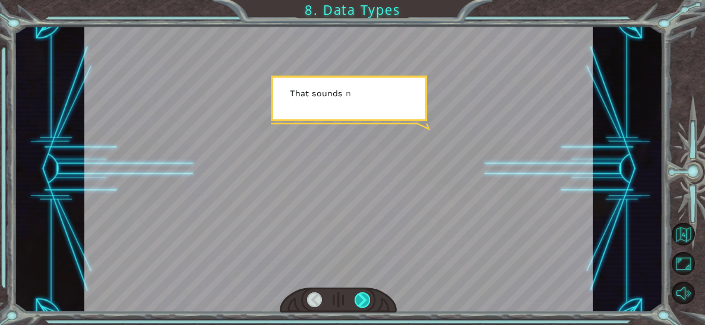
click at [361, 297] on div at bounding box center [362, 299] width 15 height 15
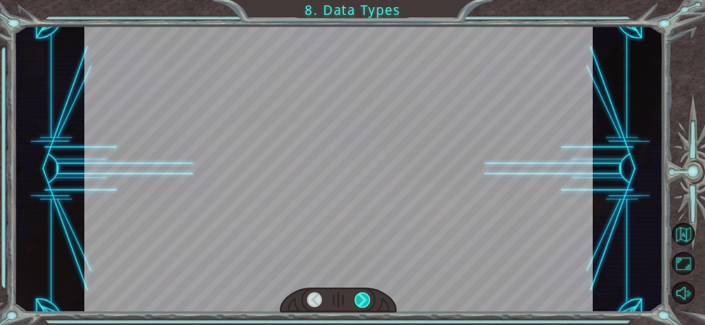
click at [361, 297] on div at bounding box center [362, 299] width 15 height 15
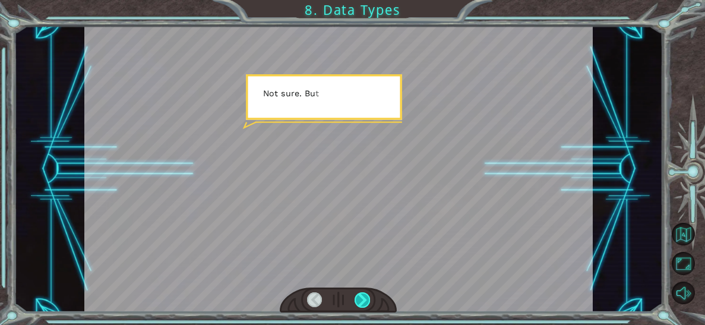
click at [361, 297] on div at bounding box center [362, 299] width 15 height 15
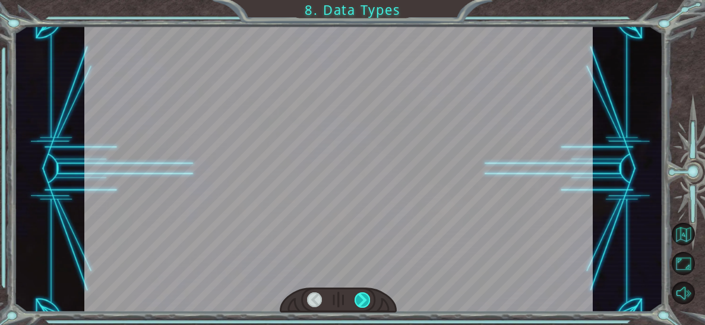
click at [361, 297] on div at bounding box center [362, 299] width 15 height 15
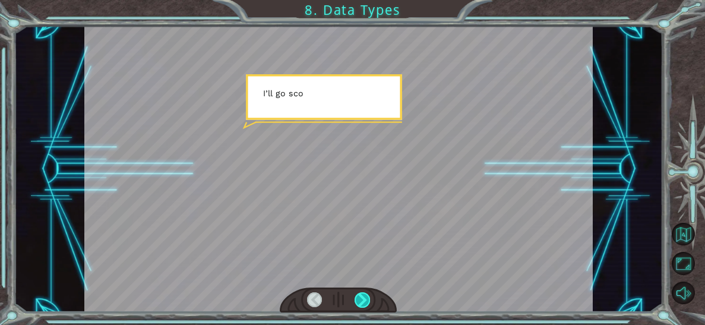
click at [361, 297] on div at bounding box center [362, 299] width 15 height 15
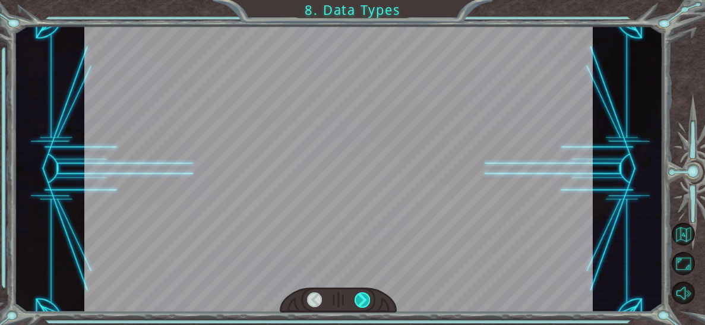
click at [361, 297] on div at bounding box center [362, 299] width 15 height 15
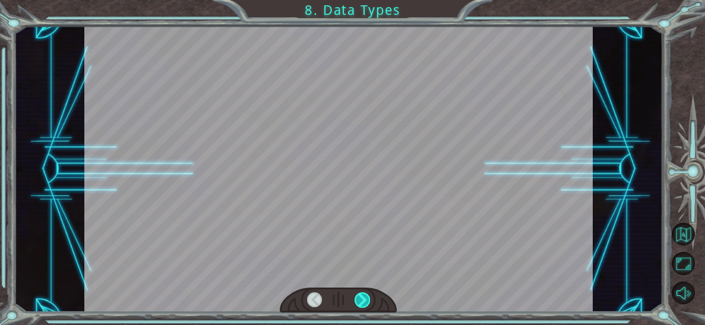
click at [361, 297] on div at bounding box center [362, 299] width 15 height 15
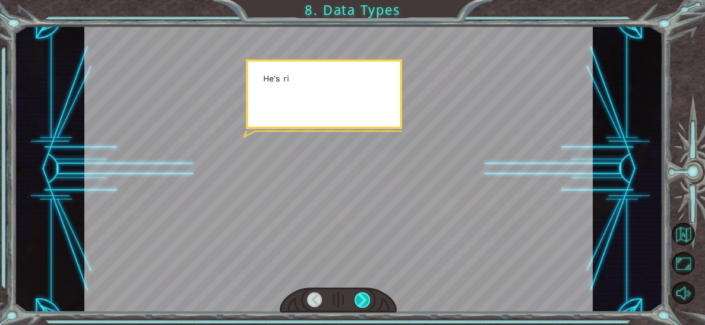
click at [361, 297] on div at bounding box center [362, 299] width 15 height 15
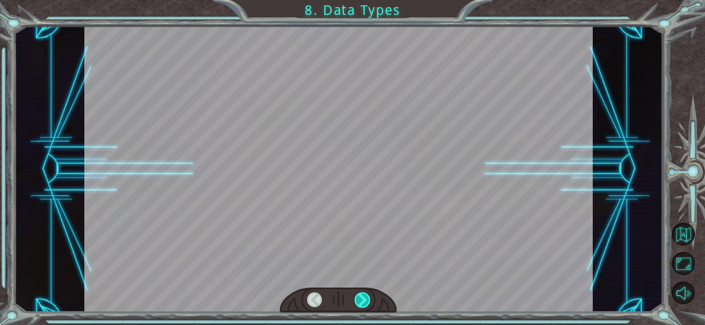
click at [361, 297] on div at bounding box center [362, 299] width 15 height 15
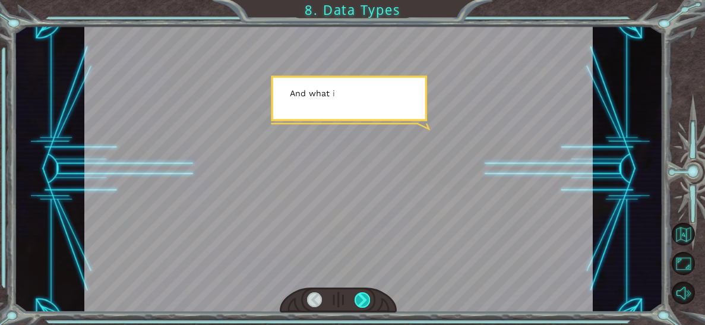
click at [361, 297] on div at bounding box center [362, 299] width 15 height 15
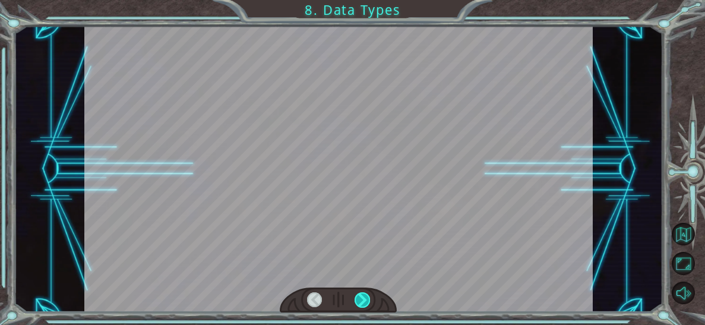
click at [361, 297] on div at bounding box center [362, 299] width 15 height 15
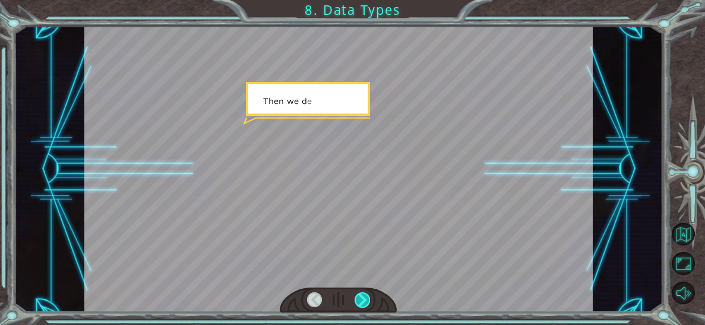
click at [361, 297] on div at bounding box center [362, 299] width 15 height 15
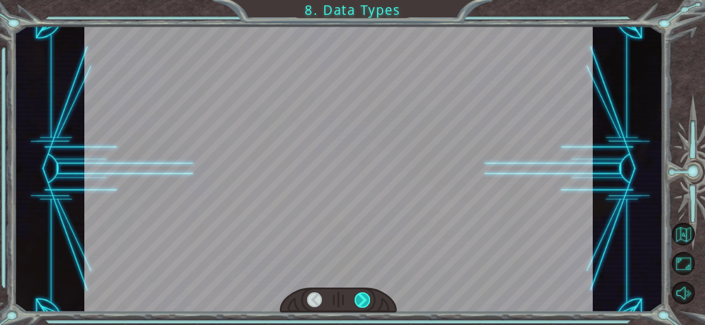
click at [361, 297] on div at bounding box center [362, 299] width 15 height 15
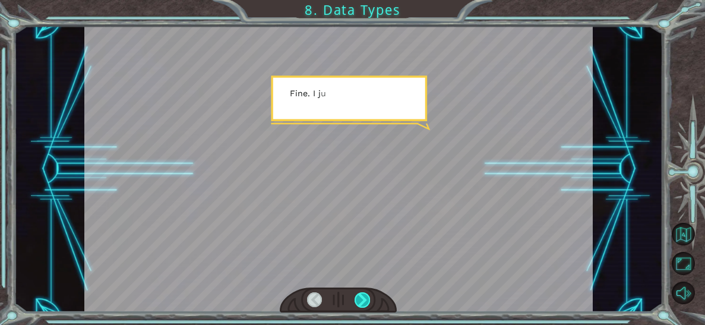
click at [361, 297] on div at bounding box center [362, 299] width 15 height 15
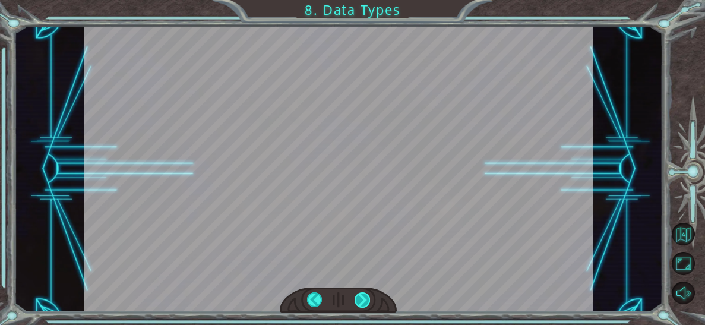
click at [361, 297] on div at bounding box center [362, 299] width 15 height 15
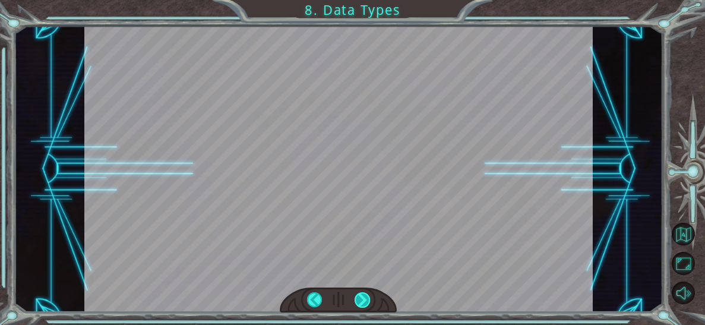
click at [361, 297] on div at bounding box center [362, 299] width 15 height 15
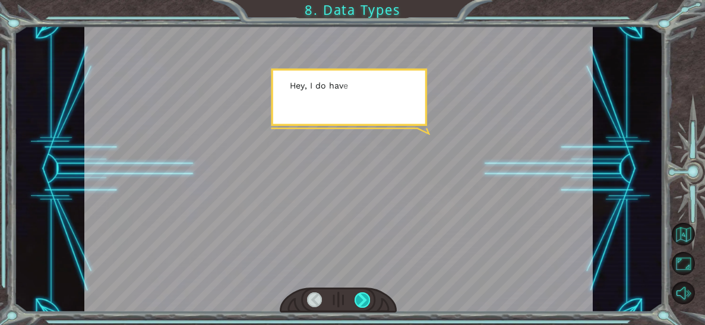
click at [361, 297] on div at bounding box center [362, 299] width 15 height 15
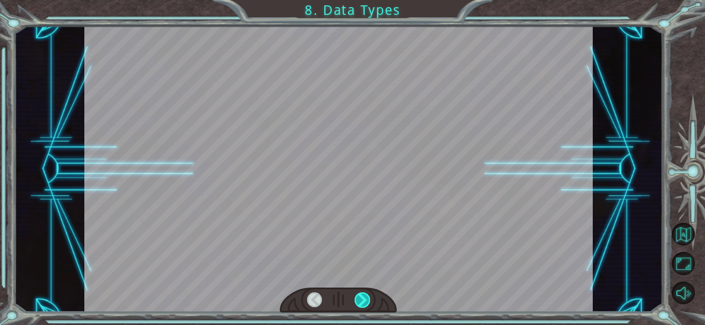
click at [361, 297] on div at bounding box center [362, 299] width 15 height 15
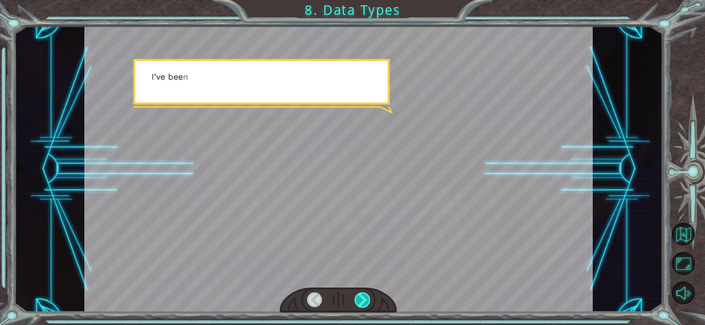
click at [361, 297] on div at bounding box center [362, 299] width 15 height 15
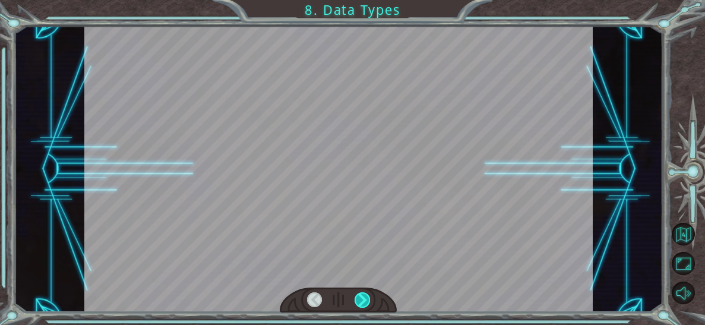
click at [361, 297] on div at bounding box center [362, 299] width 15 height 15
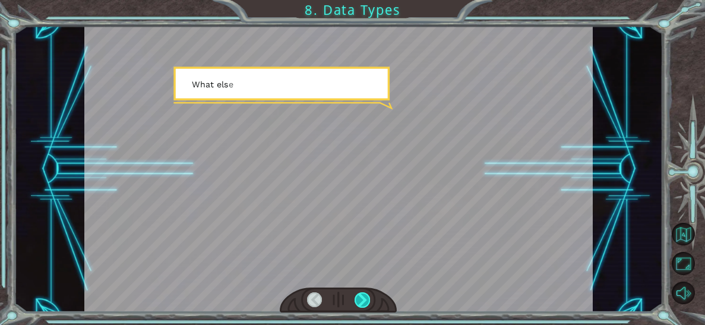
click at [361, 297] on div at bounding box center [362, 299] width 15 height 15
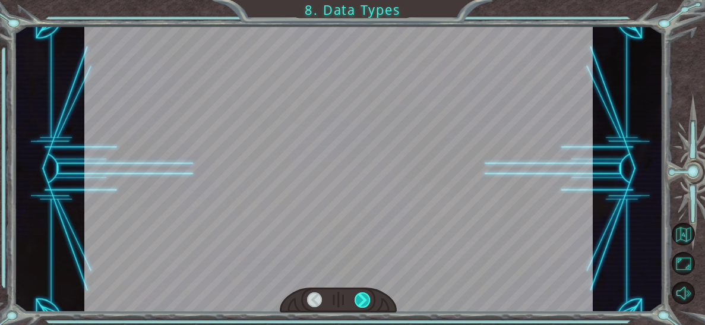
click at [361, 297] on div at bounding box center [362, 299] width 15 height 15
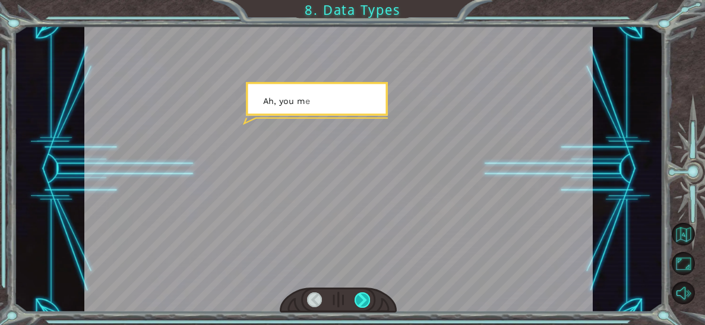
click at [361, 297] on div at bounding box center [362, 299] width 15 height 15
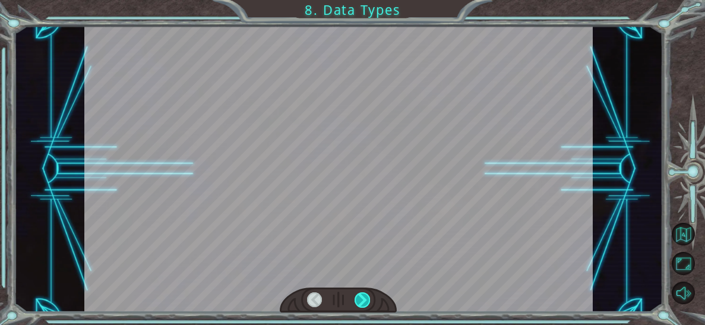
click at [361, 297] on div at bounding box center [362, 299] width 15 height 15
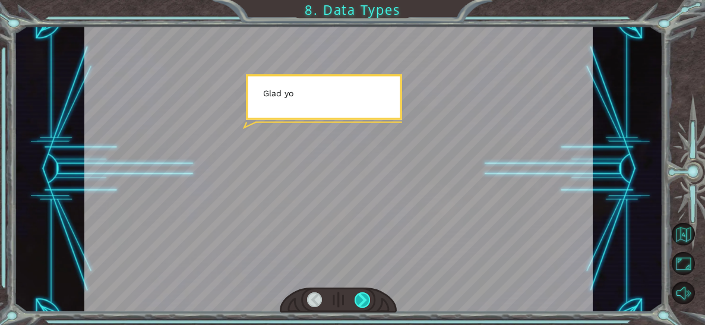
click at [361, 297] on div at bounding box center [362, 299] width 15 height 15
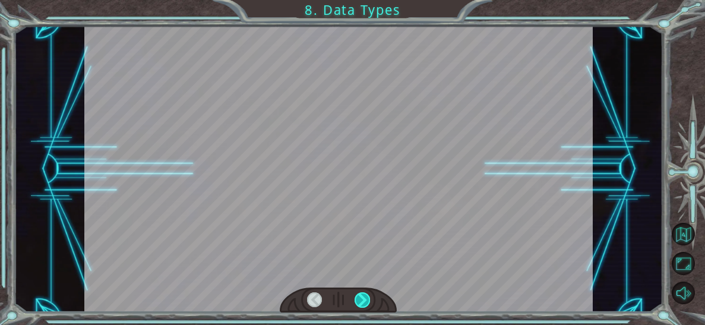
click at [361, 297] on div at bounding box center [362, 299] width 15 height 15
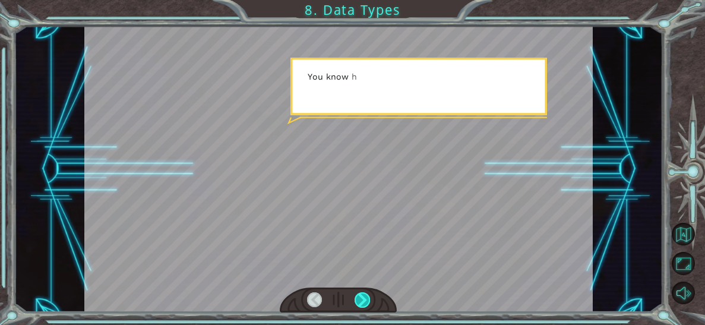
click at [361, 297] on div at bounding box center [362, 299] width 15 height 15
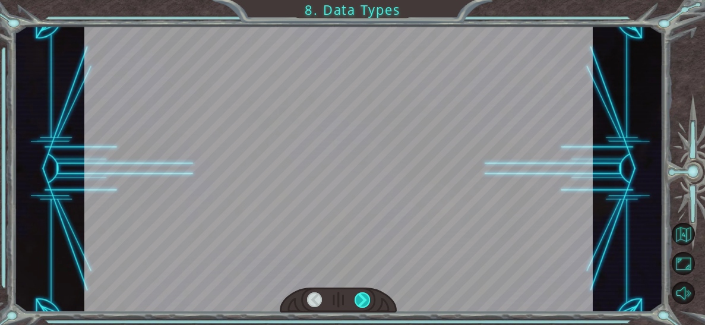
click at [361, 297] on div at bounding box center [362, 299] width 15 height 15
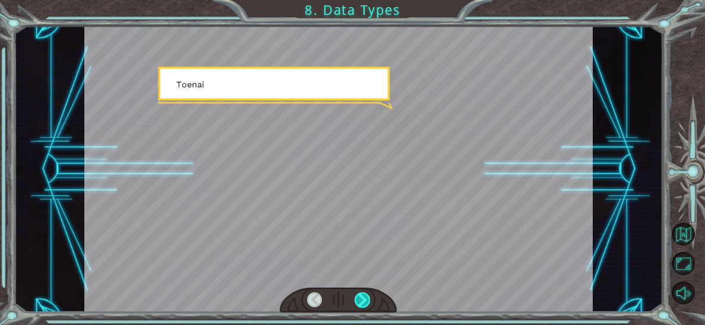
click at [361, 297] on div at bounding box center [362, 299] width 15 height 15
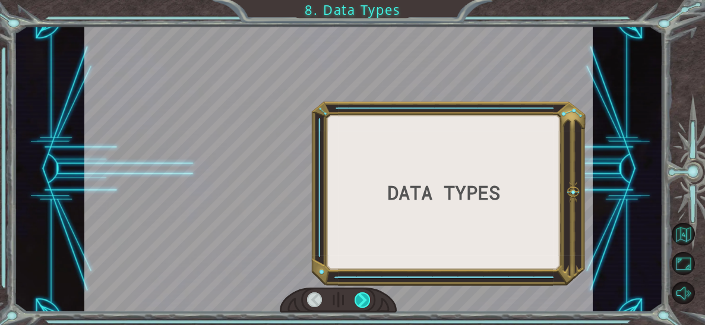
click at [361, 297] on div at bounding box center [362, 299] width 15 height 15
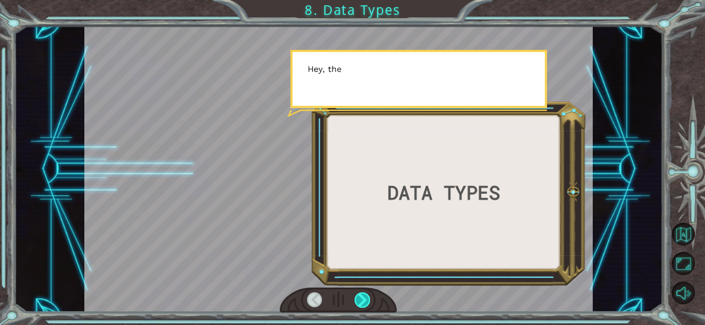
click at [361, 297] on div at bounding box center [362, 299] width 15 height 15
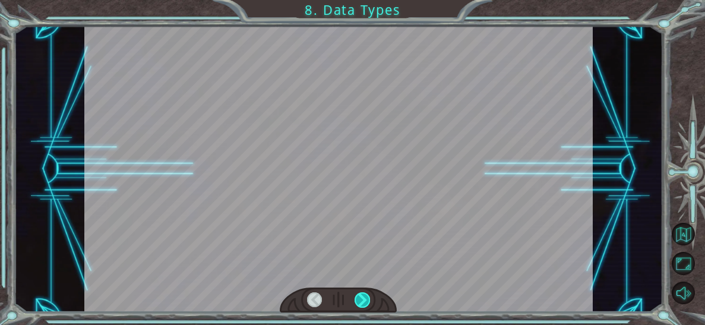
click at [361, 297] on div at bounding box center [362, 299] width 15 height 15
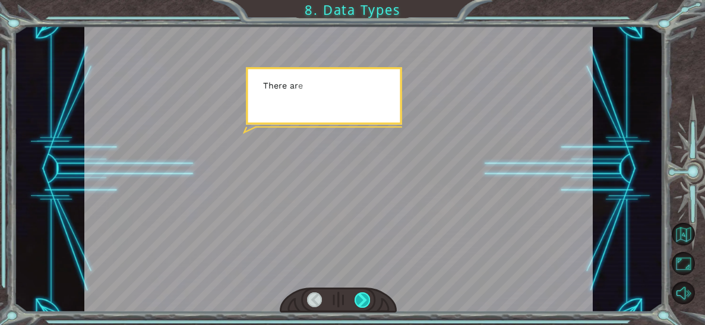
click at [361, 297] on div at bounding box center [362, 299] width 15 height 15
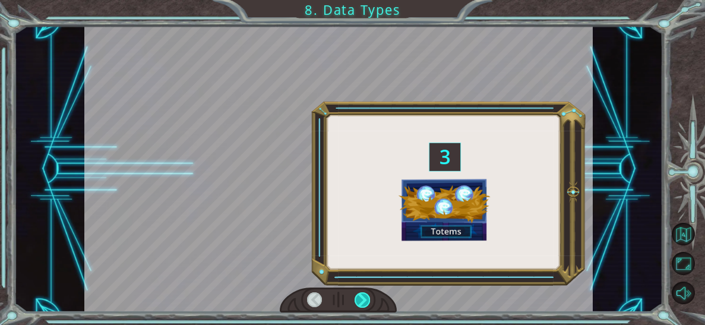
click at [361, 297] on div at bounding box center [362, 299] width 15 height 15
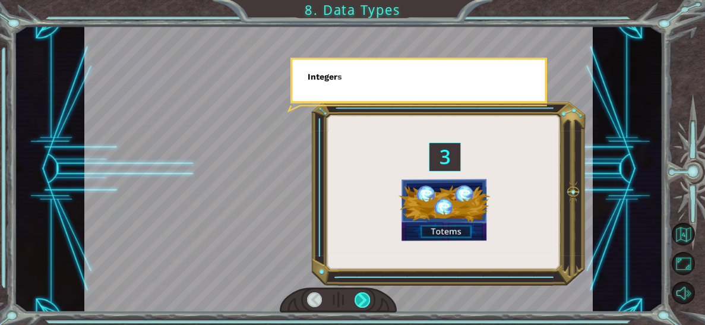
click at [361, 297] on div at bounding box center [362, 299] width 15 height 15
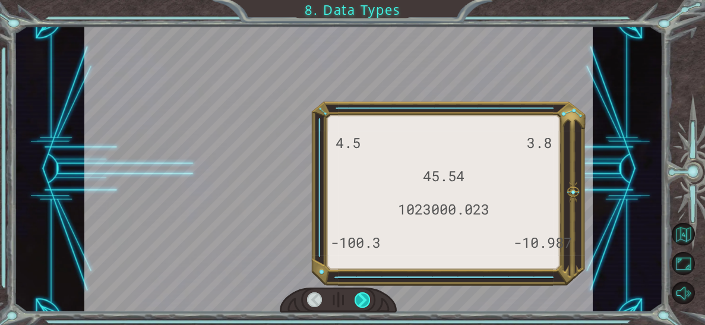
click at [361, 297] on div at bounding box center [362, 299] width 15 height 15
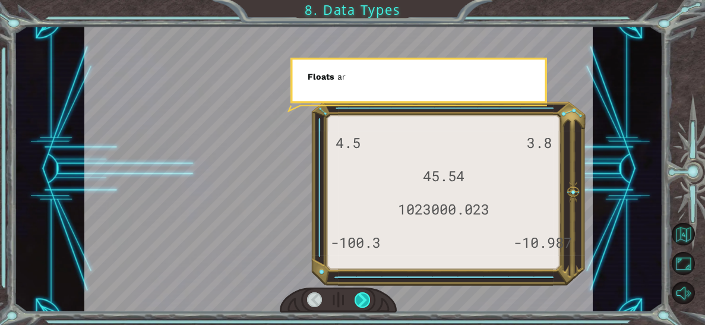
click at [361, 297] on div at bounding box center [362, 299] width 15 height 15
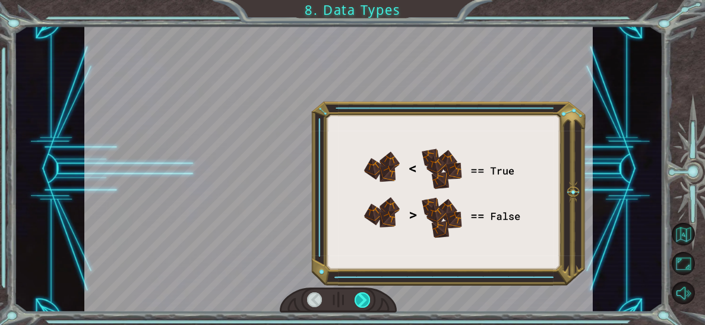
click at [361, 297] on div at bounding box center [362, 299] width 15 height 15
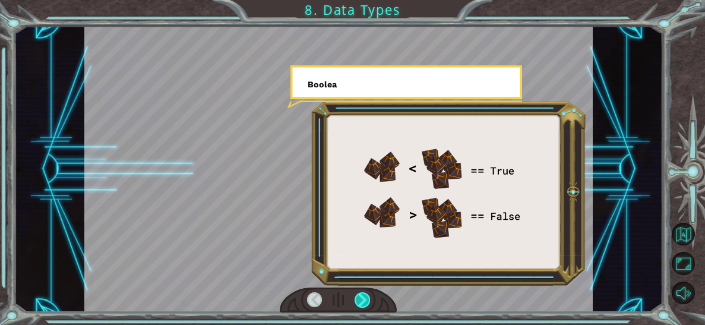
click at [361, 297] on div at bounding box center [362, 299] width 15 height 15
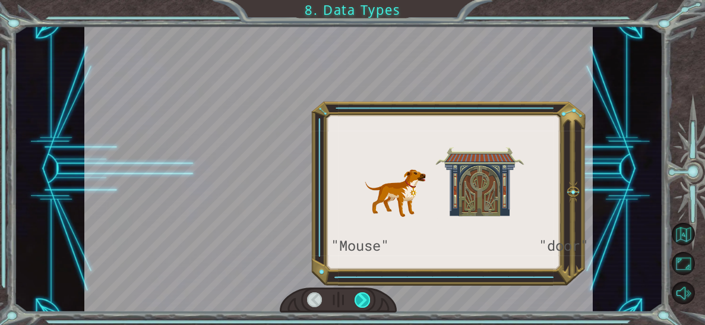
click at [361, 297] on div at bounding box center [362, 299] width 15 height 15
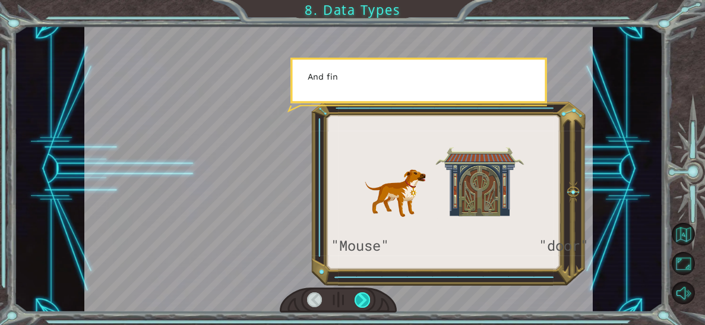
click at [361, 297] on div at bounding box center [362, 299] width 15 height 15
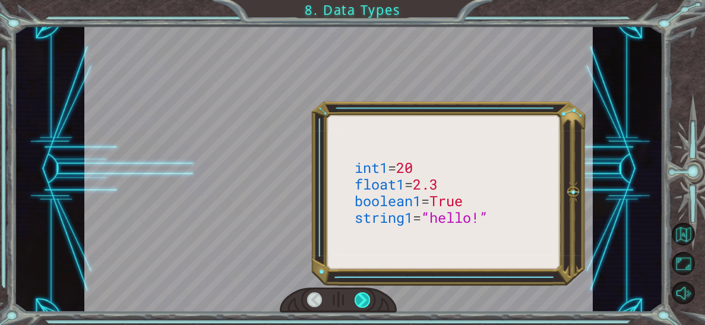
click at [361, 297] on div at bounding box center [362, 299] width 15 height 15
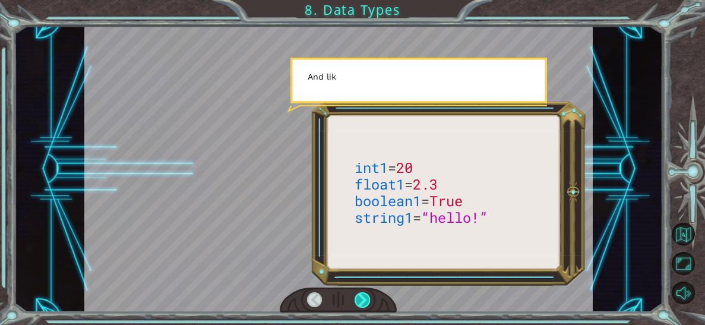
click at [361, 297] on div at bounding box center [362, 299] width 15 height 15
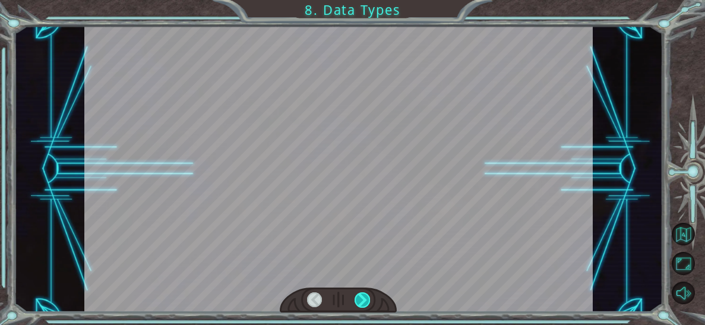
click at [361, 297] on div at bounding box center [362, 299] width 15 height 15
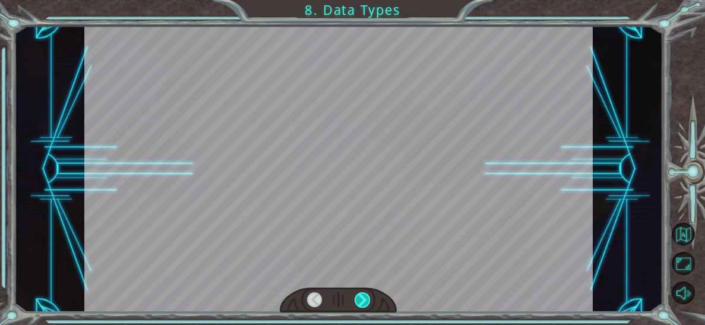
click at [361, 297] on div at bounding box center [362, 299] width 15 height 15
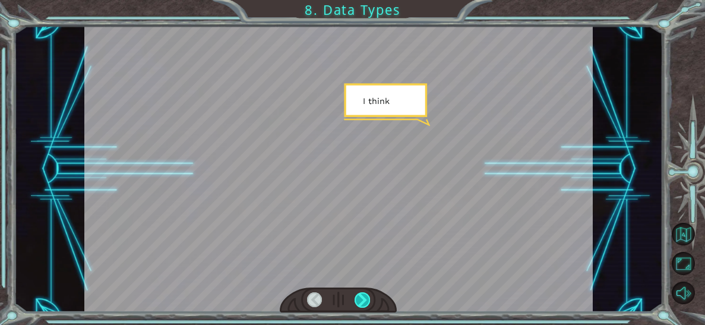
click at [361, 297] on div at bounding box center [362, 299] width 15 height 15
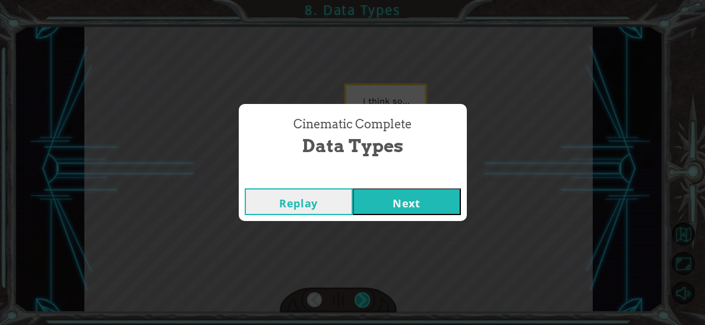
click at [361, 297] on div "Cinematic Complete Data Types Replay Next" at bounding box center [352, 162] width 705 height 325
click at [407, 205] on button "Next" at bounding box center [407, 201] width 108 height 27
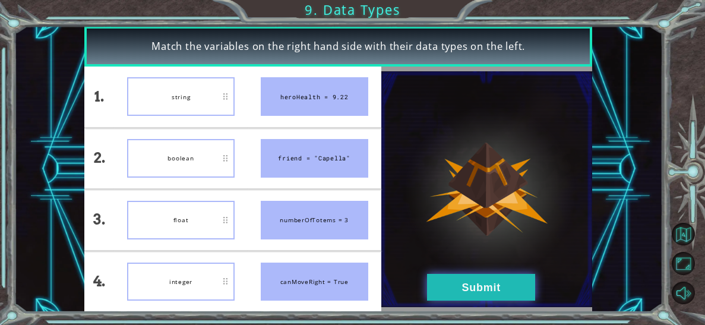
click at [488, 277] on button "Submit" at bounding box center [481, 287] width 108 height 27
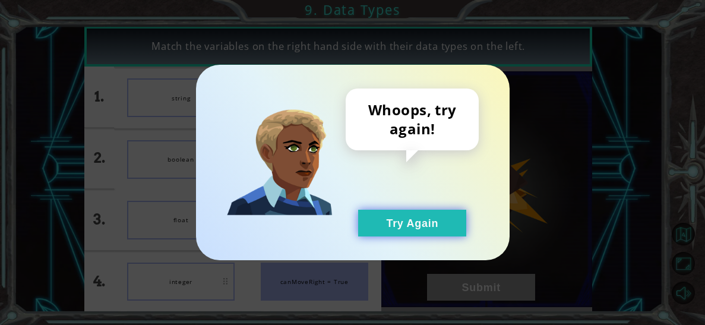
click at [418, 226] on button "Try Again" at bounding box center [412, 223] width 108 height 27
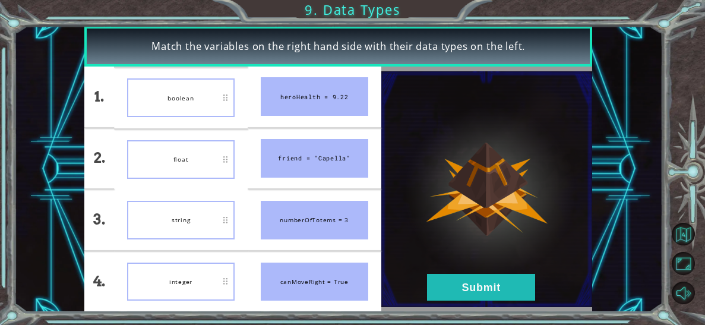
click at [198, 144] on div "float" at bounding box center [181, 159] width 108 height 39
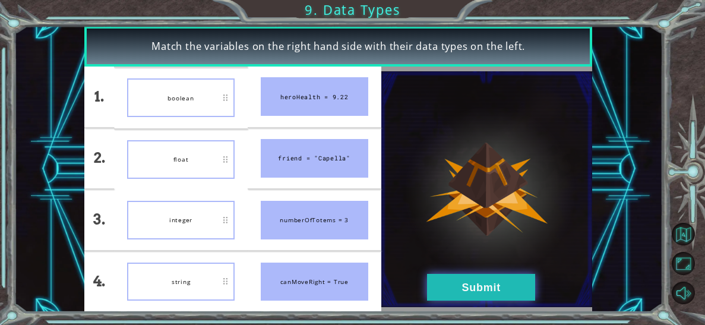
click at [450, 294] on button "Submit" at bounding box center [481, 287] width 108 height 27
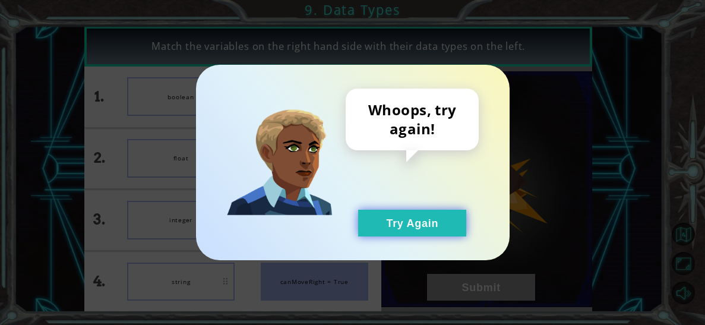
click at [412, 223] on button "Try Again" at bounding box center [412, 223] width 108 height 27
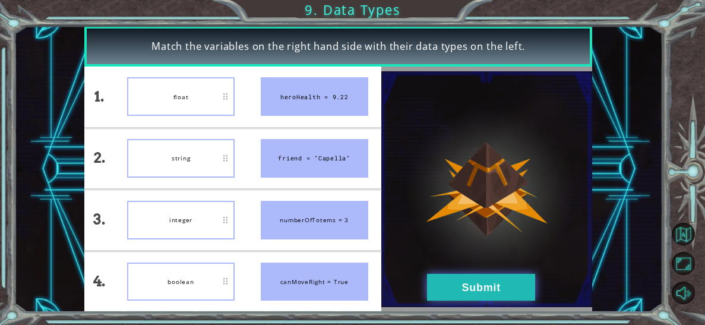
click at [443, 285] on button "Submit" at bounding box center [481, 287] width 108 height 27
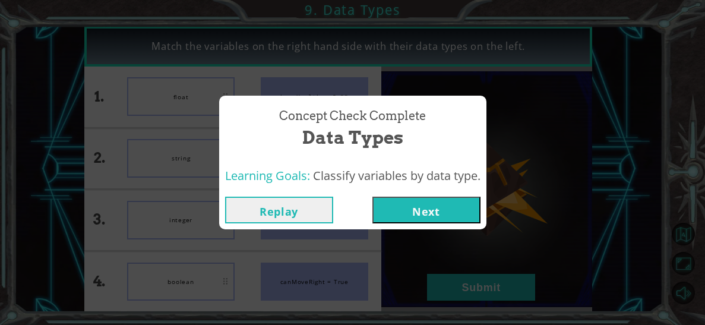
click at [394, 206] on button "Next" at bounding box center [426, 210] width 108 height 27
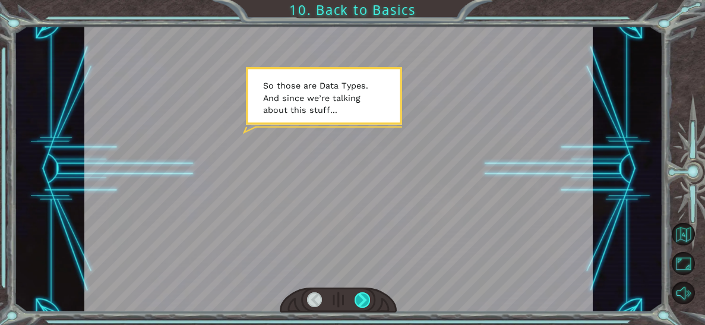
click at [365, 296] on div at bounding box center [362, 299] width 15 height 15
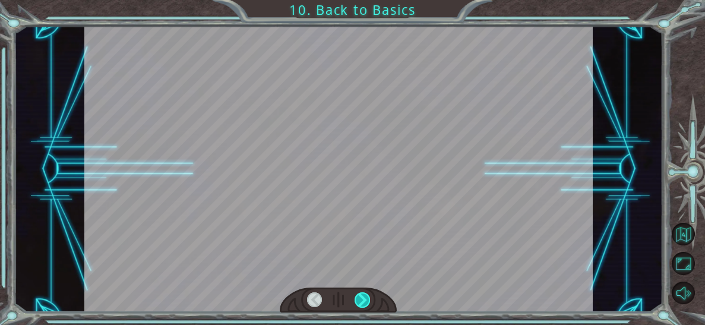
click at [365, 296] on div at bounding box center [362, 299] width 15 height 15
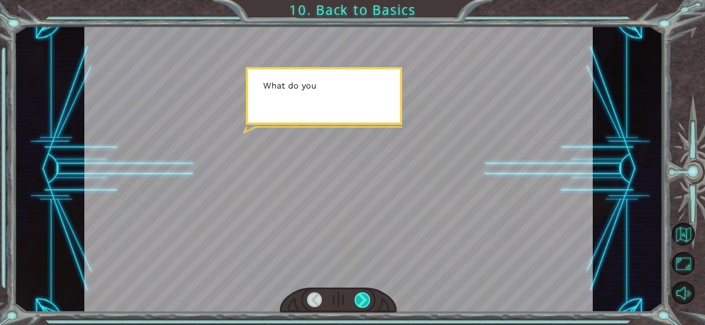
click at [365, 296] on div at bounding box center [362, 299] width 15 height 15
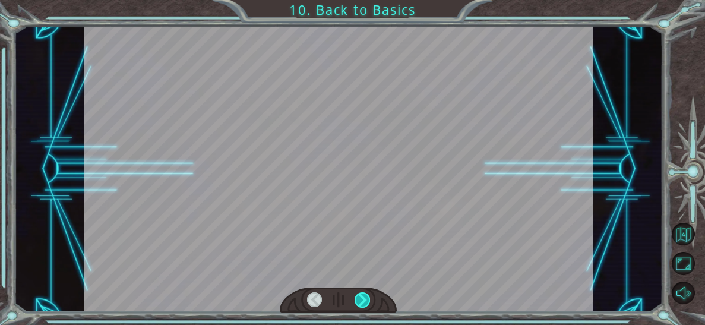
click at [365, 296] on div at bounding box center [362, 299] width 15 height 15
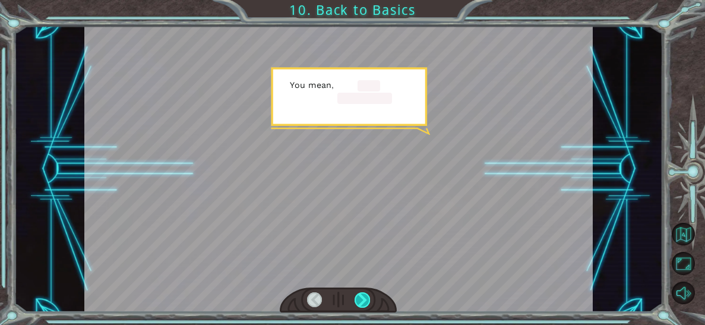
click at [365, 296] on div at bounding box center [362, 299] width 15 height 15
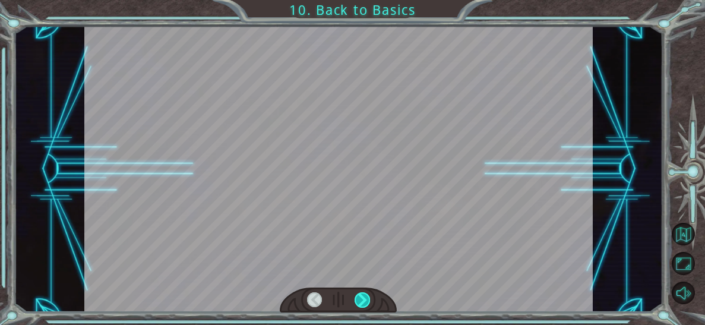
click at [365, 296] on div at bounding box center [362, 299] width 15 height 15
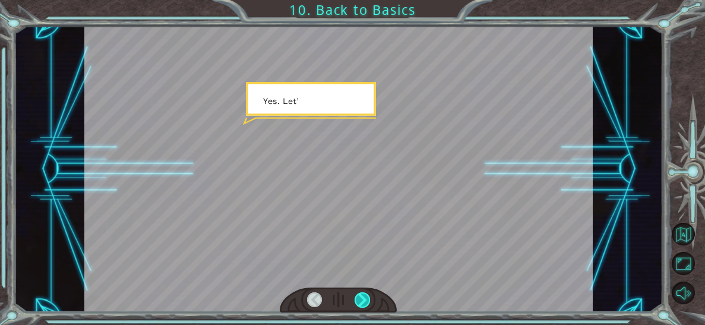
click at [365, 296] on div at bounding box center [362, 299] width 15 height 15
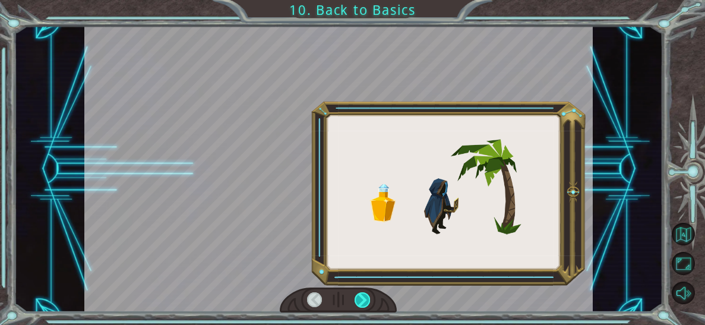
click at [365, 296] on div at bounding box center [362, 299] width 15 height 15
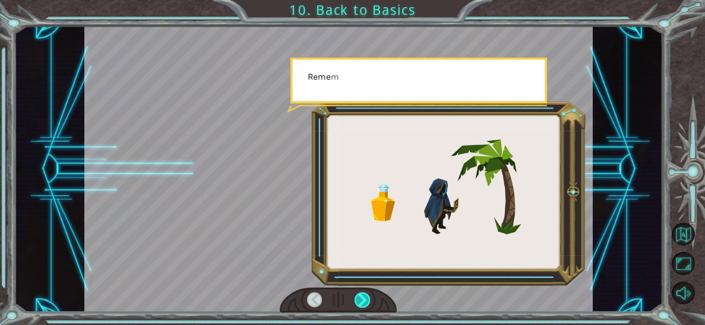
click at [365, 296] on div at bounding box center [362, 299] width 15 height 15
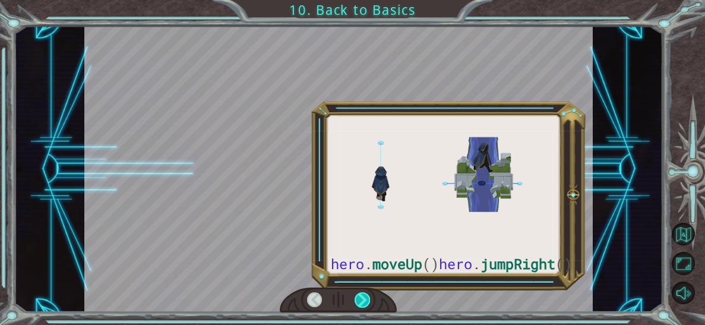
click at [365, 296] on div at bounding box center [362, 299] width 15 height 15
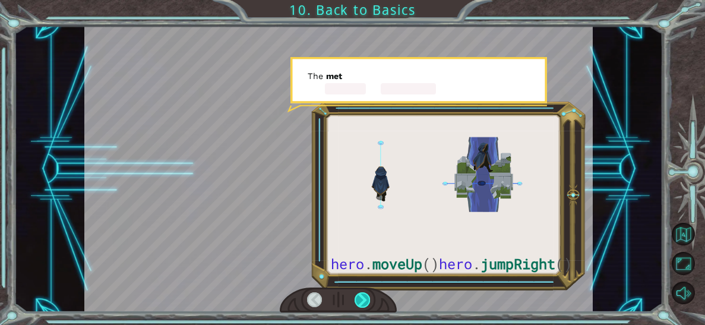
click at [365, 296] on div at bounding box center [362, 299] width 15 height 15
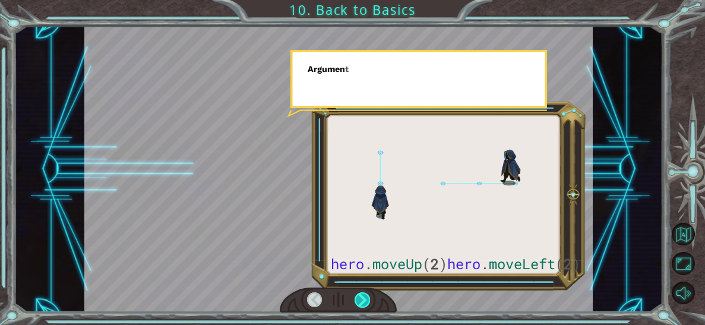
click at [365, 296] on div at bounding box center [362, 299] width 15 height 15
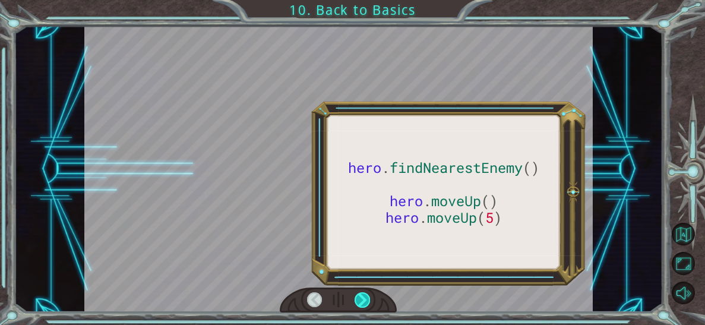
click at [365, 296] on div at bounding box center [362, 299] width 15 height 15
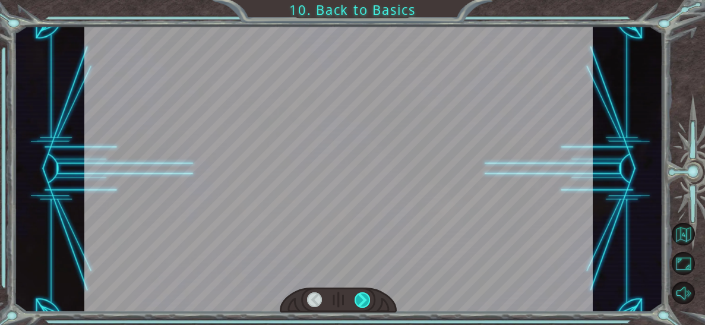
click at [365, 296] on div at bounding box center [362, 299] width 15 height 15
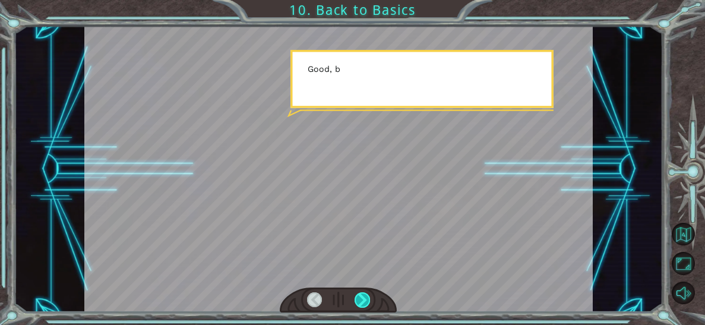
click at [365, 296] on div at bounding box center [362, 299] width 15 height 15
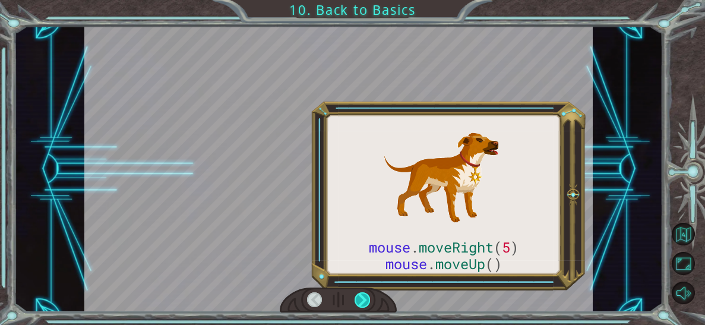
click at [365, 296] on div at bounding box center [362, 299] width 15 height 15
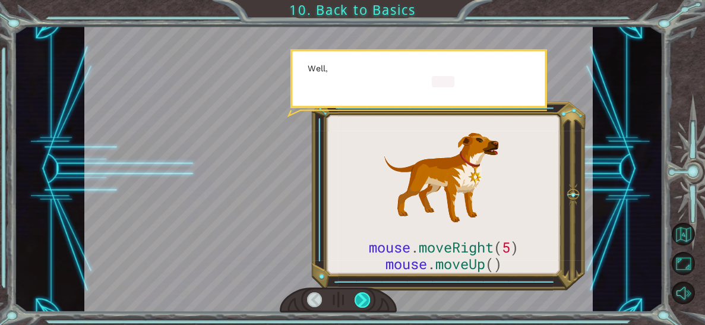
click at [365, 296] on div at bounding box center [362, 299] width 15 height 15
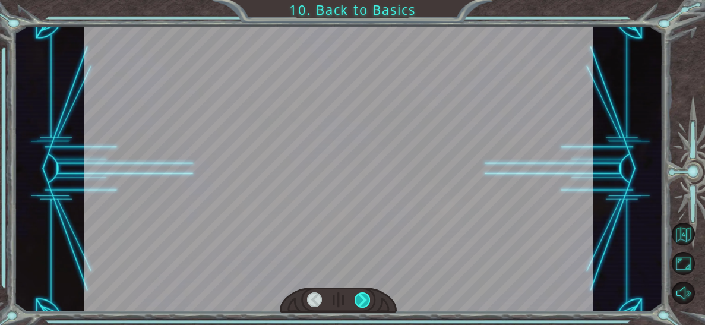
click at [365, 296] on div at bounding box center [362, 299] width 15 height 15
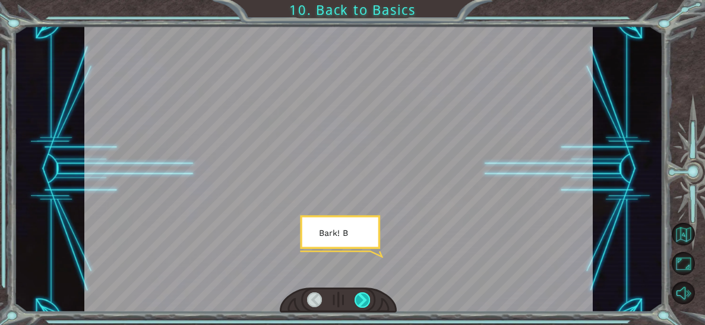
click at [365, 296] on div at bounding box center [362, 299] width 15 height 15
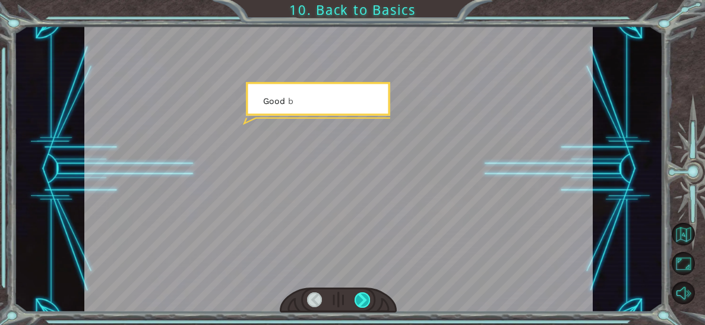
click at [365, 296] on div at bounding box center [362, 299] width 15 height 15
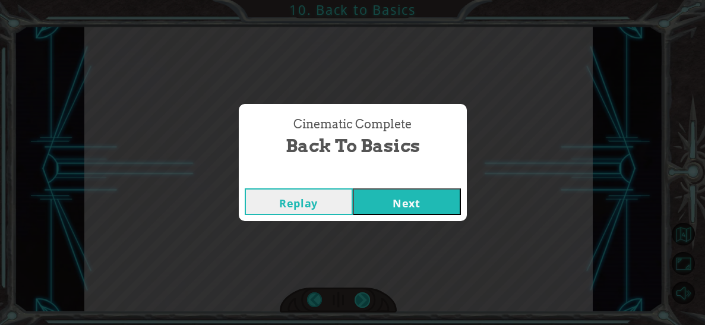
click at [365, 296] on div "Cinematic Complete Back to Basics Replay Next" at bounding box center [352, 162] width 705 height 325
click at [394, 195] on button "Next" at bounding box center [407, 201] width 108 height 27
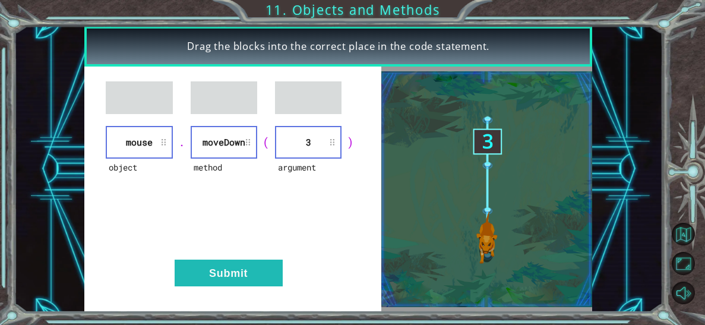
click at [254, 286] on div "object mouse . method [GEOGRAPHIC_DATA] ( argument 3 ) Submit" at bounding box center [232, 189] width 296 height 245
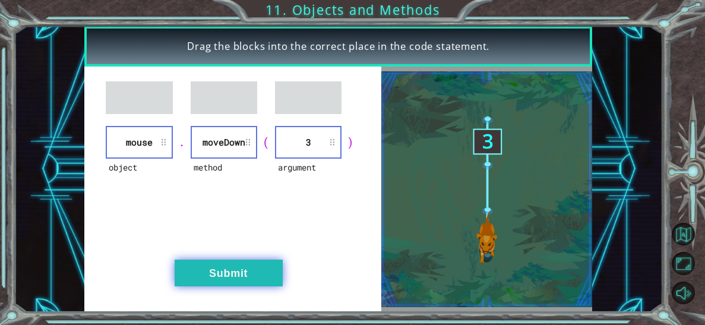
click at [252, 281] on button "Submit" at bounding box center [229, 273] width 108 height 27
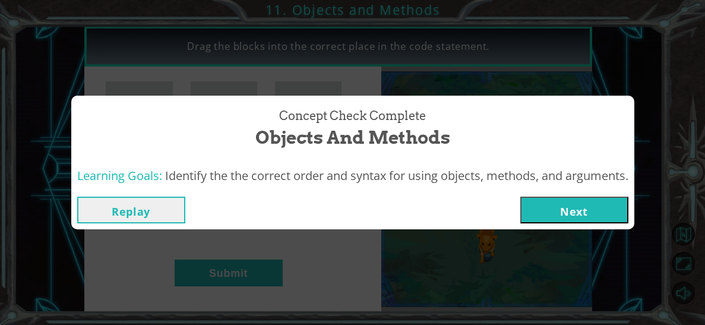
click at [537, 220] on button "Next" at bounding box center [574, 210] width 108 height 27
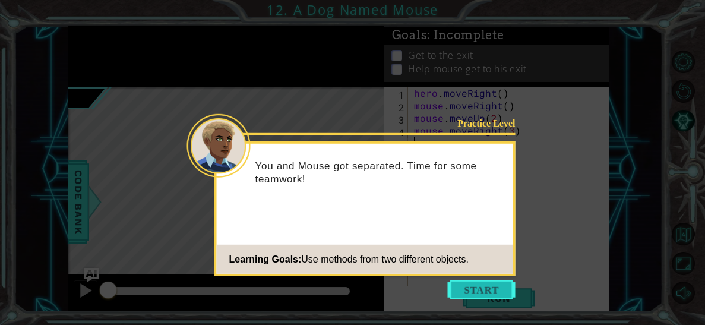
click at [482, 288] on button "Start" at bounding box center [482, 289] width 68 height 19
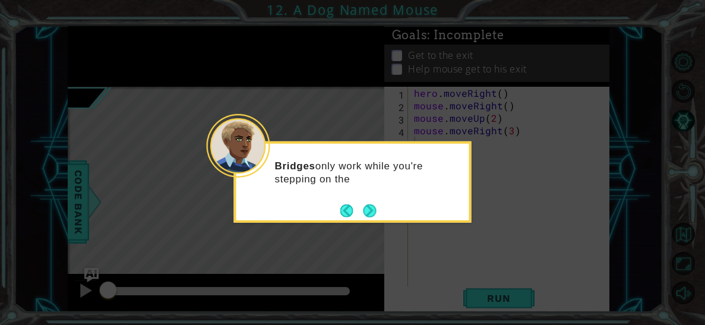
click at [482, 288] on icon at bounding box center [352, 162] width 705 height 325
click at [372, 206] on button "Next" at bounding box center [370, 211] width 18 height 18
click at [372, 206] on icon at bounding box center [352, 162] width 705 height 325
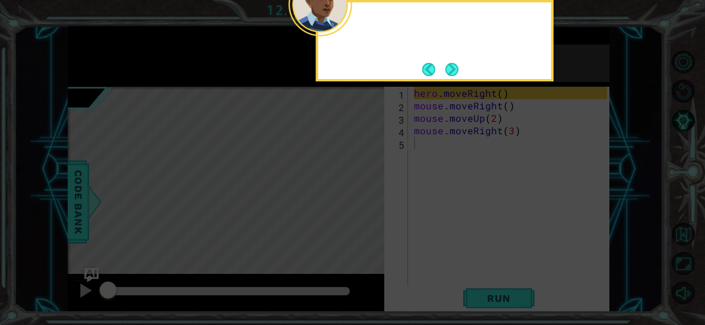
click at [372, 206] on icon at bounding box center [352, 48] width 705 height 552
